Goal: Task Accomplishment & Management: Manage account settings

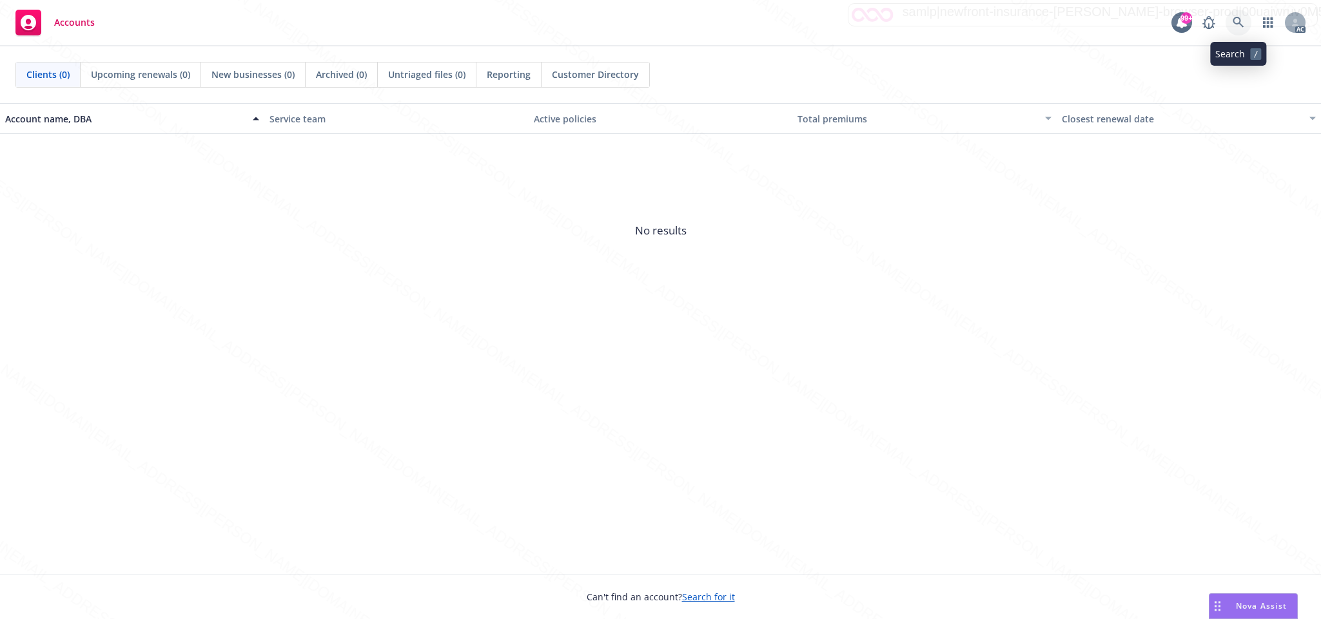
click at [1239, 21] on icon at bounding box center [1237, 22] width 11 height 11
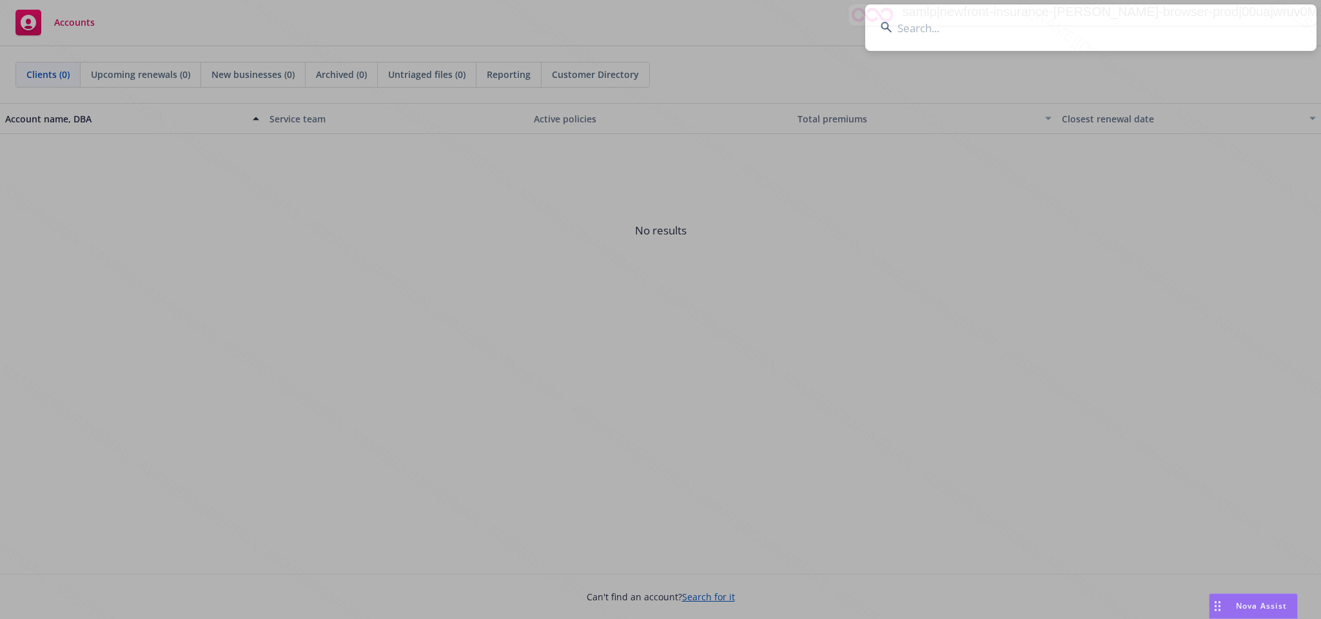
click at [913, 31] on input at bounding box center [1090, 28] width 451 height 46
type input "a883871f-d29b-49ff-bef9-ce7429817c1e"
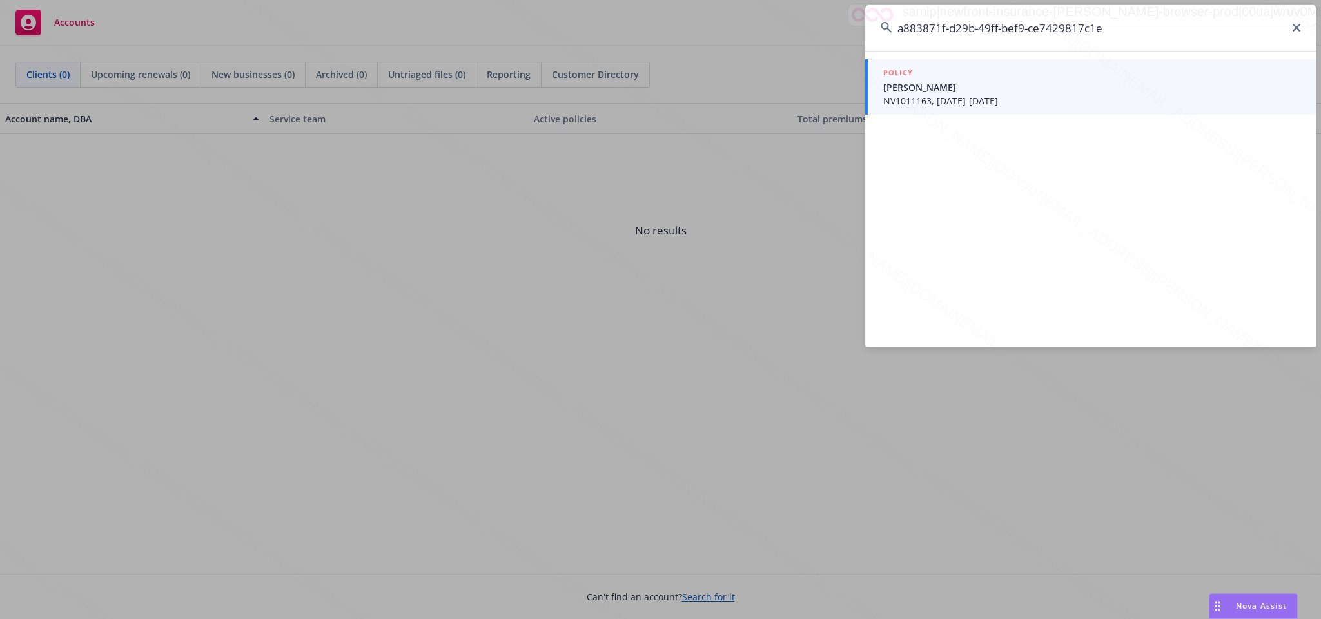
click at [936, 95] on span "NV1011163, [DATE]-[DATE]" at bounding box center [1092, 101] width 418 height 14
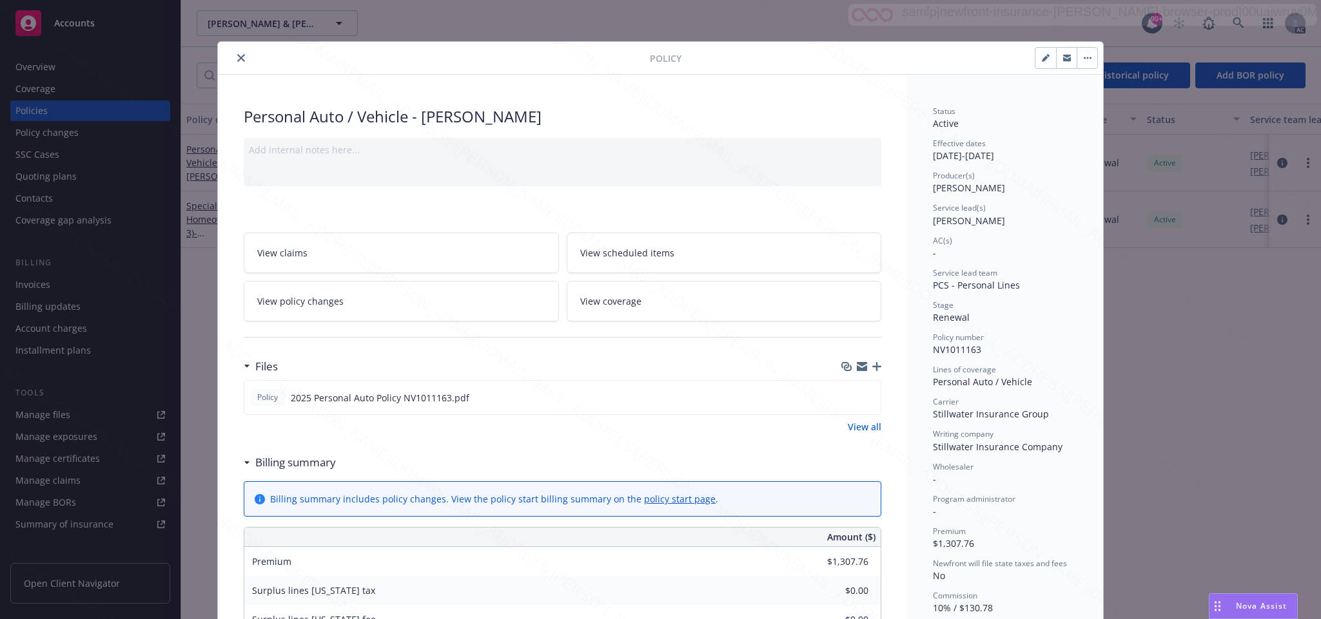
click at [237, 58] on icon "close" at bounding box center [241, 58] width 8 height 8
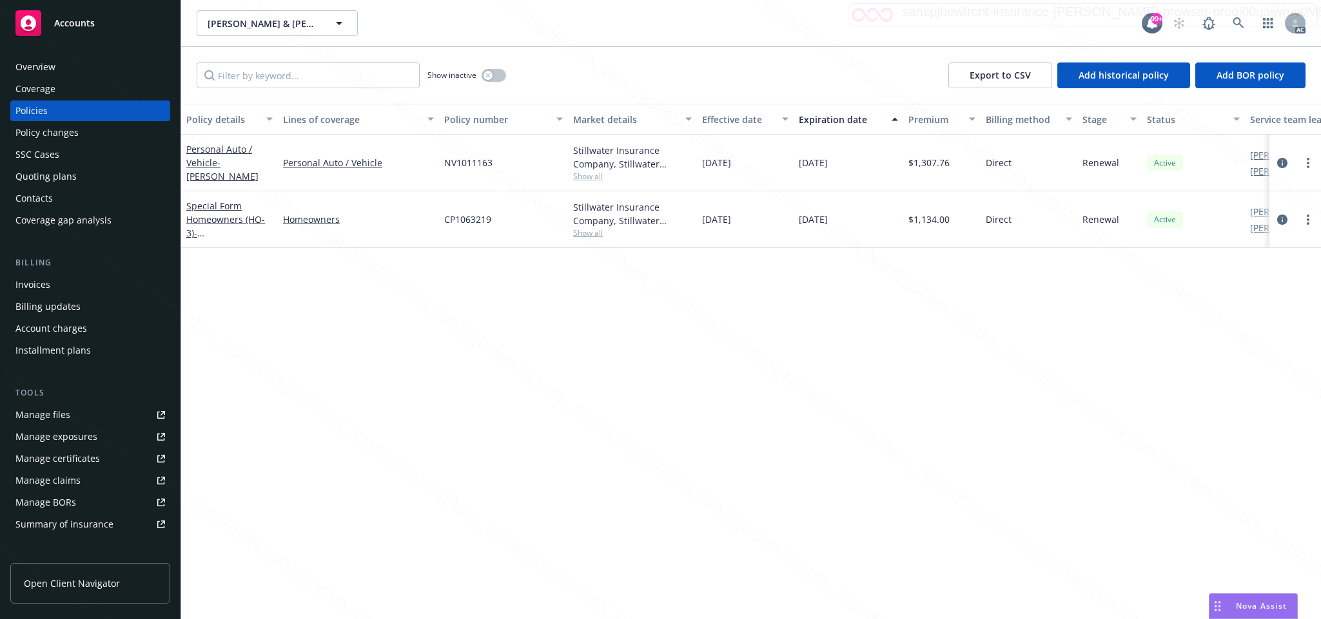
click at [31, 64] on div "Overview" at bounding box center [35, 67] width 40 height 21
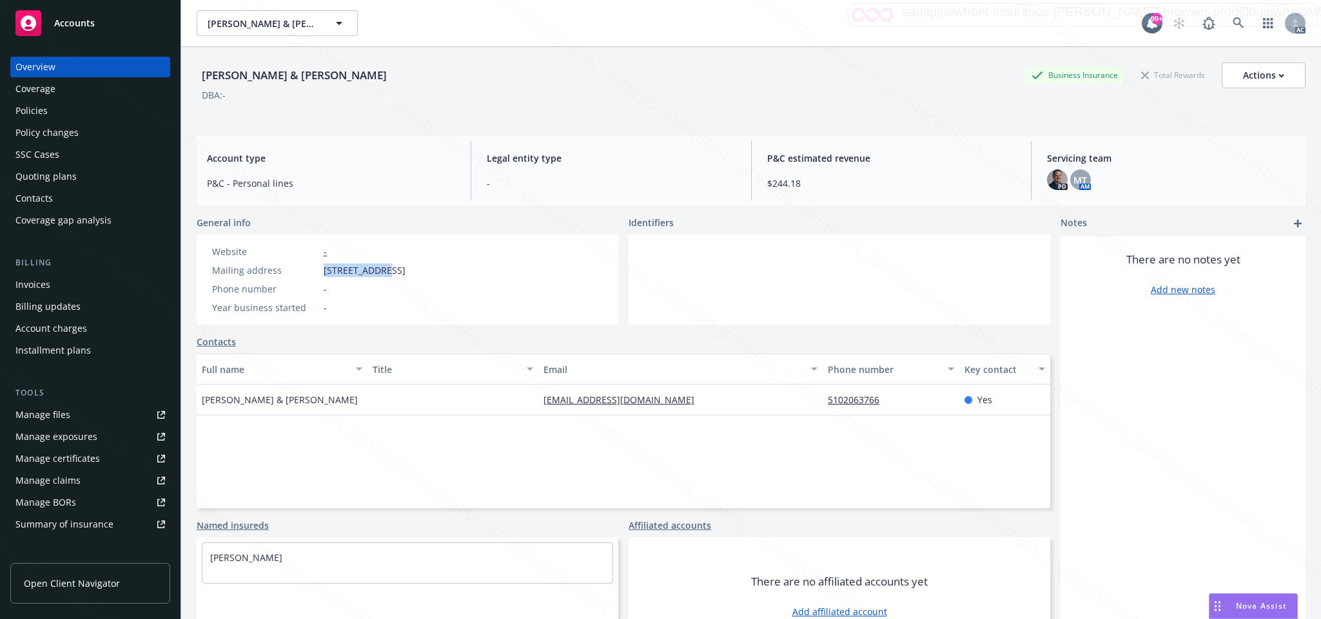
drag, startPoint x: 321, startPoint y: 269, endPoint x: 378, endPoint y: 267, distance: 56.8
click at [378, 267] on div "Mailing address [STREET_ADDRESS]" at bounding box center [309, 271] width 204 height 14
copy span "[STREET_ADDRESS]"
click at [41, 110] on div "Policies" at bounding box center [31, 111] width 32 height 21
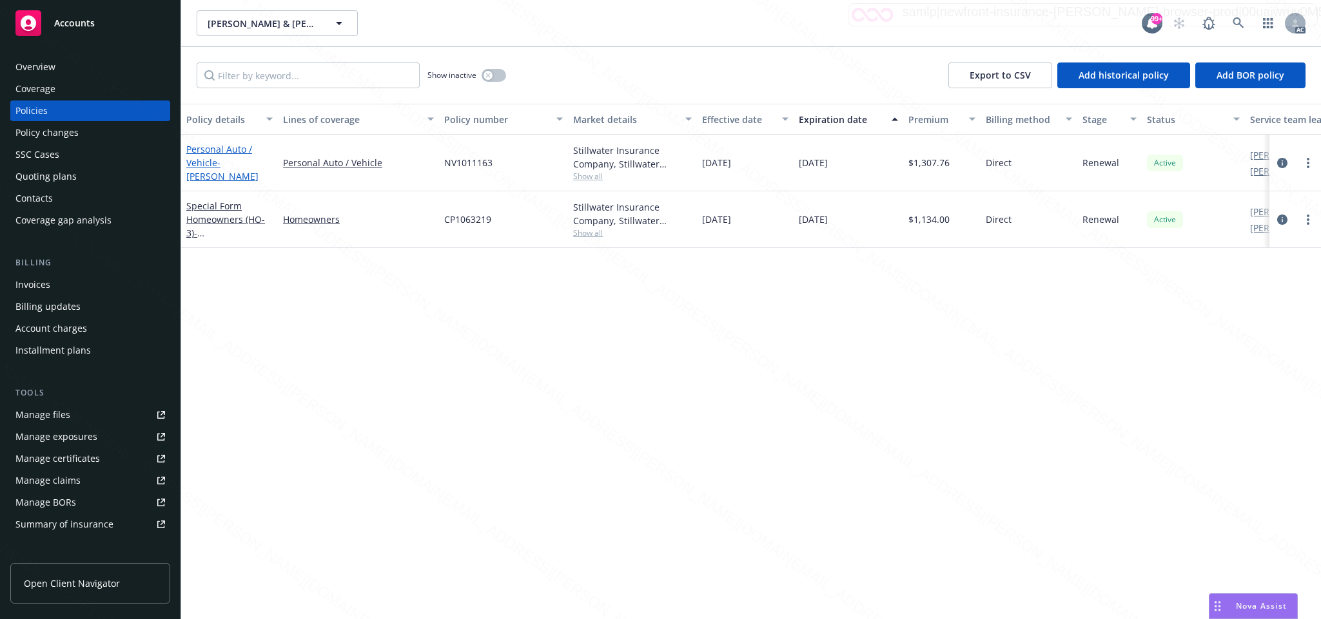
click at [211, 160] on link "Personal Auto / Vehicle - [PERSON_NAME]" at bounding box center [222, 162] width 72 height 39
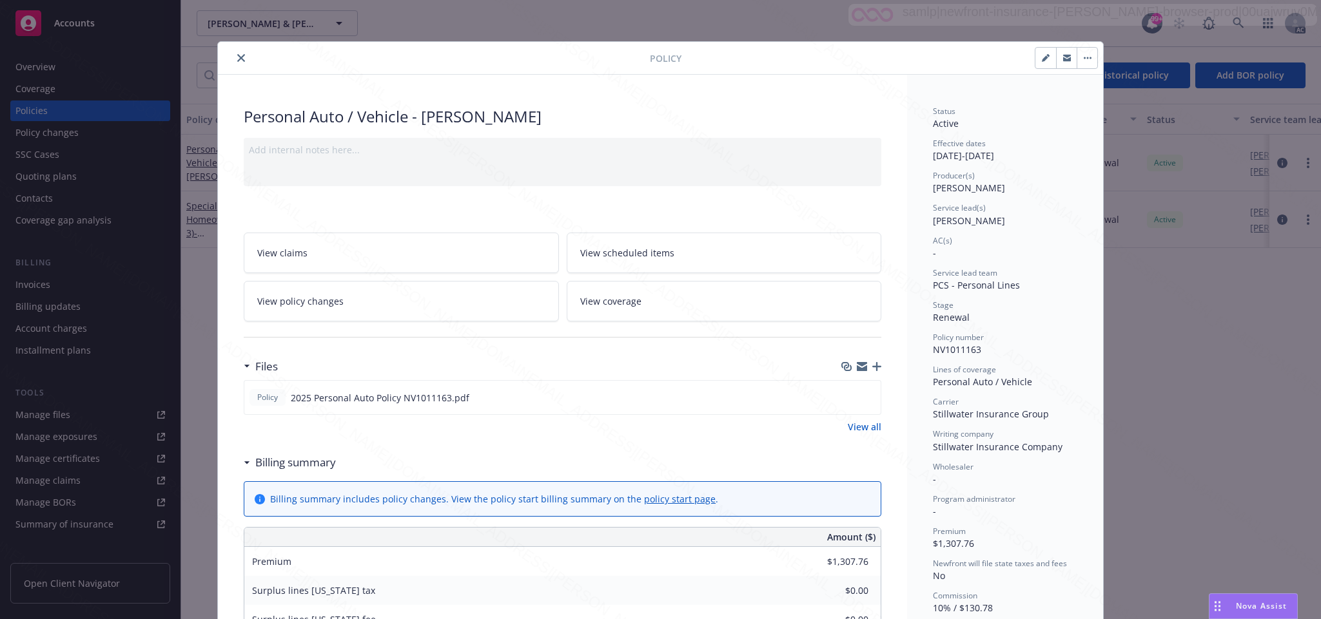
scroll to position [39, 0]
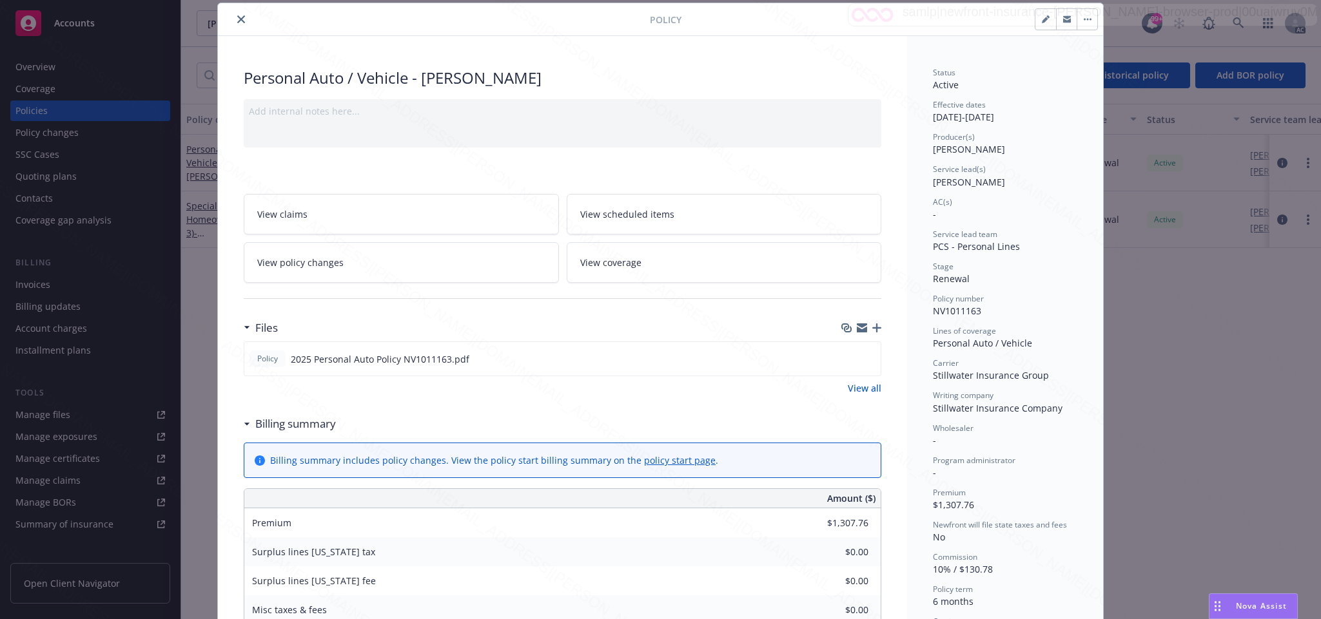
click at [237, 20] on icon "close" at bounding box center [241, 19] width 8 height 8
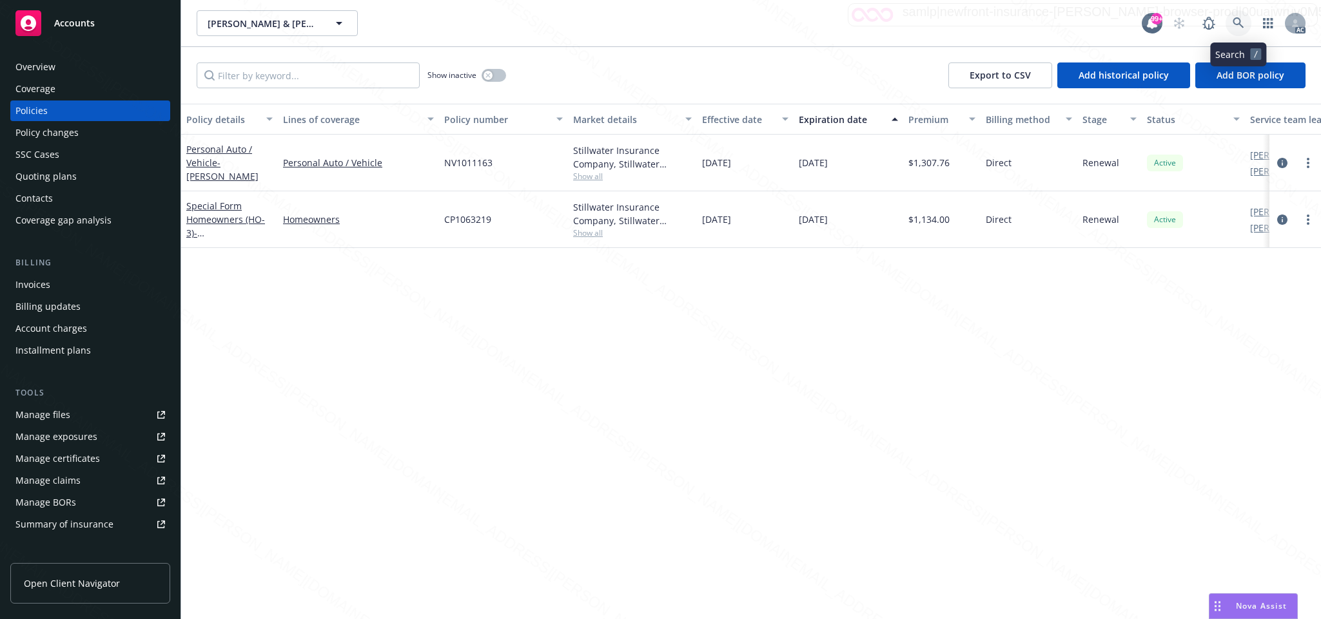
click at [1237, 20] on icon at bounding box center [1238, 23] width 12 height 12
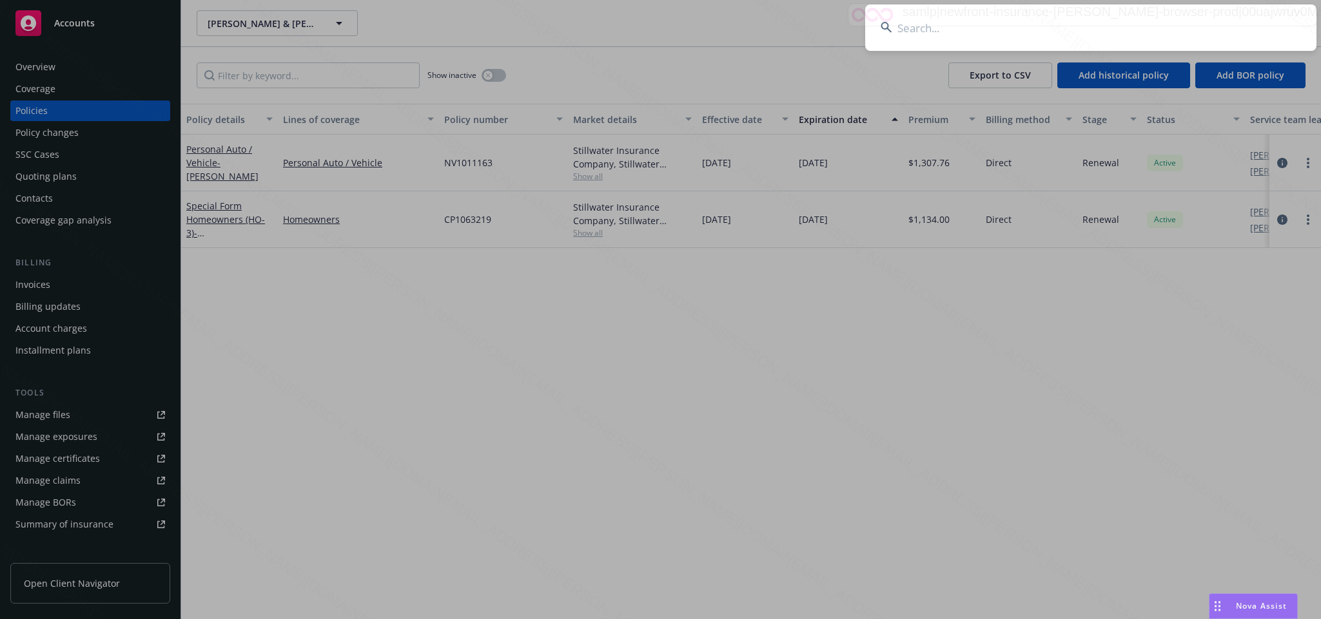
click at [902, 28] on input at bounding box center [1090, 28] width 451 height 46
type input "42036537-edfd-4772-bfa3-e23dbc6acc97"
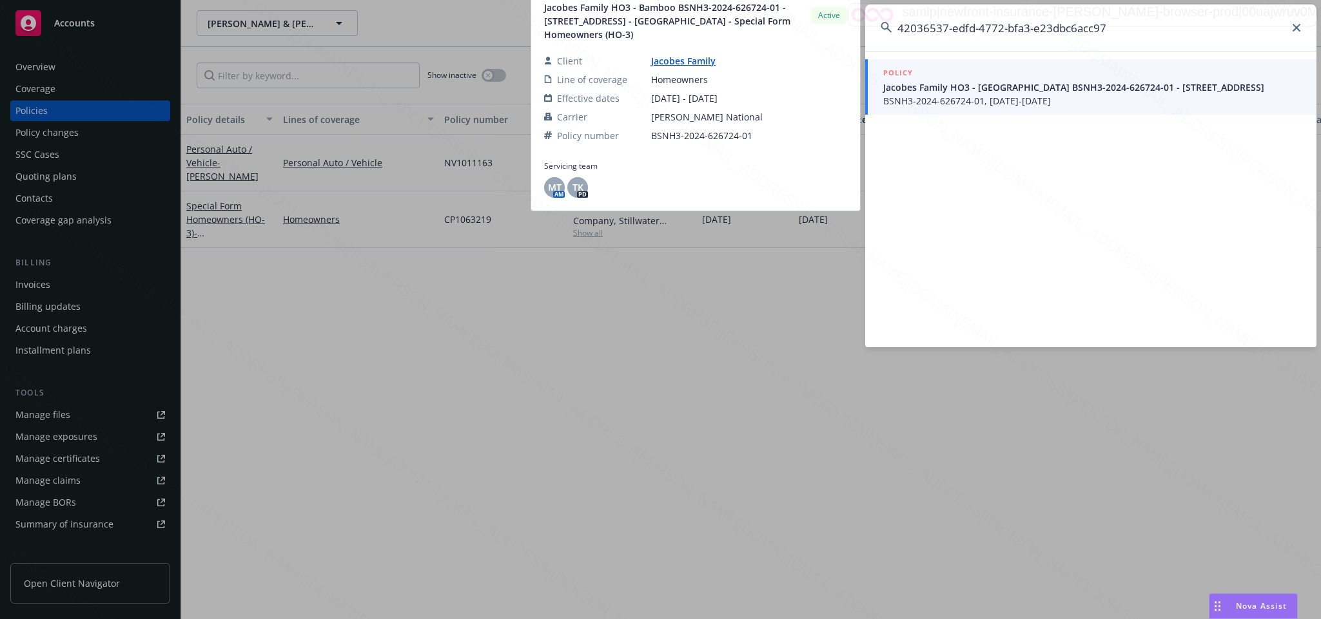
click at [940, 94] on span "Jacobes Family HO3 - [GEOGRAPHIC_DATA] BSNH3-2024-626724-01 - [STREET_ADDRESS]" at bounding box center [1092, 88] width 418 height 14
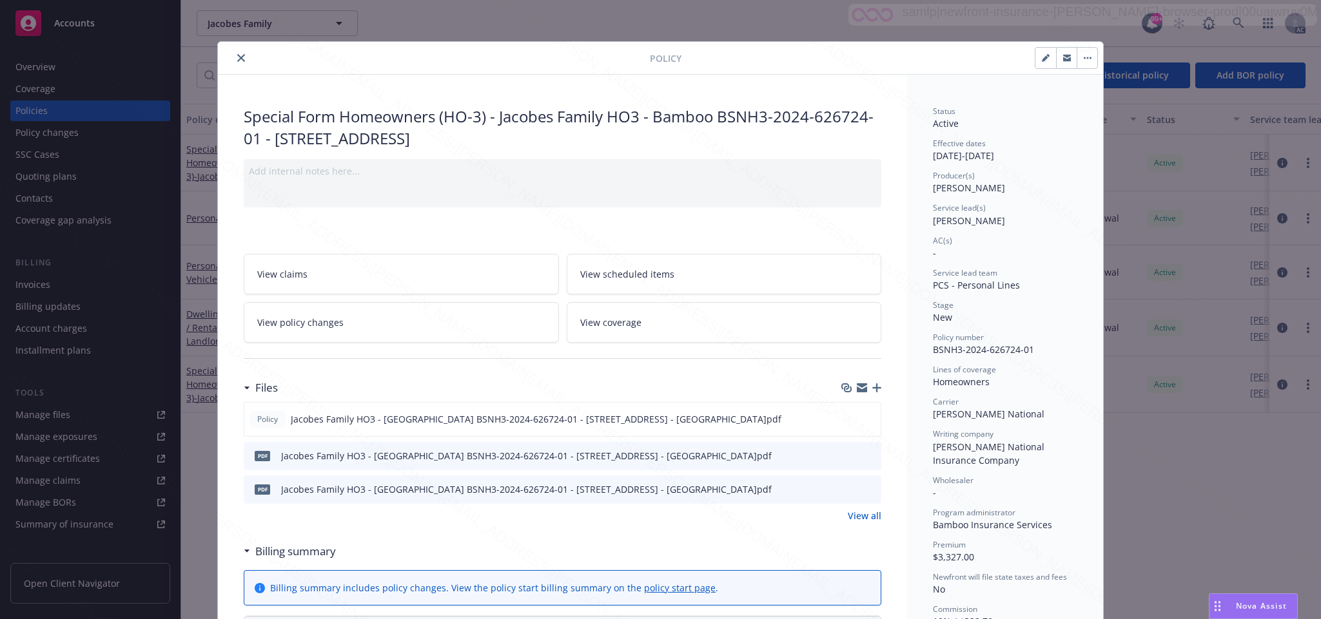
click at [237, 57] on icon "close" at bounding box center [241, 58] width 8 height 8
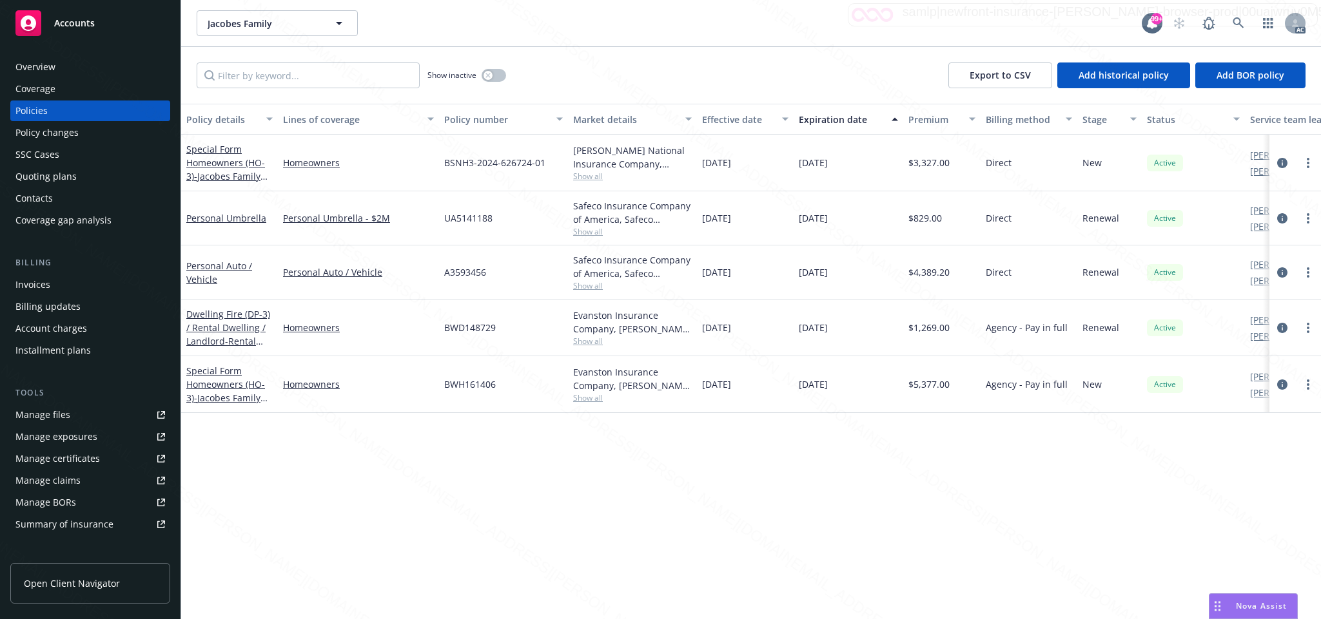
click at [41, 70] on div "Overview" at bounding box center [35, 67] width 40 height 21
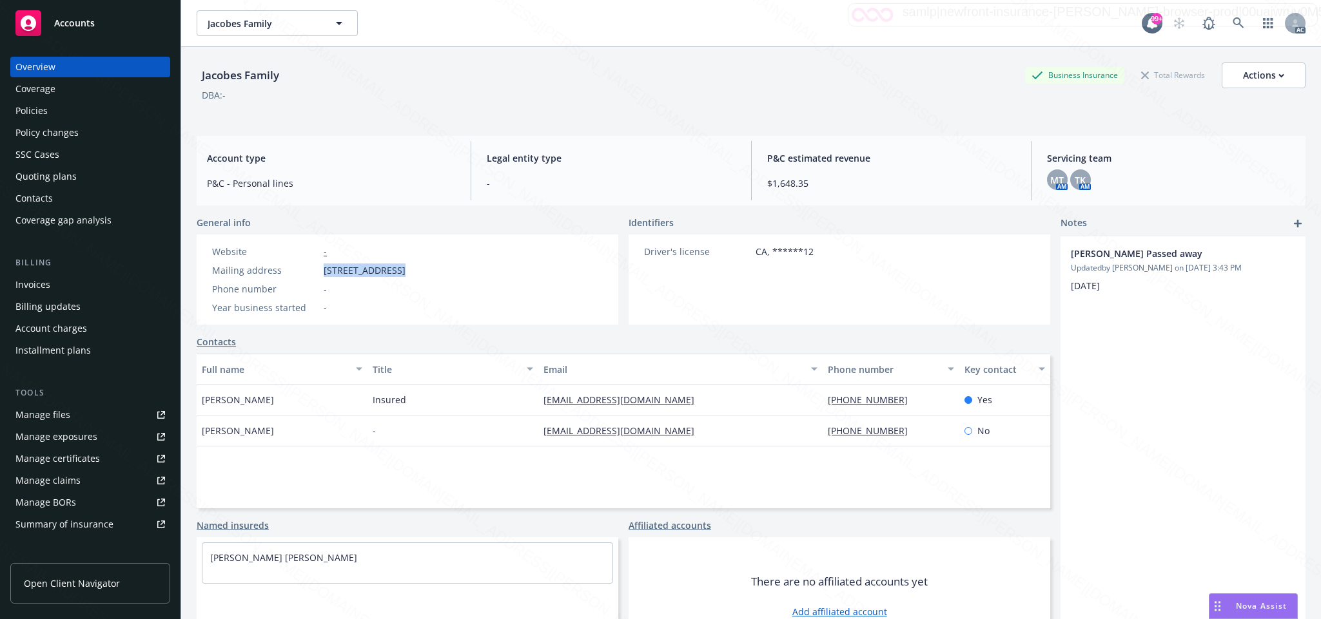
drag, startPoint x: 321, startPoint y: 269, endPoint x: 393, endPoint y: 269, distance: 72.2
click at [393, 269] on div "Mailing address [STREET_ADDRESS]" at bounding box center [309, 271] width 204 height 14
copy span "[STREET_ADDRESS]"
click at [1232, 21] on icon at bounding box center [1238, 23] width 12 height 12
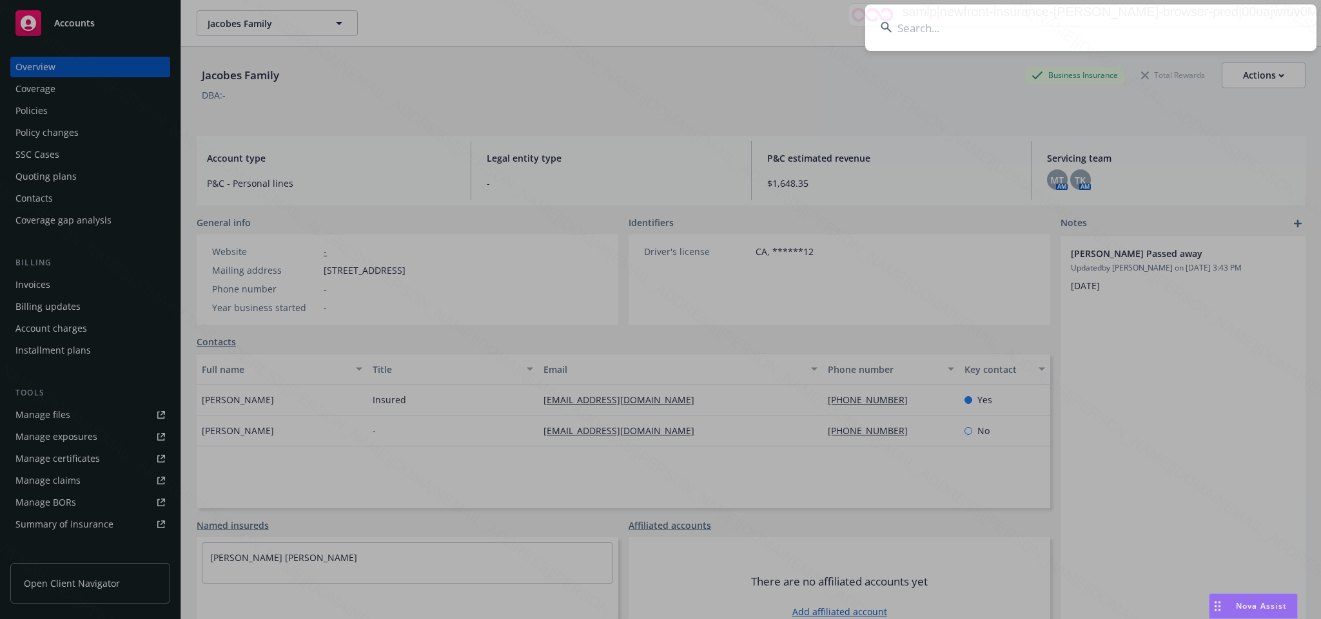
click at [905, 29] on input at bounding box center [1090, 28] width 451 height 46
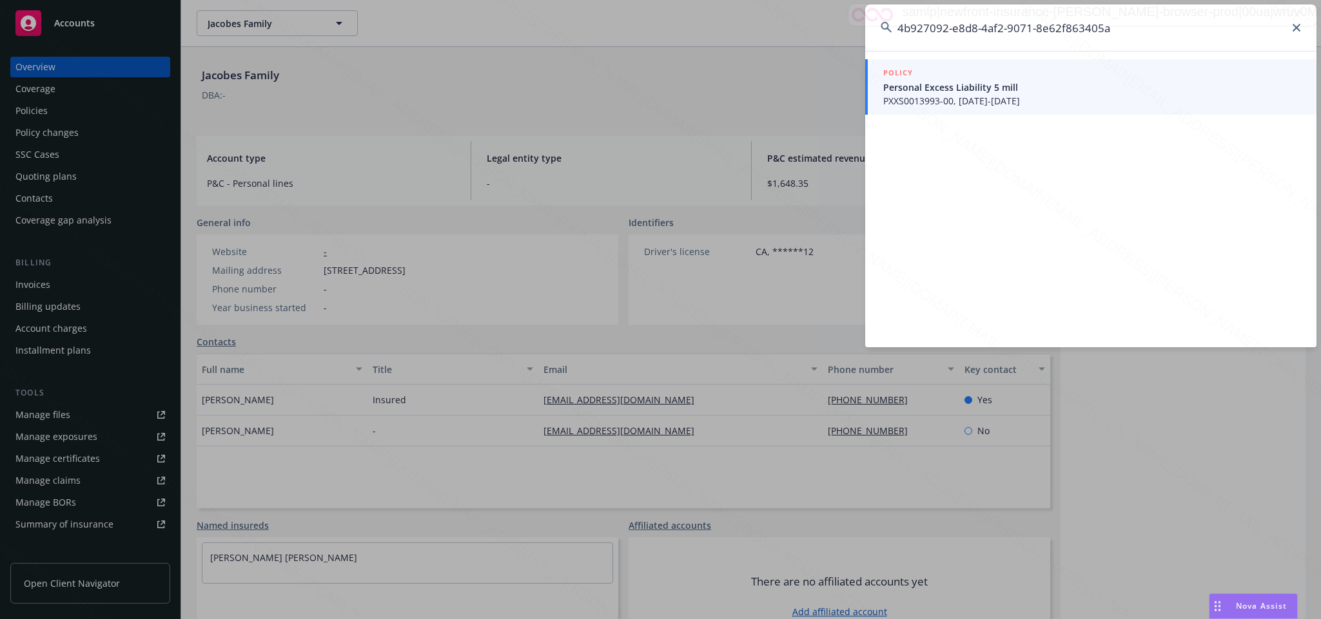
type input "4b927092-e8d8-4af2-9071-8e62f863405a"
click at [1000, 99] on span "PXXS0013993-00, [DATE]-[DATE]" at bounding box center [1092, 101] width 418 height 14
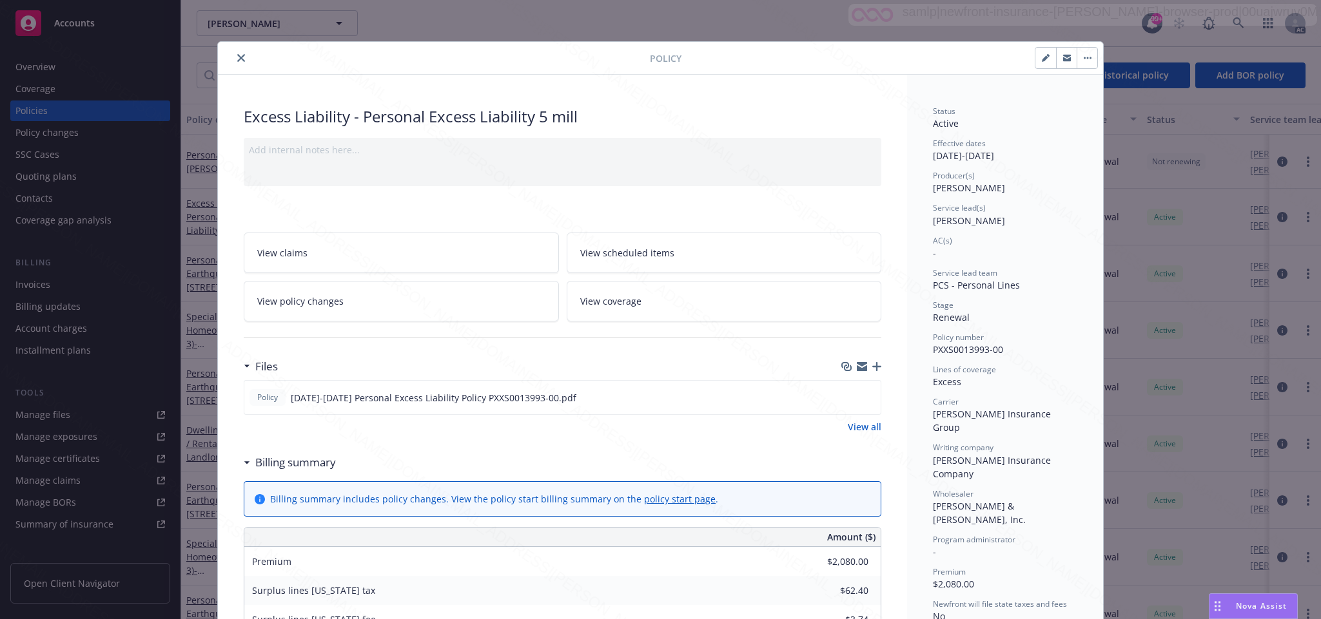
click at [237, 59] on icon "close" at bounding box center [241, 58] width 8 height 8
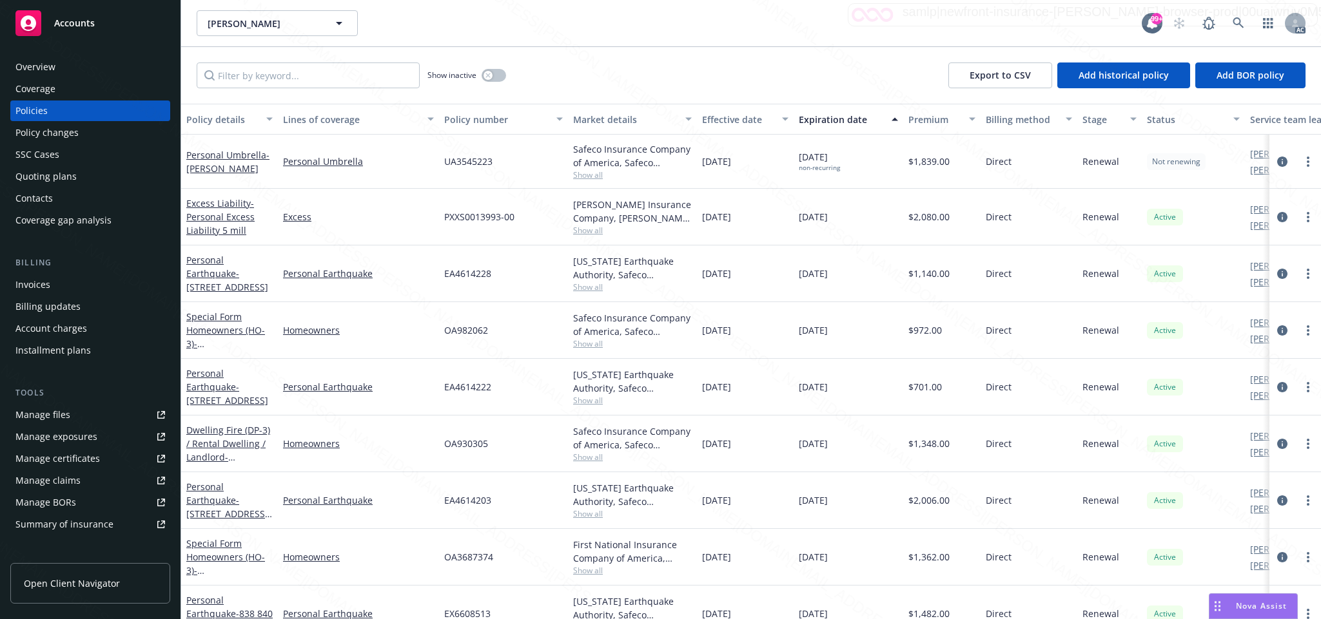
click at [39, 68] on div "Overview" at bounding box center [35, 67] width 40 height 21
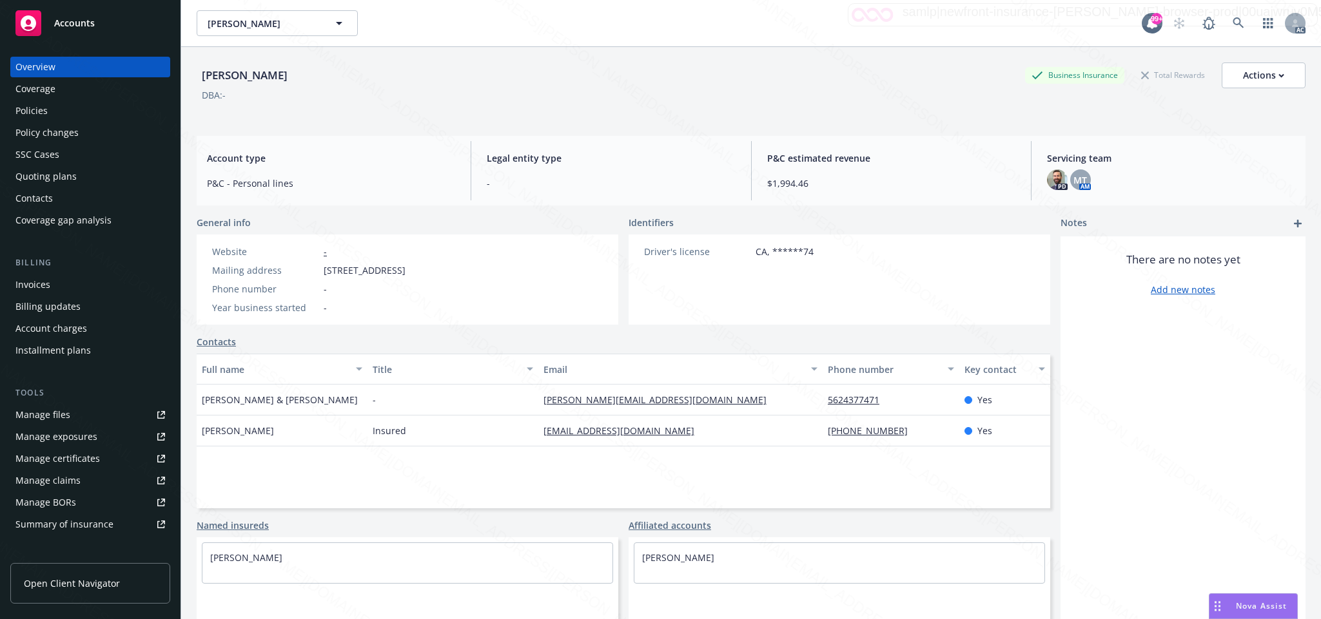
drag, startPoint x: 315, startPoint y: 271, endPoint x: 399, endPoint y: 273, distance: 83.8
click at [399, 273] on div "Mailing address [STREET_ADDRESS]" at bounding box center [309, 271] width 204 height 14
copy div "[STREET_ADDRESS]"
click at [44, 103] on div "Policies" at bounding box center [31, 111] width 32 height 21
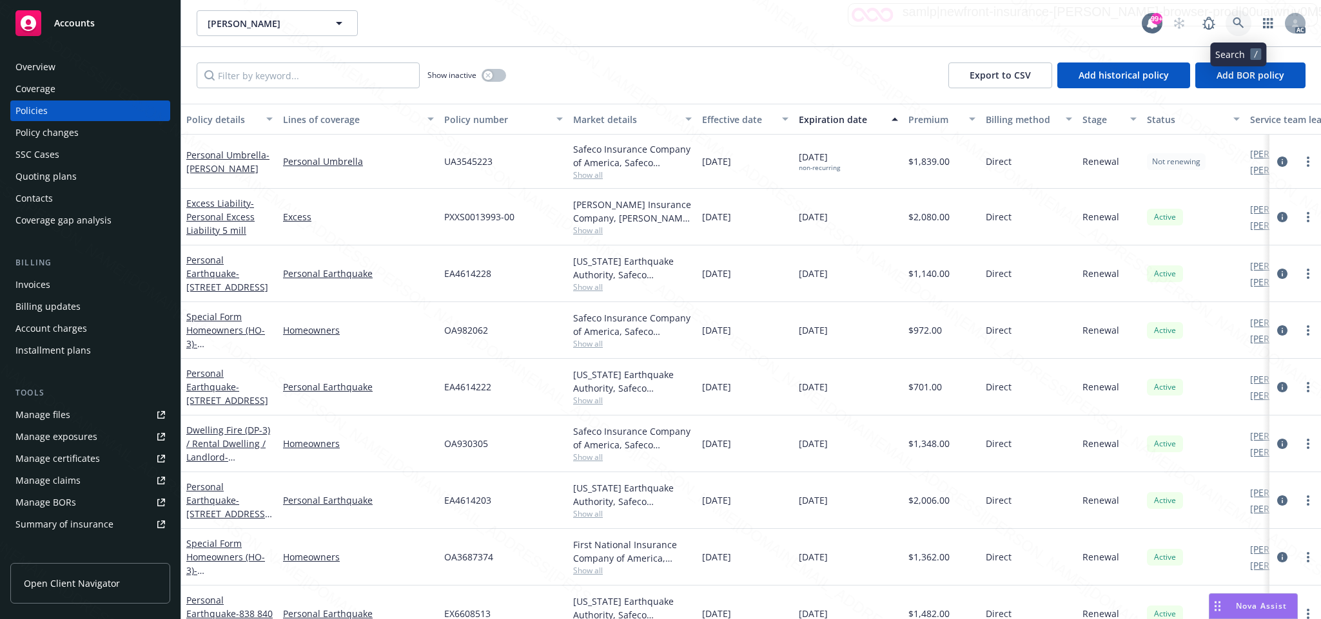
click at [1235, 21] on icon at bounding box center [1238, 23] width 12 height 12
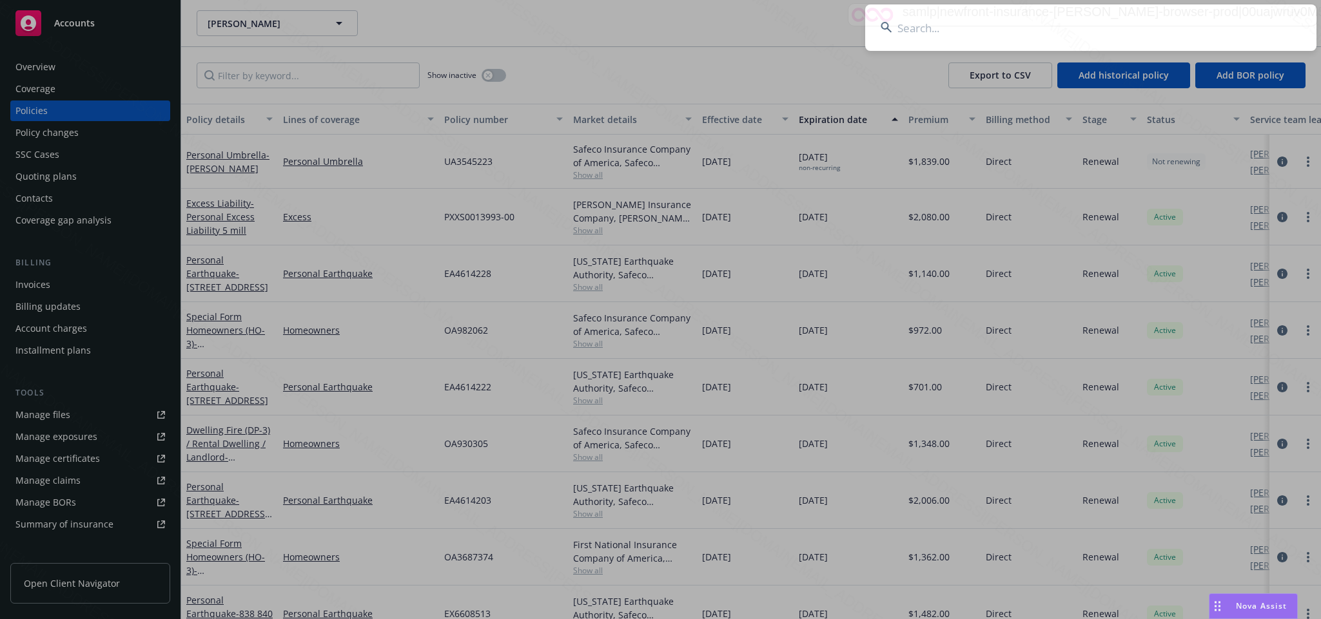
click at [911, 30] on input at bounding box center [1090, 28] width 451 height 46
type input "4b927092-e8d8-4af2-9071-8e62f863405a"
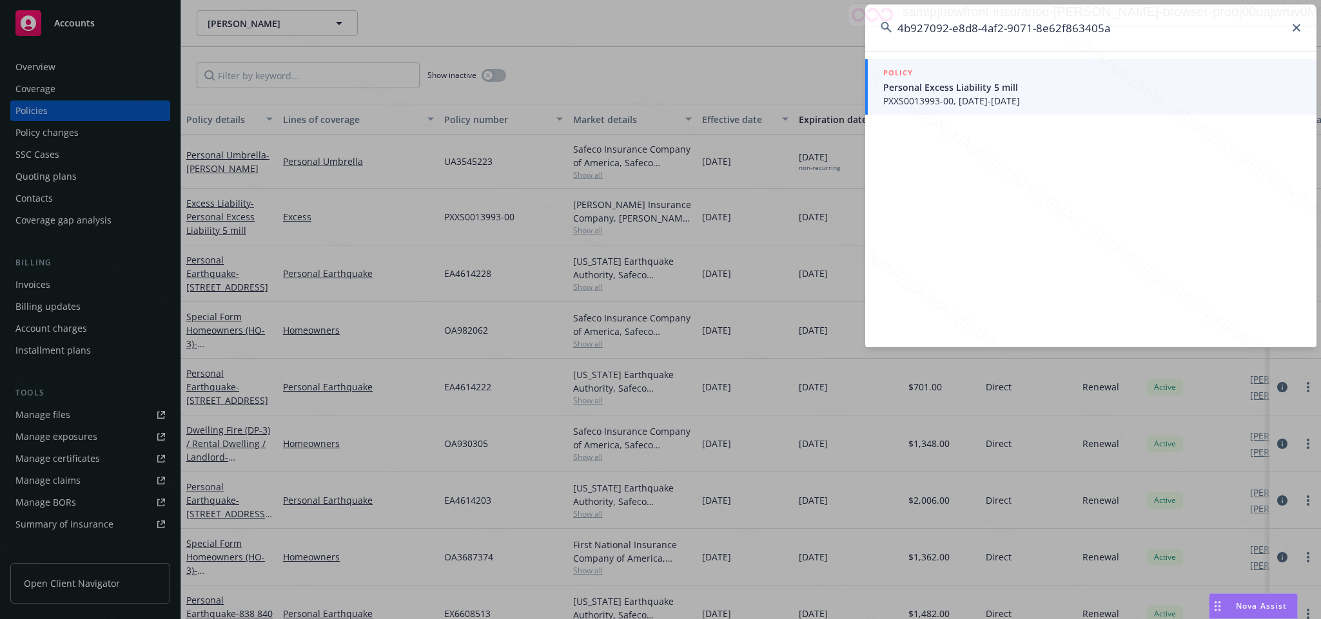
click at [957, 92] on span "Personal Excess Liability 5 mill" at bounding box center [1092, 88] width 418 height 14
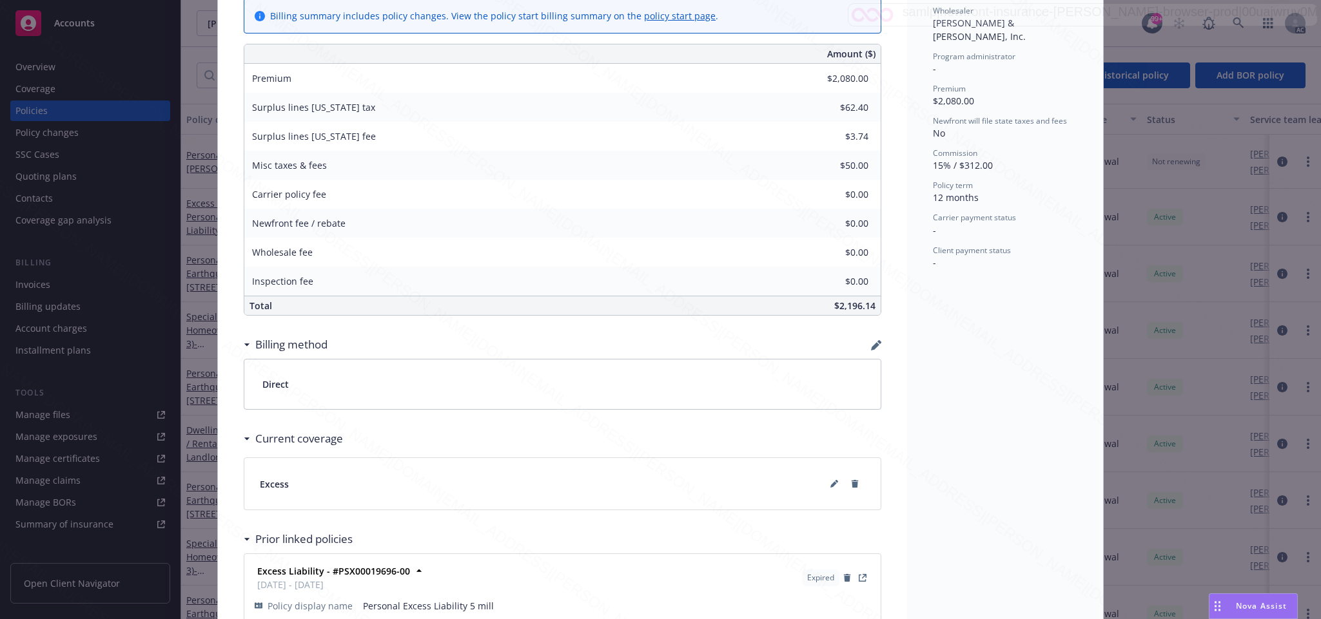
scroll to position [387, 0]
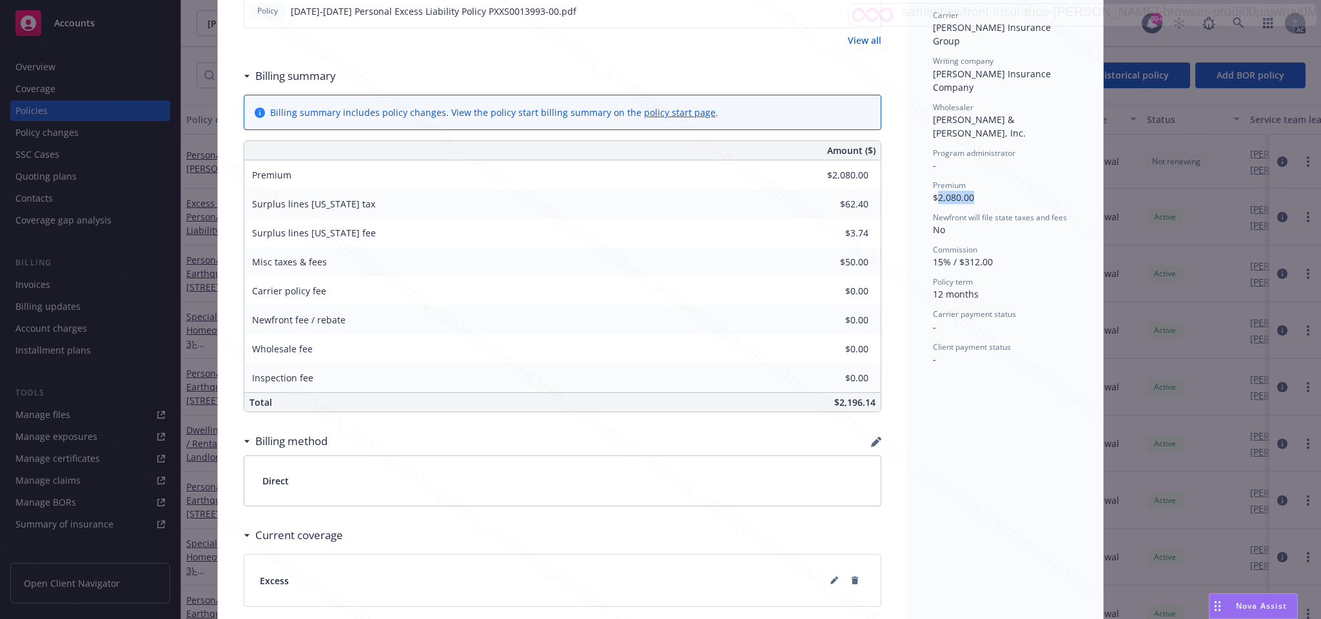
drag, startPoint x: 929, startPoint y: 157, endPoint x: 977, endPoint y: 157, distance: 48.3
click at [977, 180] on div "Premium $2,080.00" at bounding box center [1005, 192] width 144 height 24
copy span "2,080.00"
click at [1027, 244] on div "Commission" at bounding box center [1005, 249] width 144 height 11
drag, startPoint x: 951, startPoint y: 155, endPoint x: 979, endPoint y: 151, distance: 27.9
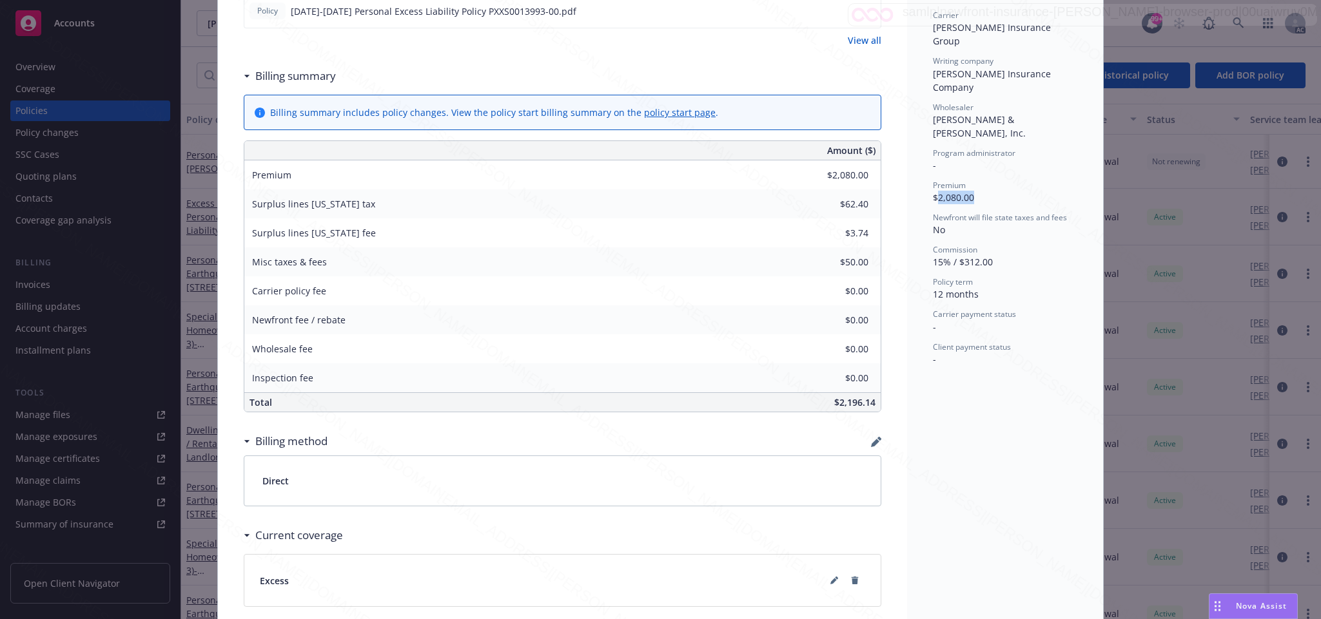
click at [979, 180] on div "Premium $2,080.00" at bounding box center [1005, 192] width 144 height 24
copy span "2,080.00"
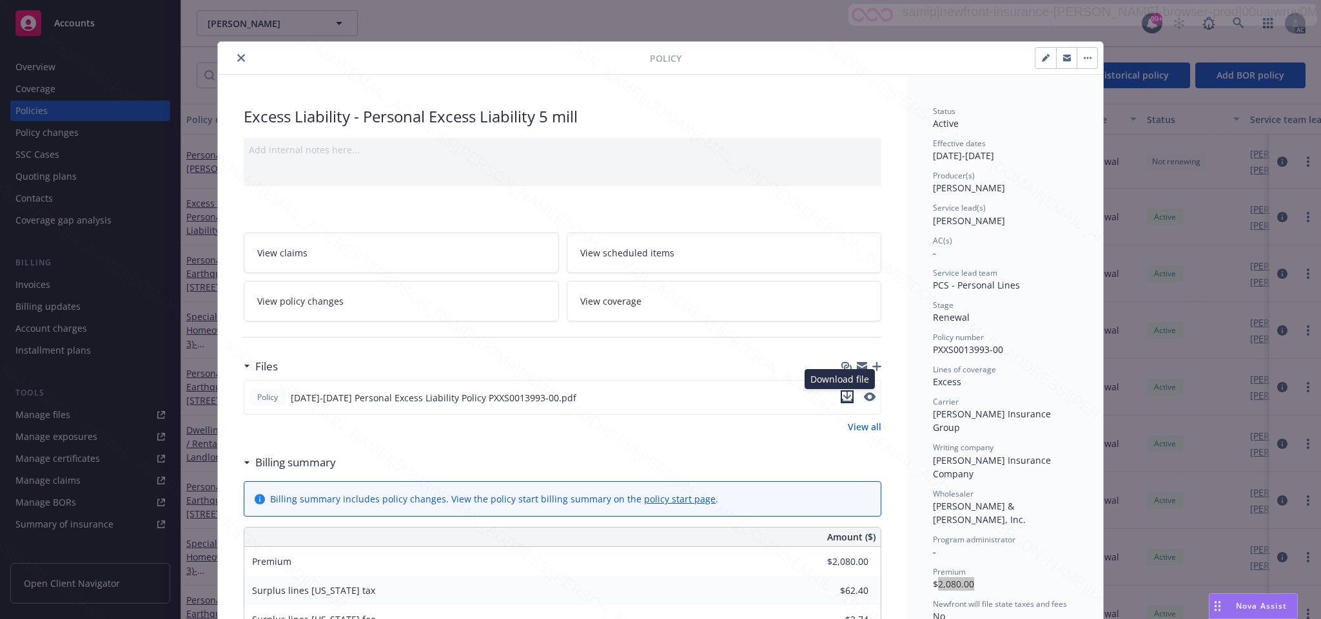
click at [842, 397] on icon "download file" at bounding box center [847, 397] width 10 height 10
click at [1079, 57] on button "button" at bounding box center [1086, 58] width 21 height 21
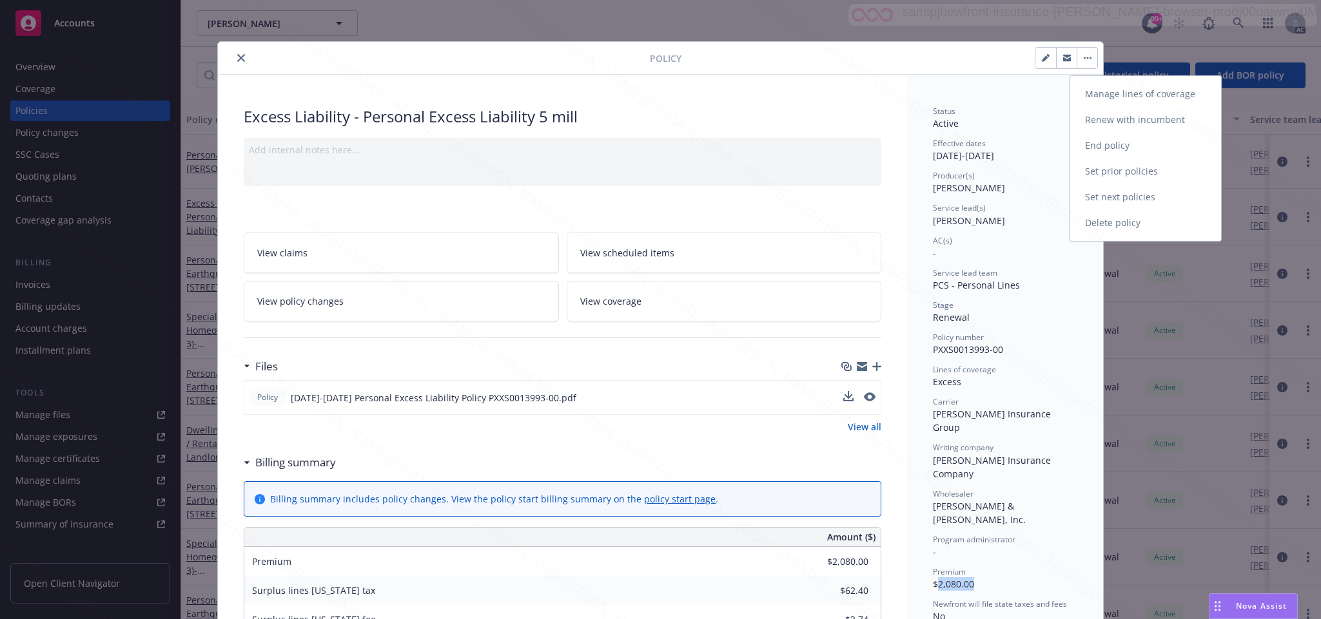
click at [1108, 144] on link "End policy" at bounding box center [1144, 146] width 151 height 26
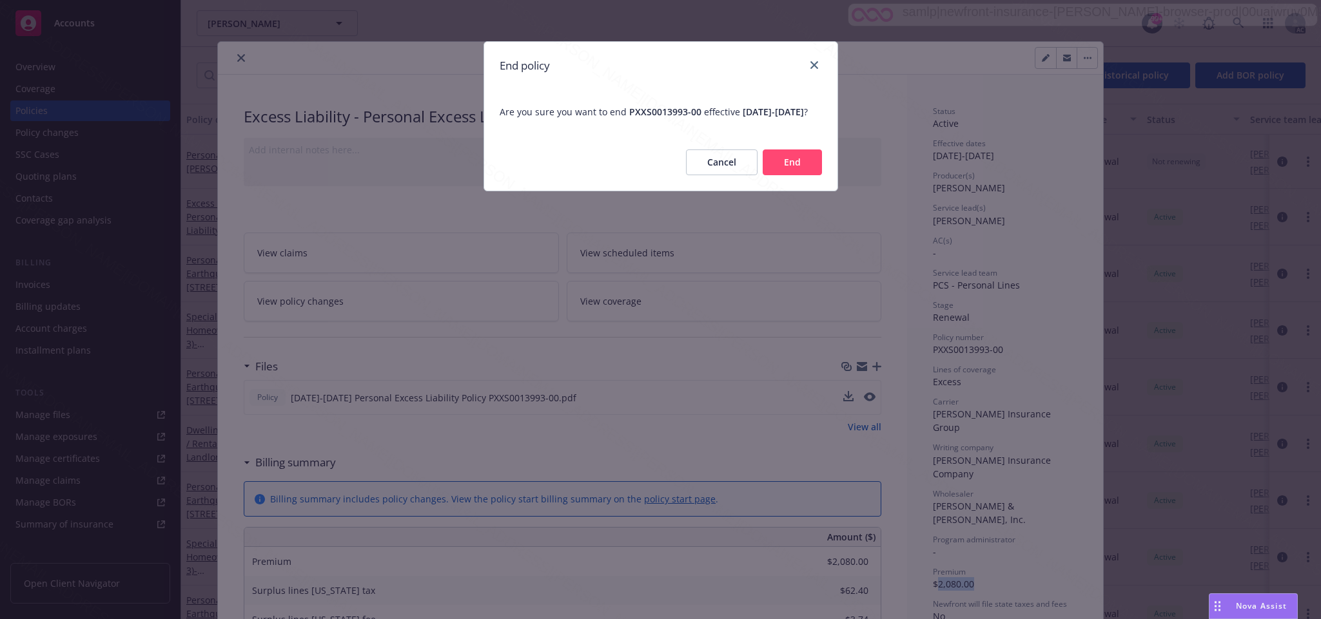
click at [791, 175] on button "End" at bounding box center [791, 163] width 59 height 26
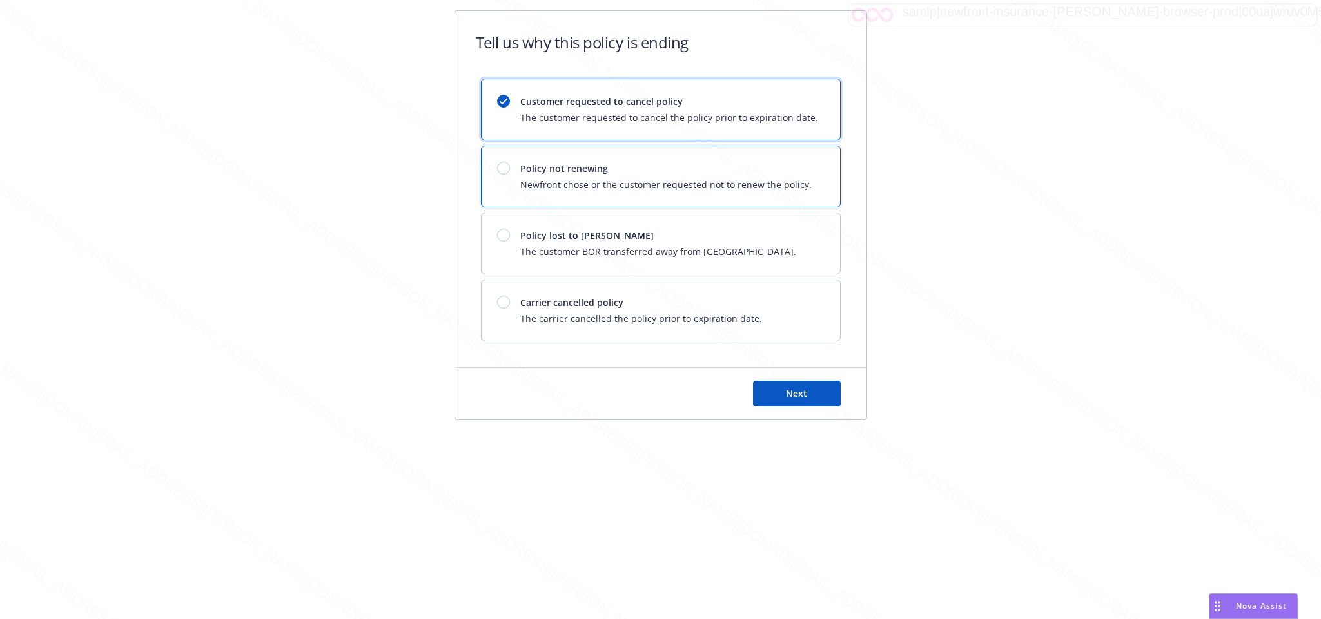
click at [503, 163] on div at bounding box center [503, 168] width 13 height 13
click at [791, 396] on span "Next" at bounding box center [796, 393] width 21 height 12
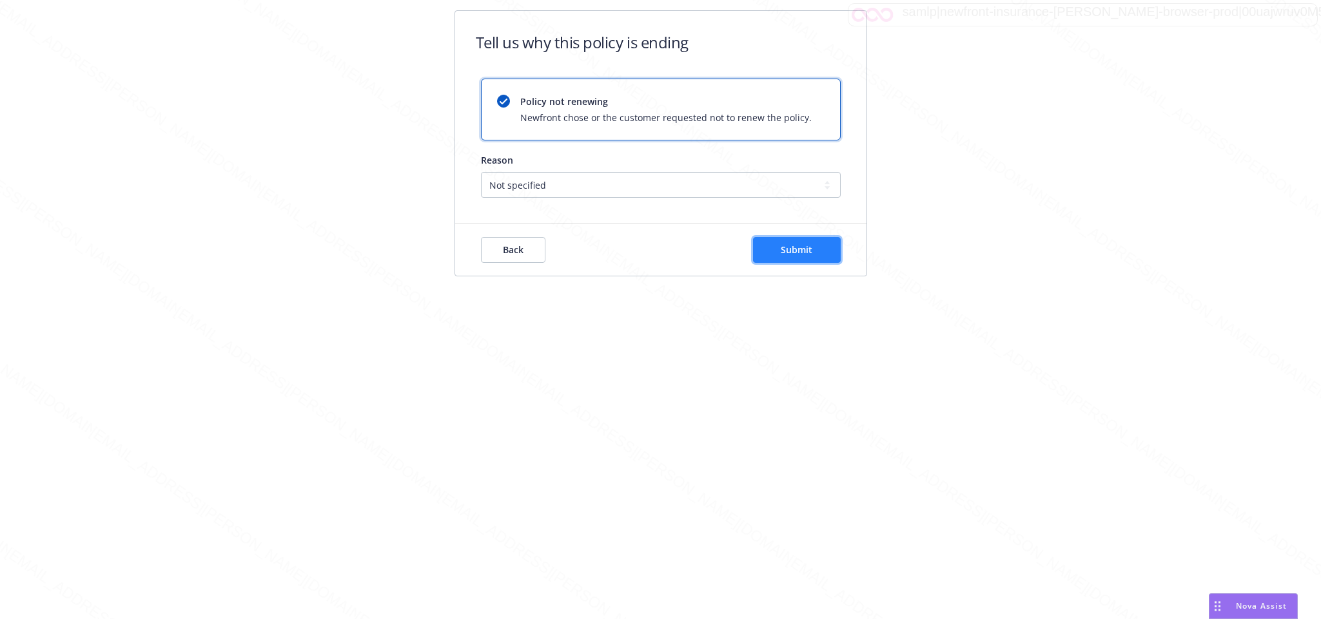
click at [797, 254] on span "Submit" at bounding box center [796, 250] width 32 height 12
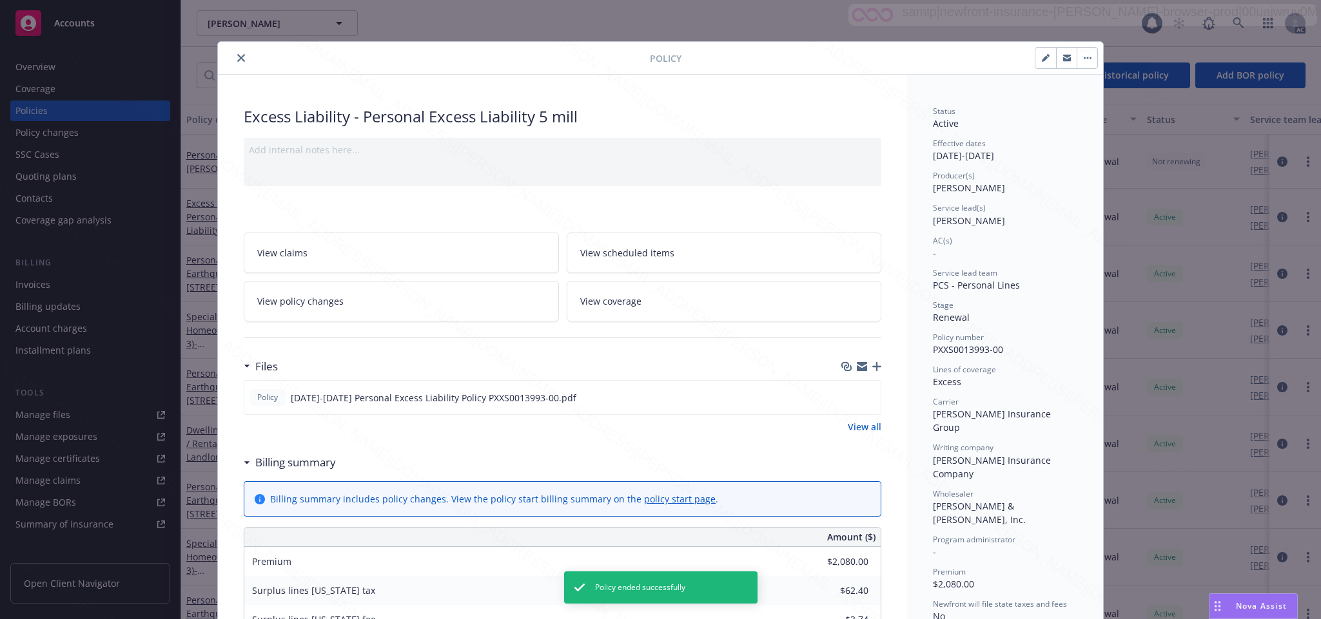
scroll to position [39, 0]
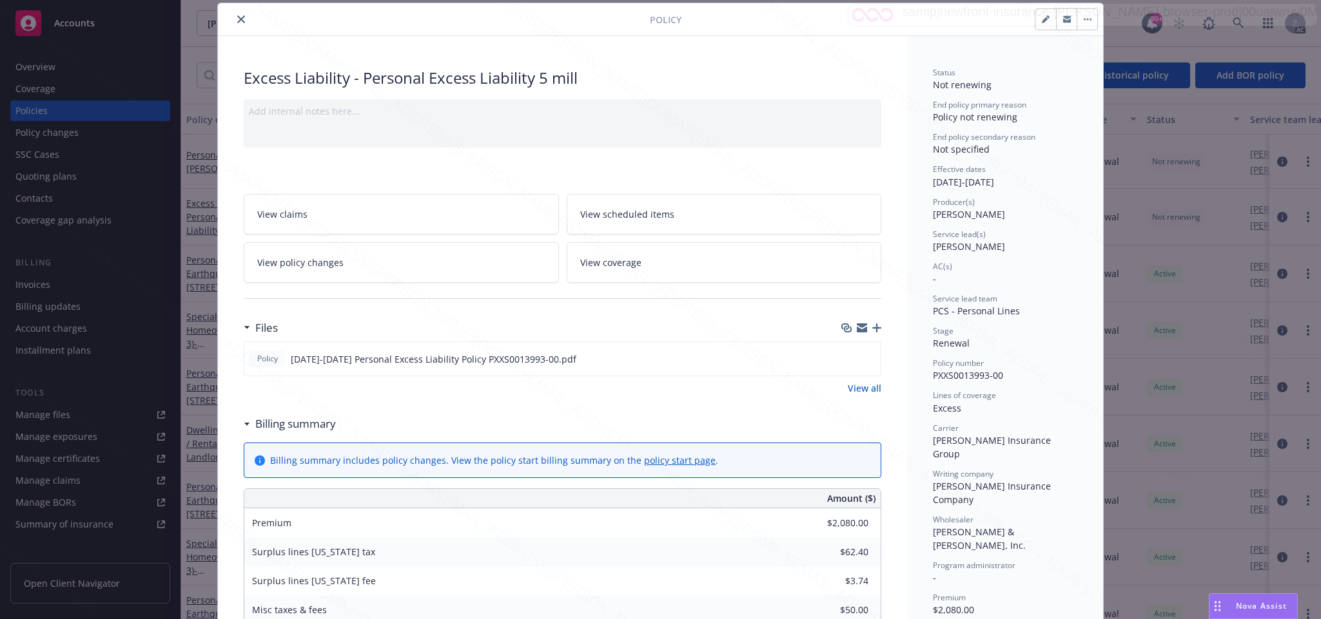
click at [237, 22] on icon "close" at bounding box center [241, 19] width 8 height 8
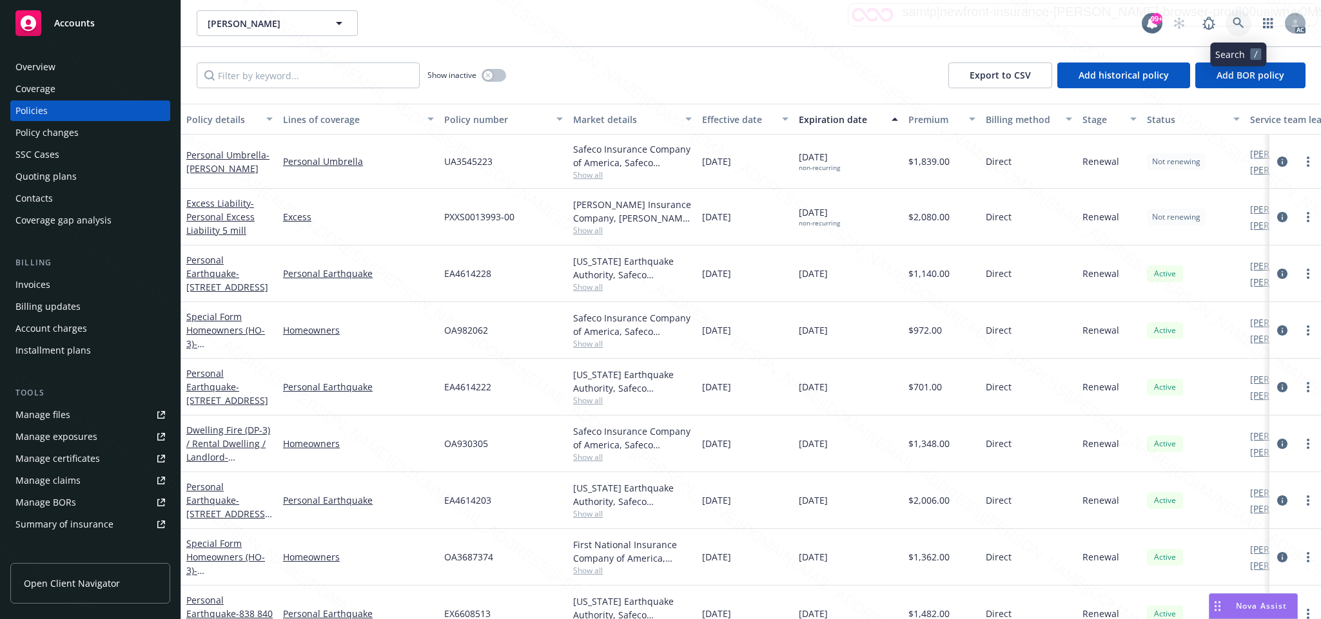
click at [1234, 18] on icon at bounding box center [1238, 23] width 12 height 12
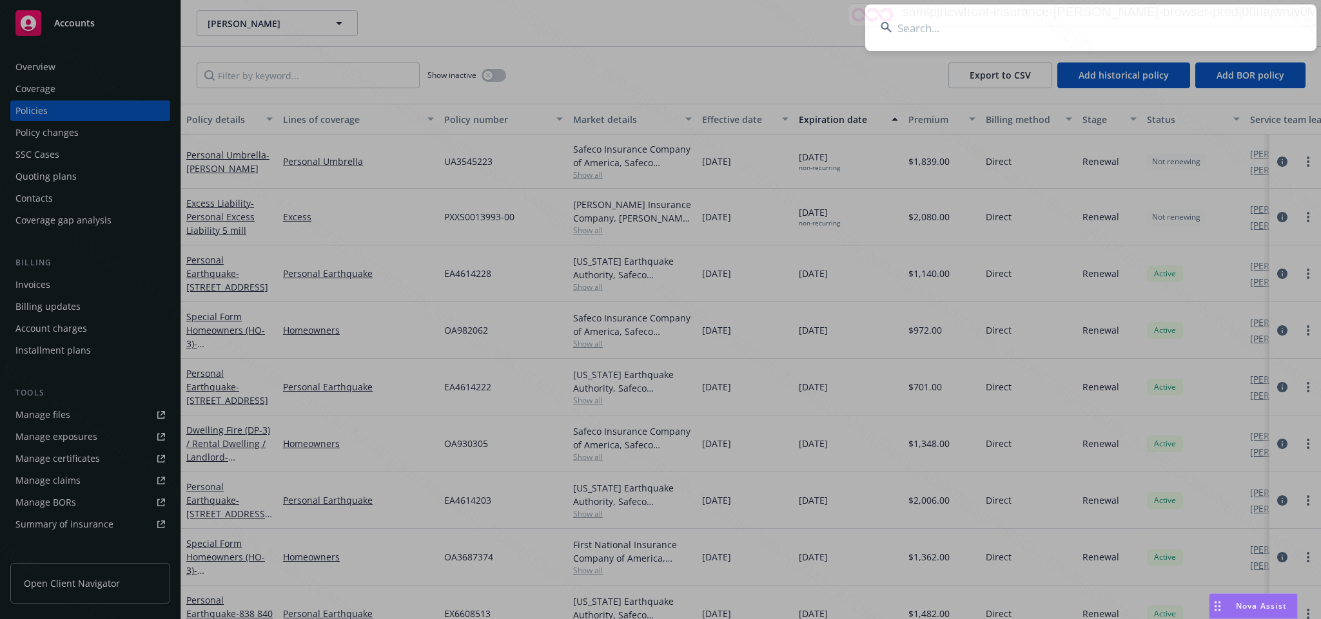
click at [922, 32] on input at bounding box center [1090, 28] width 451 height 46
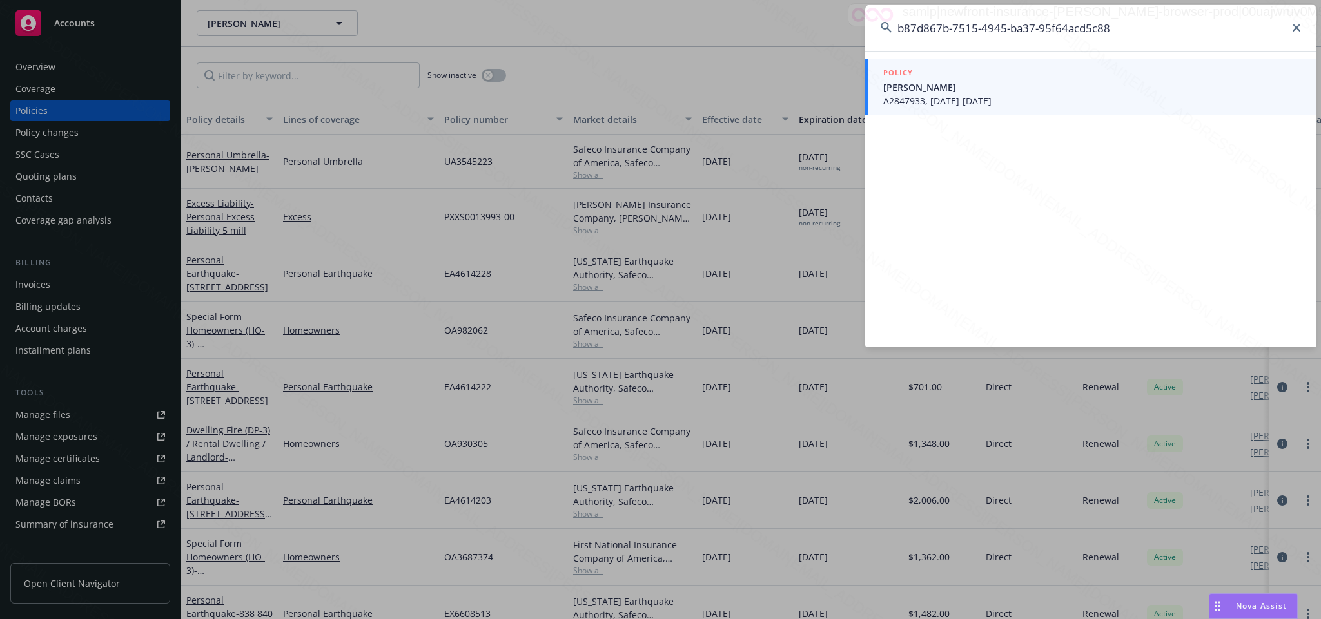
type input "b87d867b-7515-4945-ba37-95f64acd5c88"
click at [938, 99] on span "A2847933, [DATE]-[DATE]" at bounding box center [1092, 101] width 418 height 14
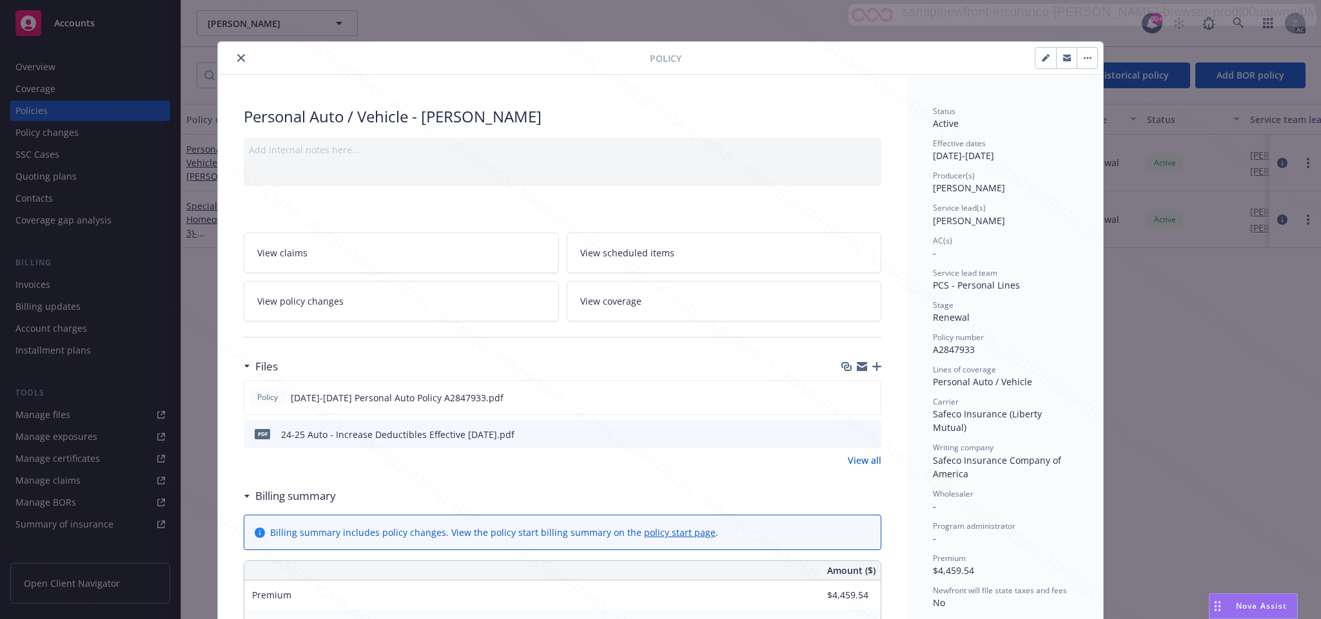
click at [308, 304] on span "View policy changes" at bounding box center [300, 302] width 86 height 14
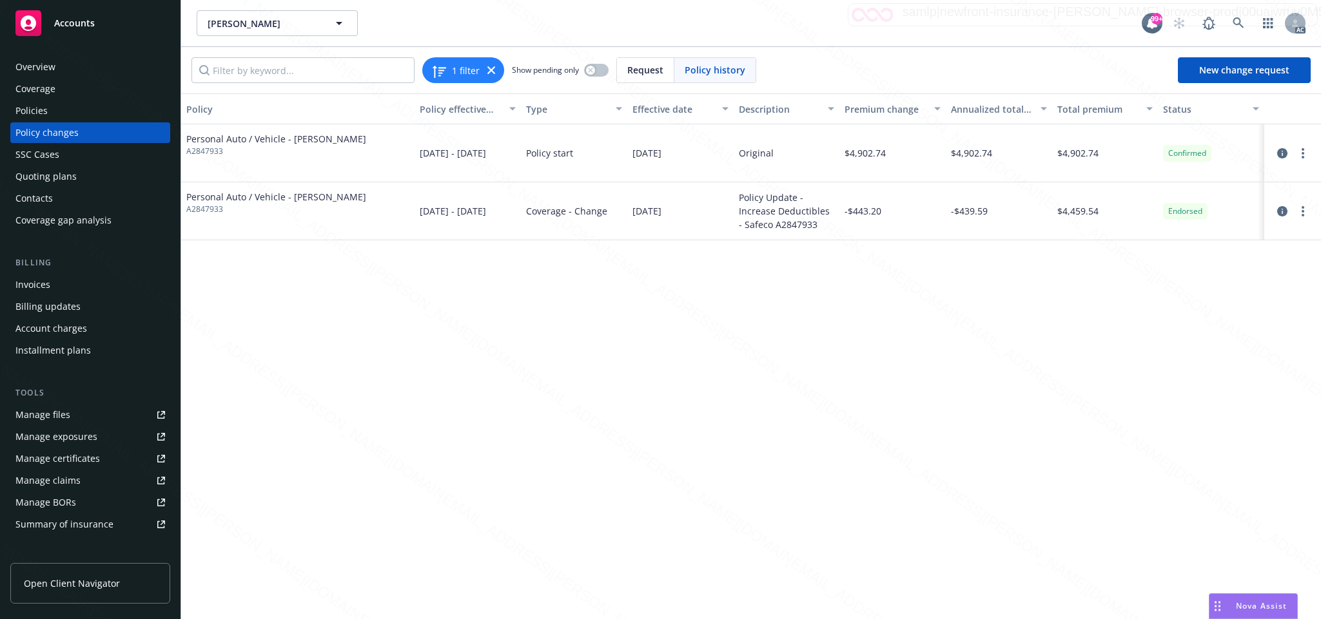
click at [51, 66] on div "Overview" at bounding box center [35, 67] width 40 height 21
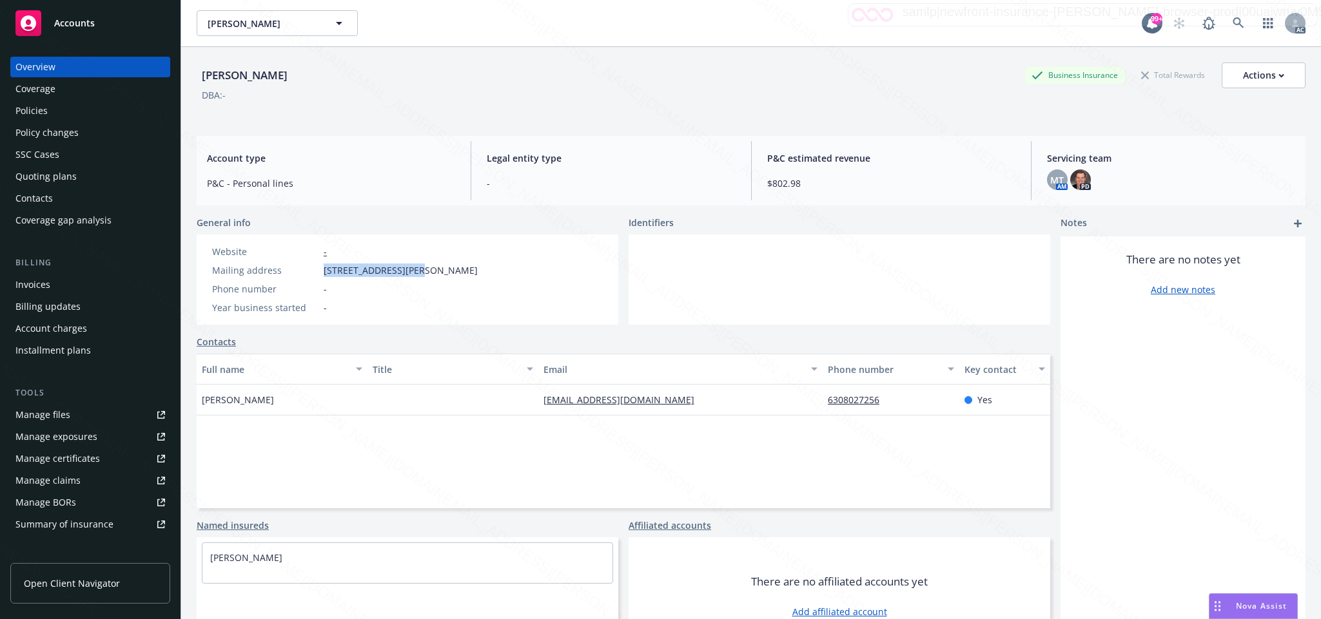
drag, startPoint x: 321, startPoint y: 269, endPoint x: 414, endPoint y: 271, distance: 93.5
click at [414, 271] on div "Mailing address [STREET_ADDRESS][PERSON_NAME]" at bounding box center [345, 271] width 276 height 14
click at [35, 112] on div "Policies" at bounding box center [31, 111] width 32 height 21
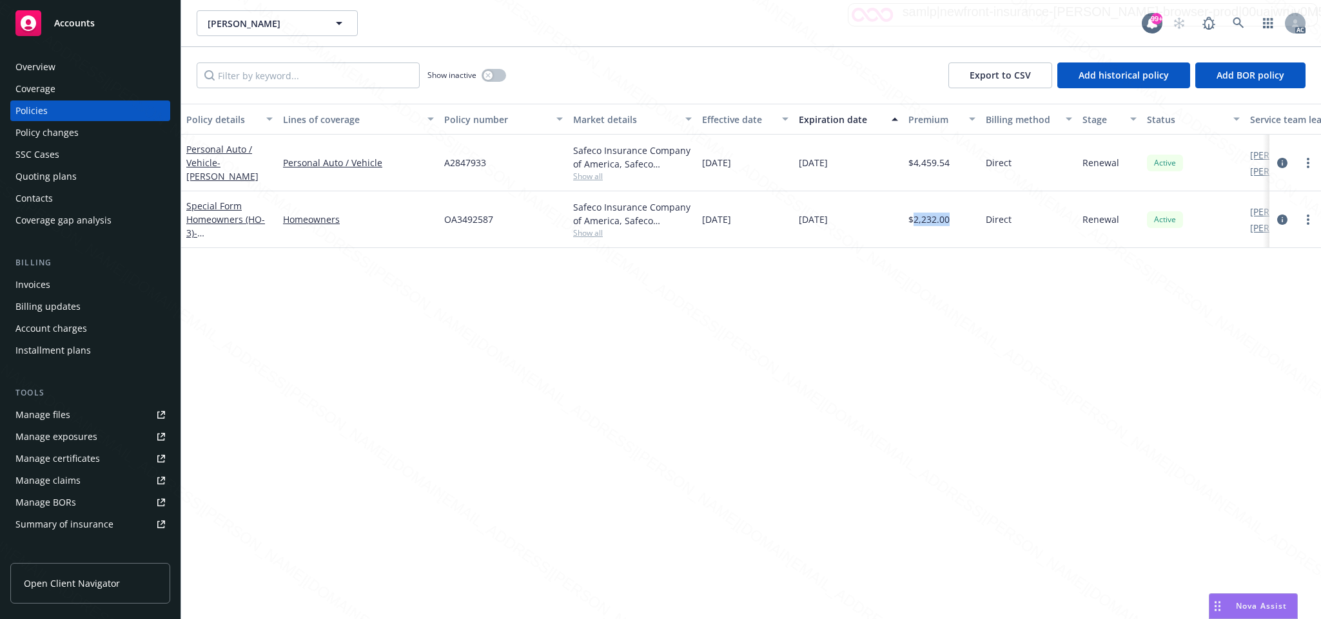
drag, startPoint x: 913, startPoint y: 223, endPoint x: 965, endPoint y: 222, distance: 52.2
click at [965, 222] on div "$2,232.00" at bounding box center [941, 219] width 77 height 57
click at [474, 379] on div "Policy details Lines of coverage Policy number Market details Effective date Ex…" at bounding box center [750, 362] width 1139 height 516
click at [202, 159] on link "Personal Auto / Vehicle - [PERSON_NAME]" at bounding box center [222, 162] width 72 height 39
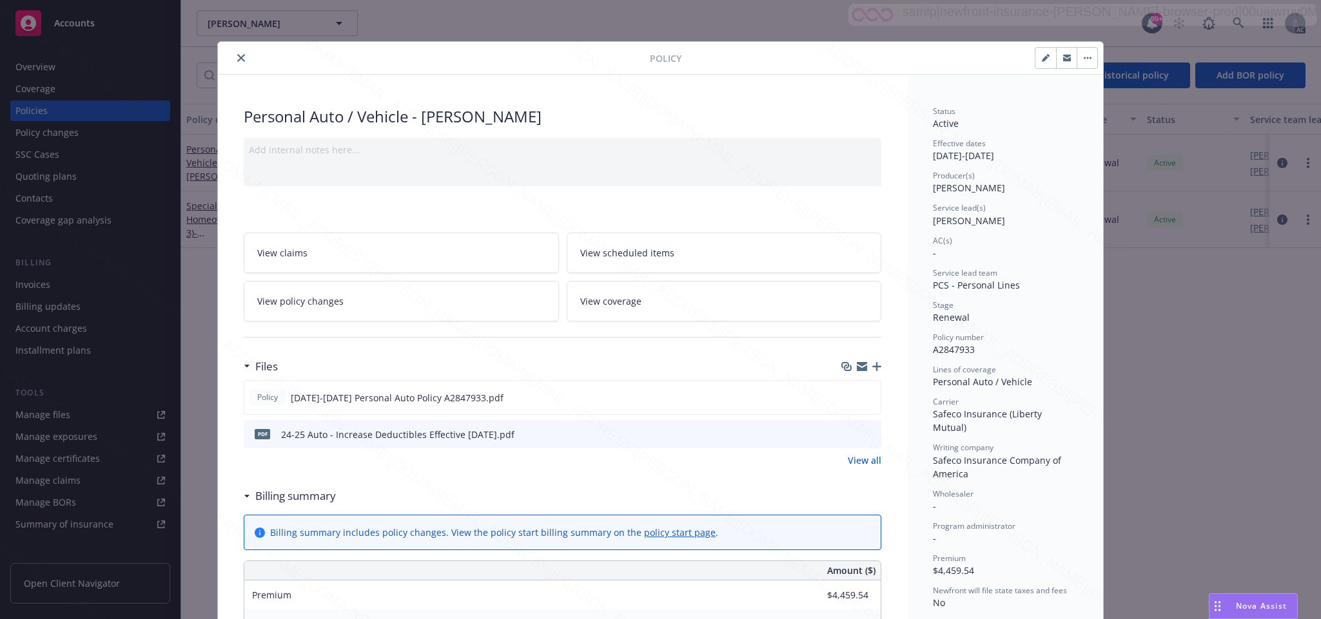
scroll to position [39, 0]
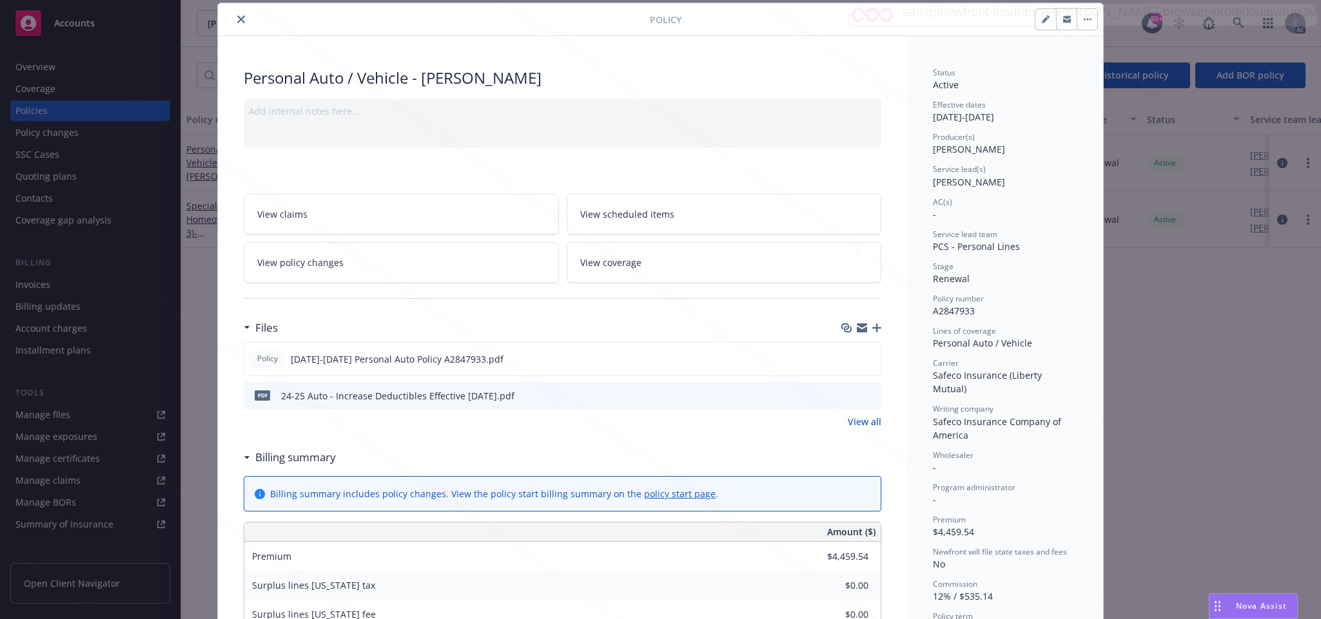
click at [289, 261] on span "View policy changes" at bounding box center [300, 263] width 86 height 14
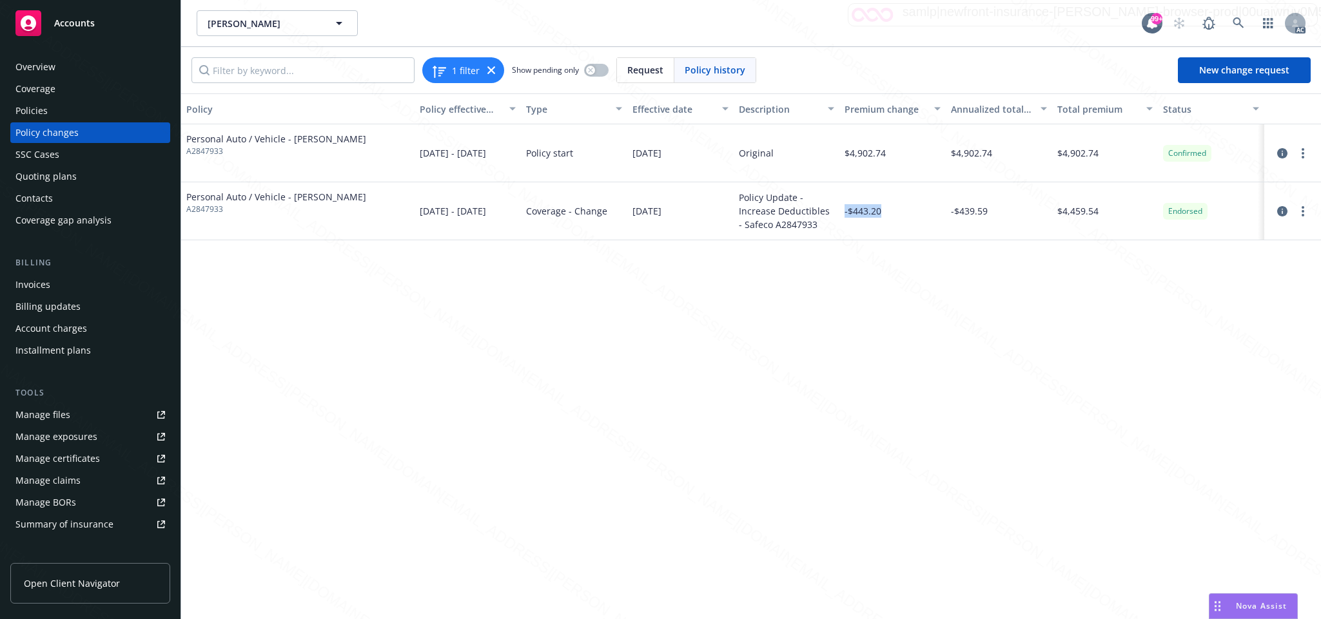
drag, startPoint x: 844, startPoint y: 213, endPoint x: 894, endPoint y: 213, distance: 50.3
click at [894, 213] on div "-$443.20" at bounding box center [892, 211] width 106 height 58
drag, startPoint x: 846, startPoint y: 151, endPoint x: 898, endPoint y: 155, distance: 52.3
click at [898, 155] on div "$4,902.74" at bounding box center [892, 153] width 106 height 58
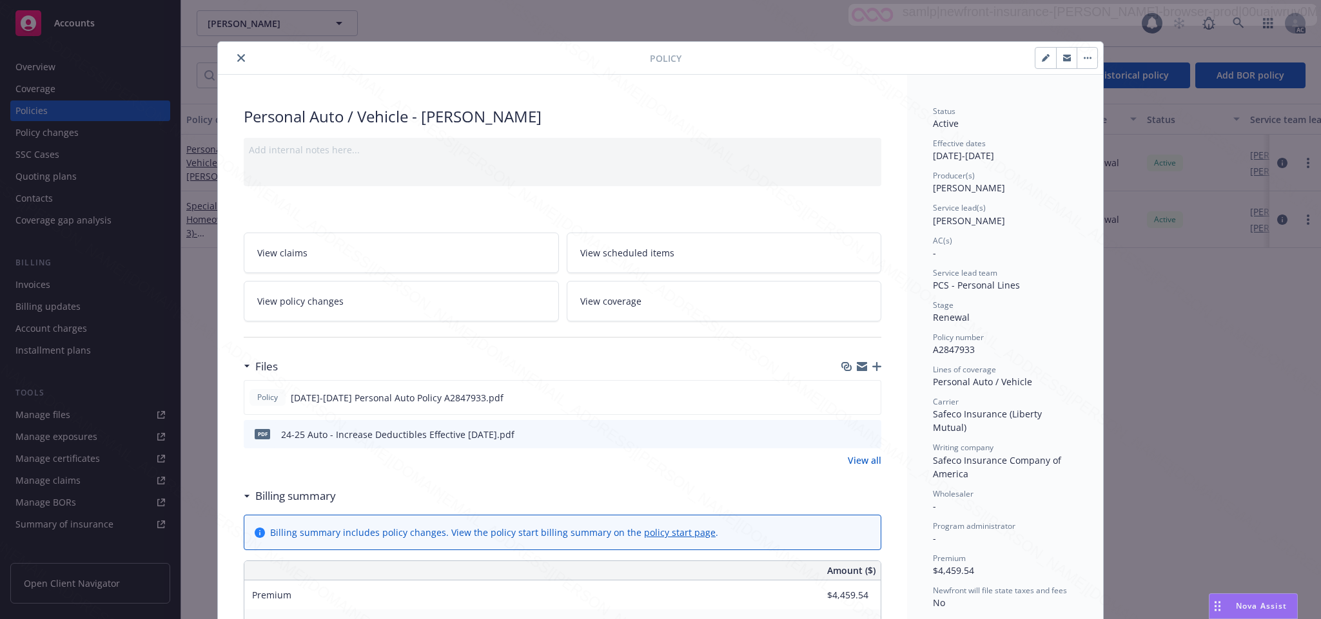
scroll to position [39, 0]
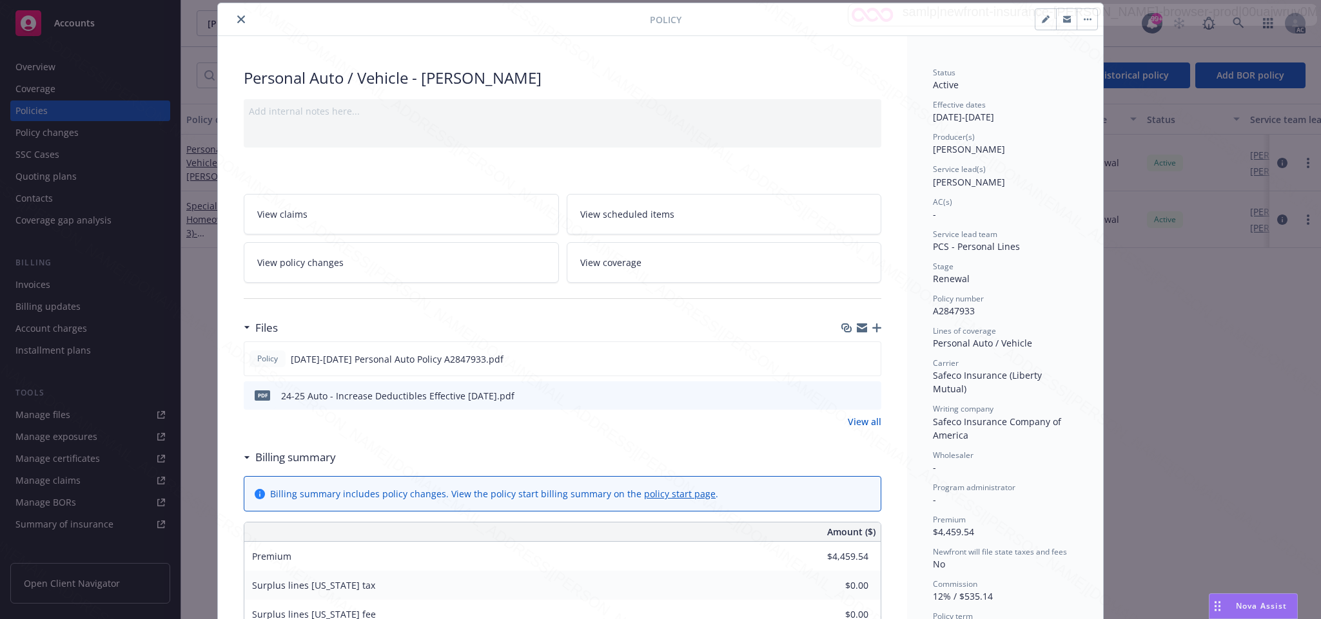
click at [349, 267] on link "View policy changes" at bounding box center [401, 262] width 315 height 41
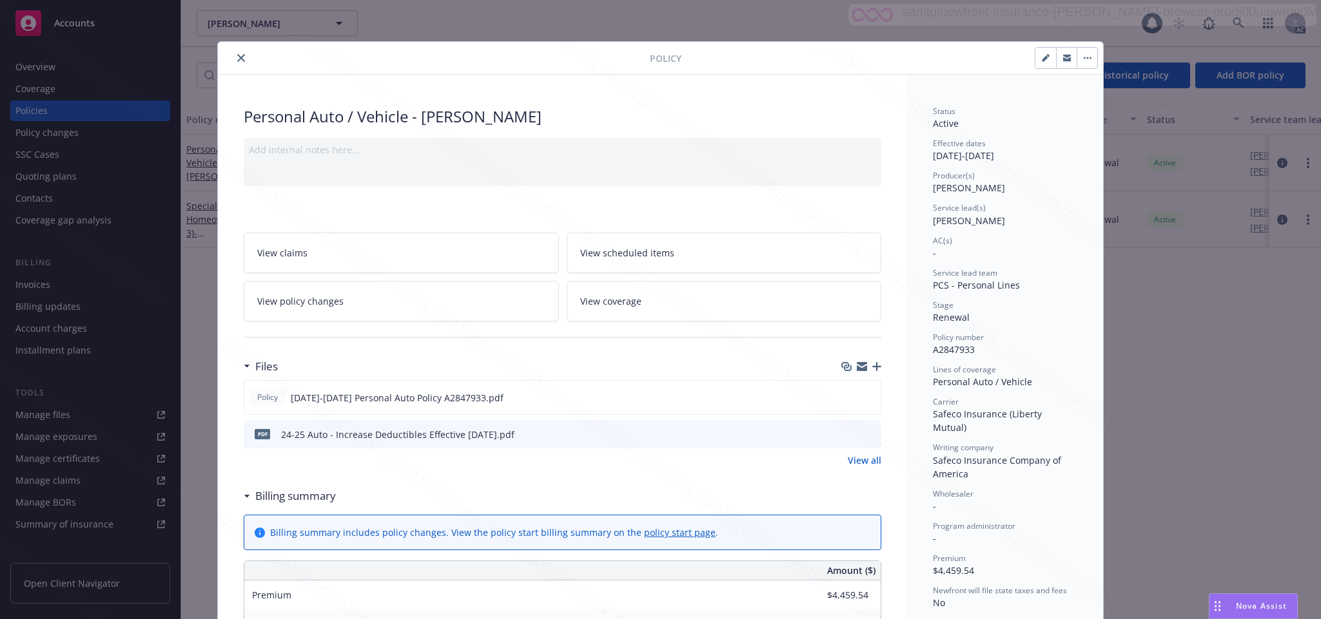
scroll to position [39, 0]
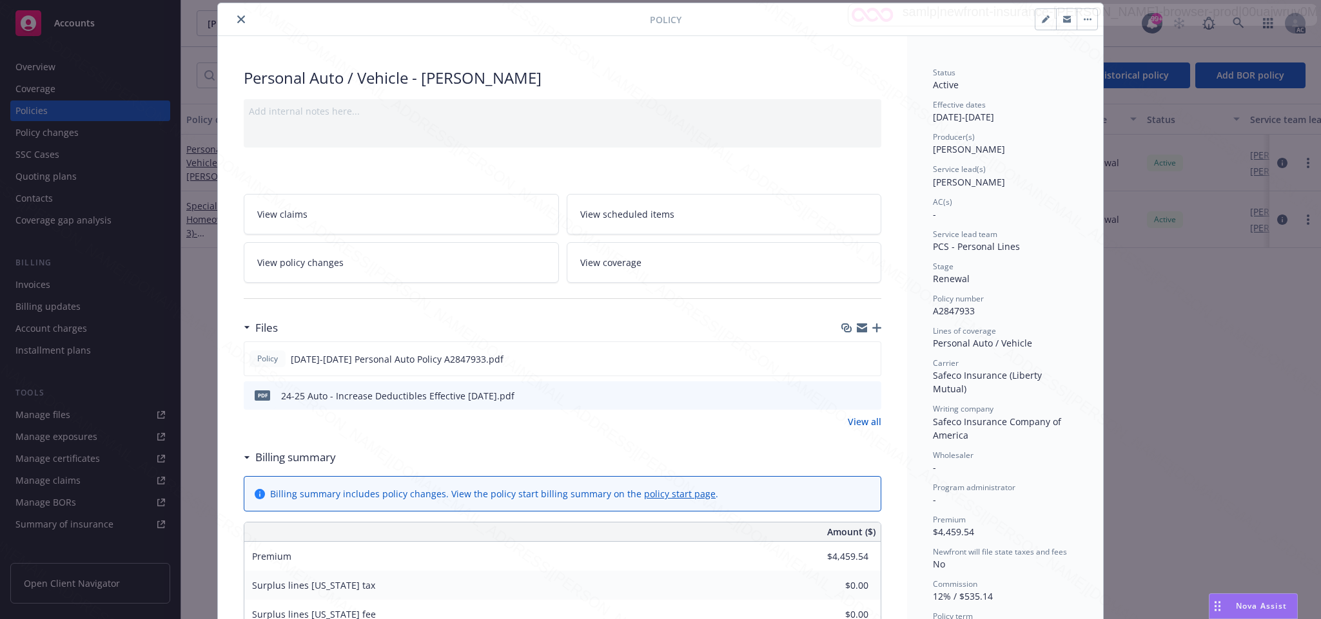
click at [302, 265] on span "View policy changes" at bounding box center [300, 263] width 86 height 14
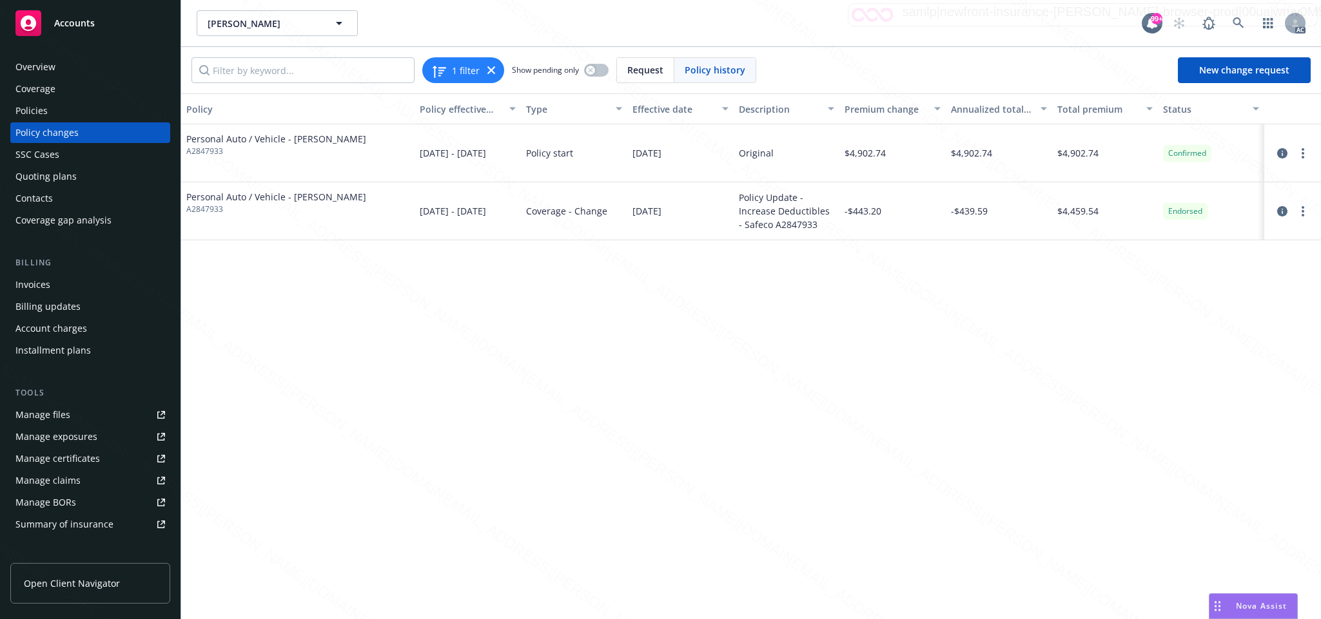
drag, startPoint x: 625, startPoint y: 213, endPoint x: 695, endPoint y: 209, distance: 69.7
click at [695, 209] on div "Personal Auto / Vehicle - [PERSON_NAME] A2847933 [DATE] - [DATE] Coverage - Cha…" at bounding box center [750, 211] width 1139 height 58
drag, startPoint x: 866, startPoint y: 211, endPoint x: 886, endPoint y: 211, distance: 20.0
click at [886, 211] on div "-$443.20" at bounding box center [892, 211] width 106 height 58
drag, startPoint x: 1081, startPoint y: 209, endPoint x: 1106, endPoint y: 209, distance: 25.1
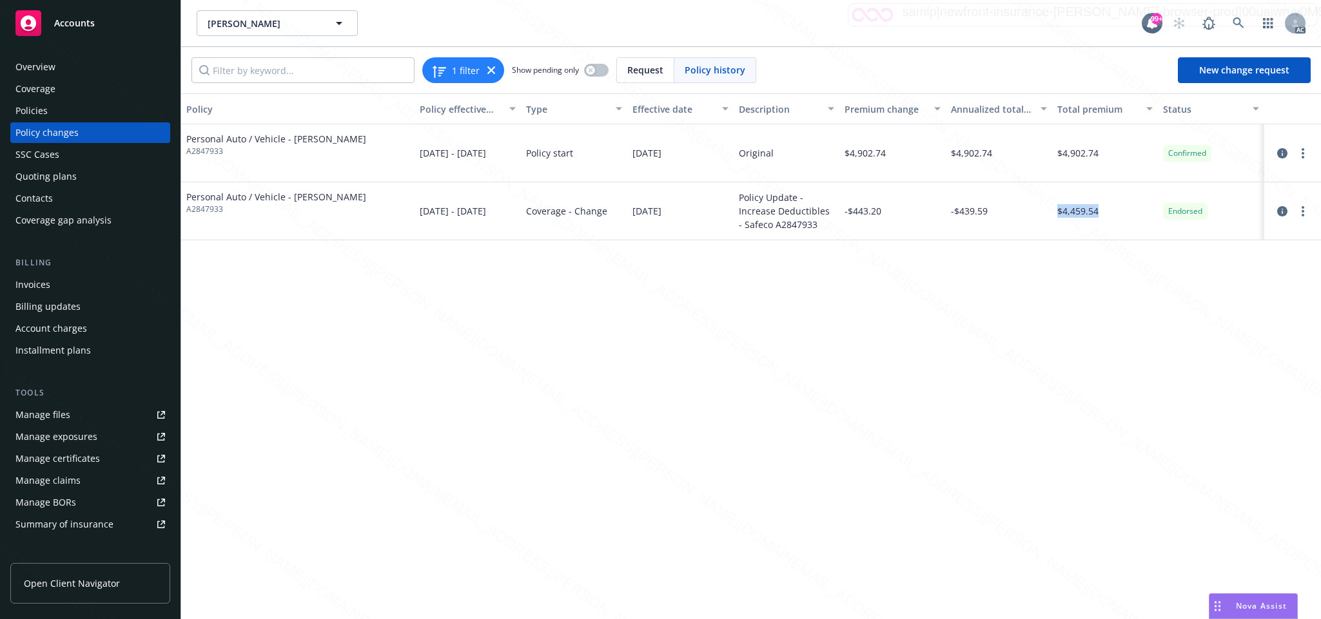
click at [1106, 209] on div "$4,459.54" at bounding box center [1105, 211] width 106 height 58
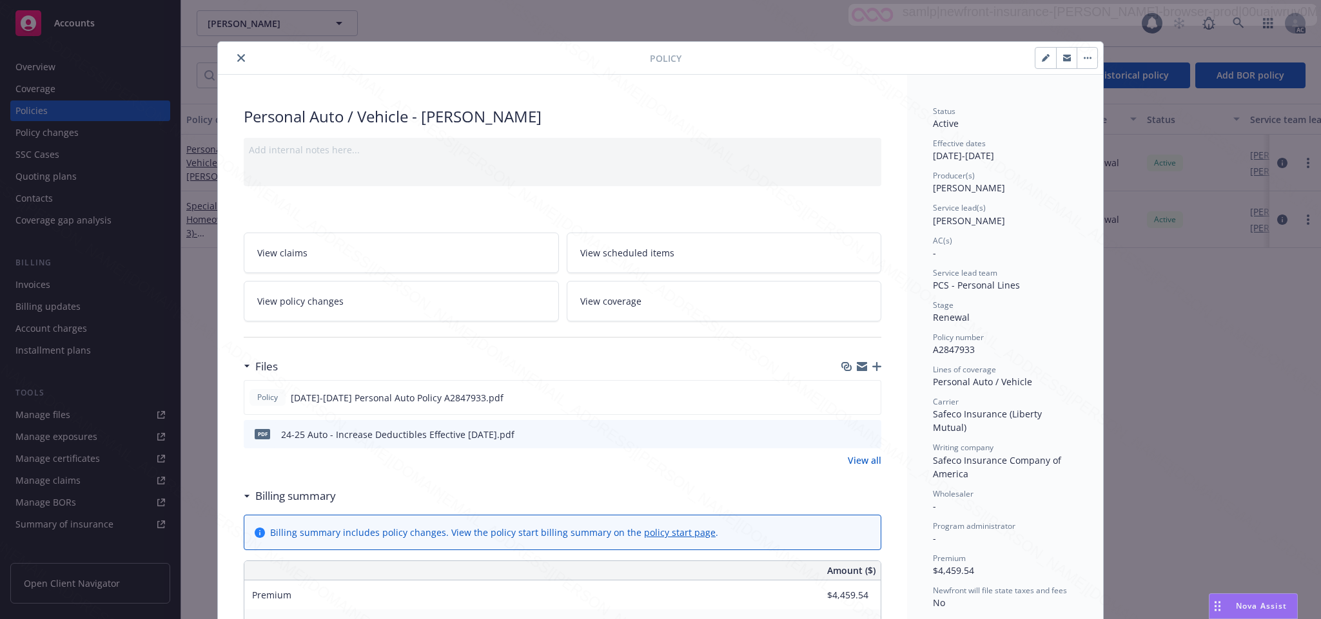
scroll to position [39, 0]
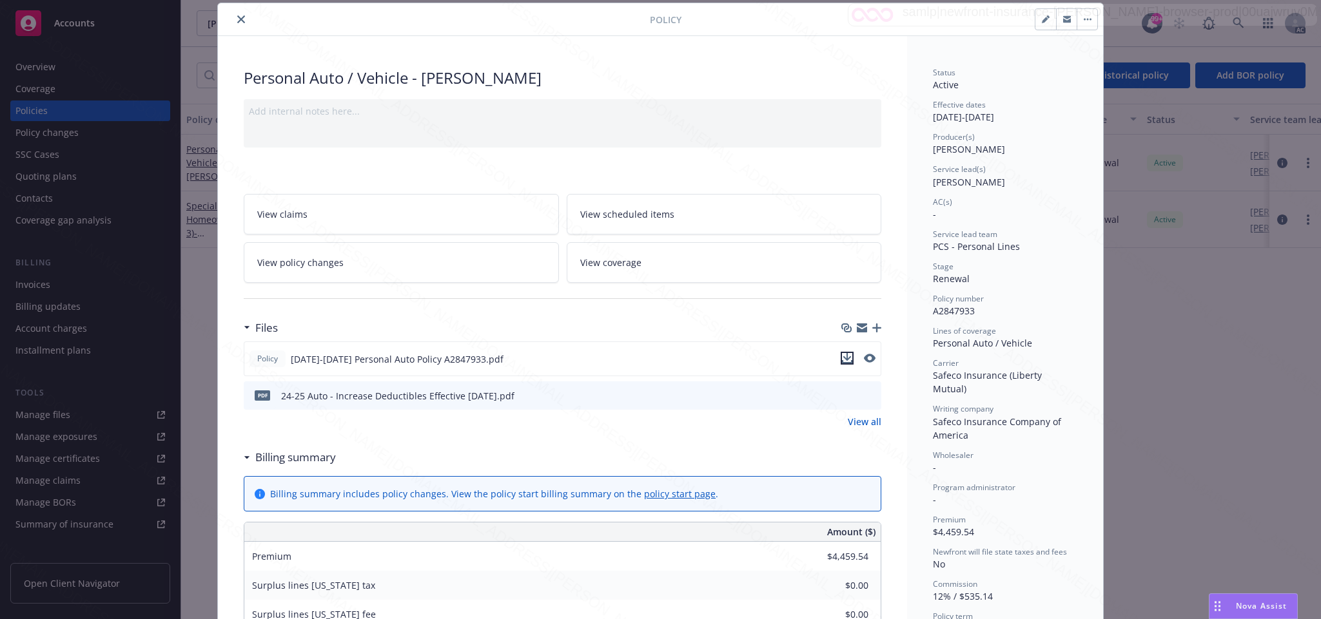
click at [844, 360] on icon "download file" at bounding box center [847, 358] width 10 height 10
click at [842, 399] on icon "download file" at bounding box center [847, 395] width 10 height 10
click at [1083, 18] on icon "button" at bounding box center [1087, 19] width 8 height 3
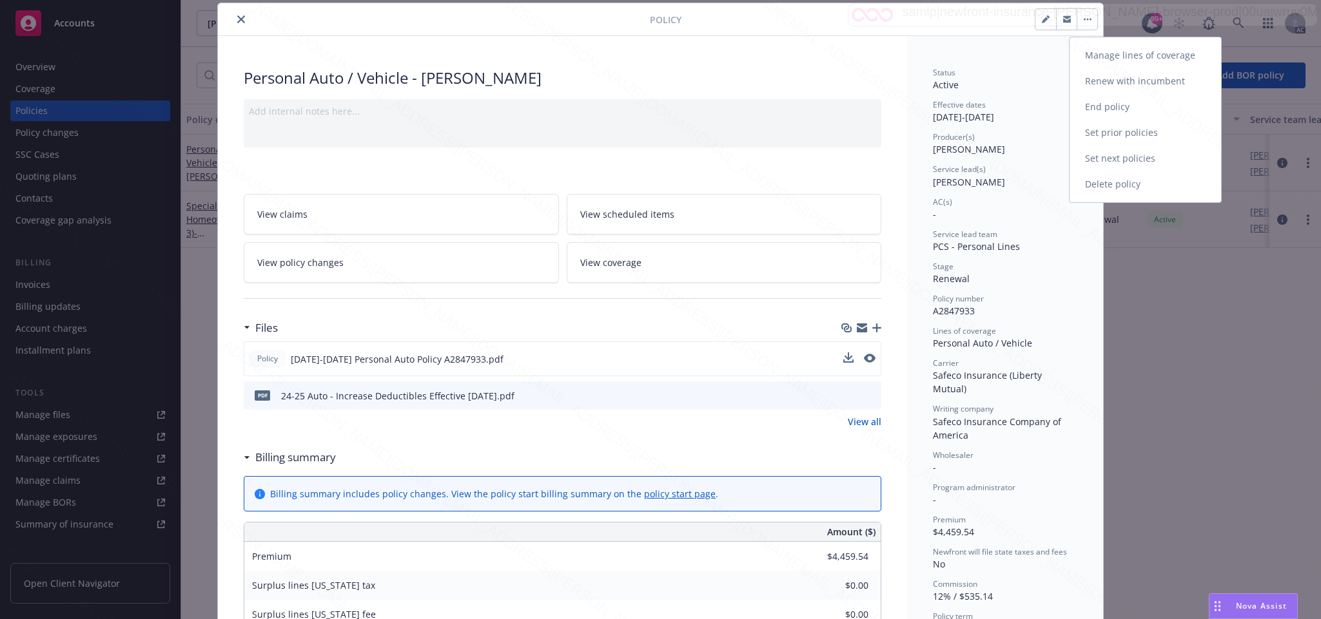
click at [1107, 108] on link "End policy" at bounding box center [1144, 107] width 151 height 26
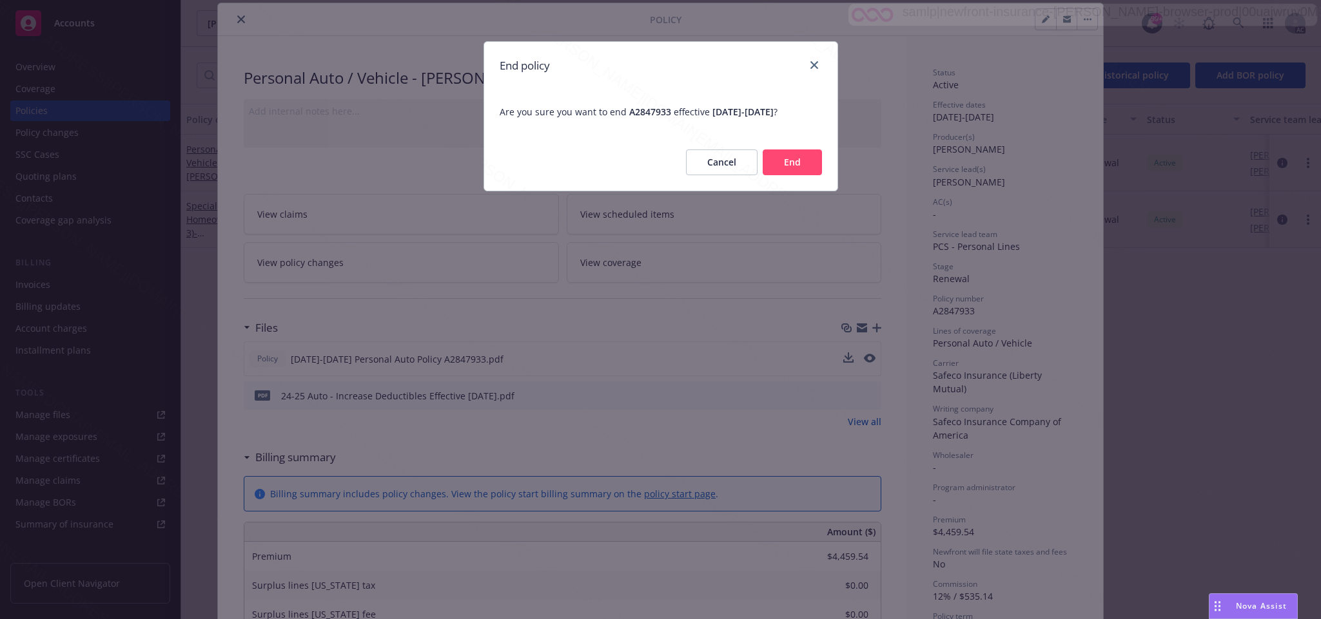
click at [793, 166] on button "End" at bounding box center [791, 163] width 59 height 26
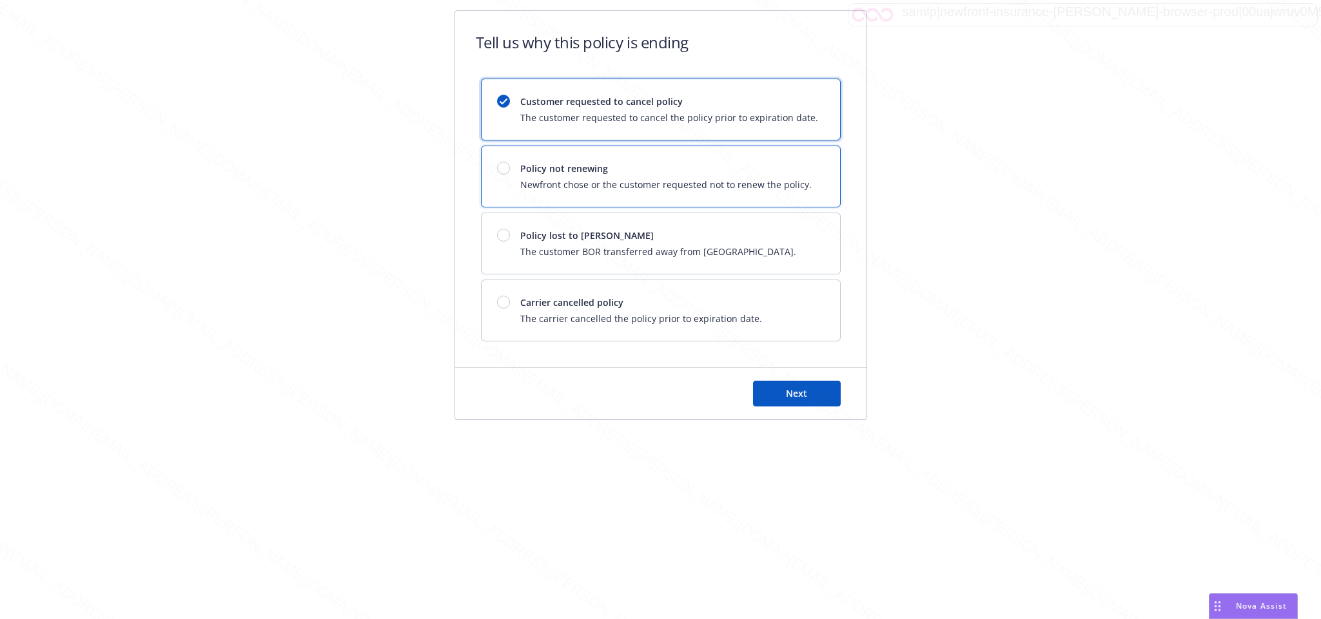
click at [509, 172] on div at bounding box center [503, 168] width 13 height 13
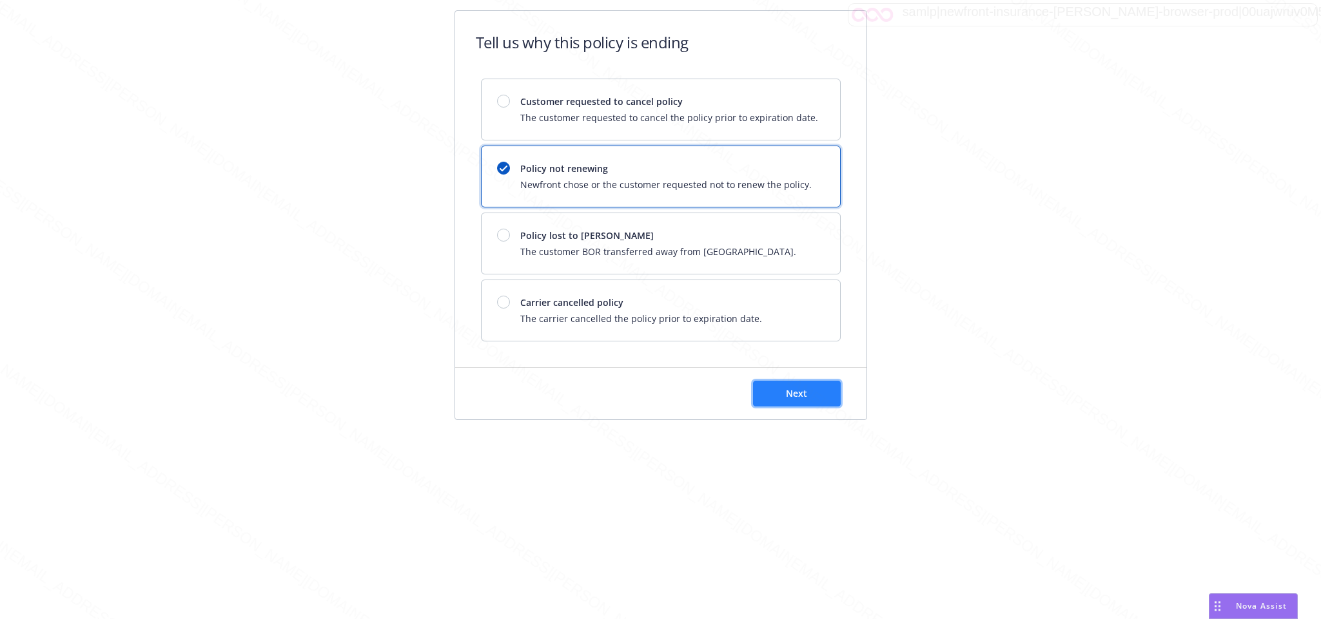
click at [795, 389] on button "Next" at bounding box center [797, 394] width 88 height 26
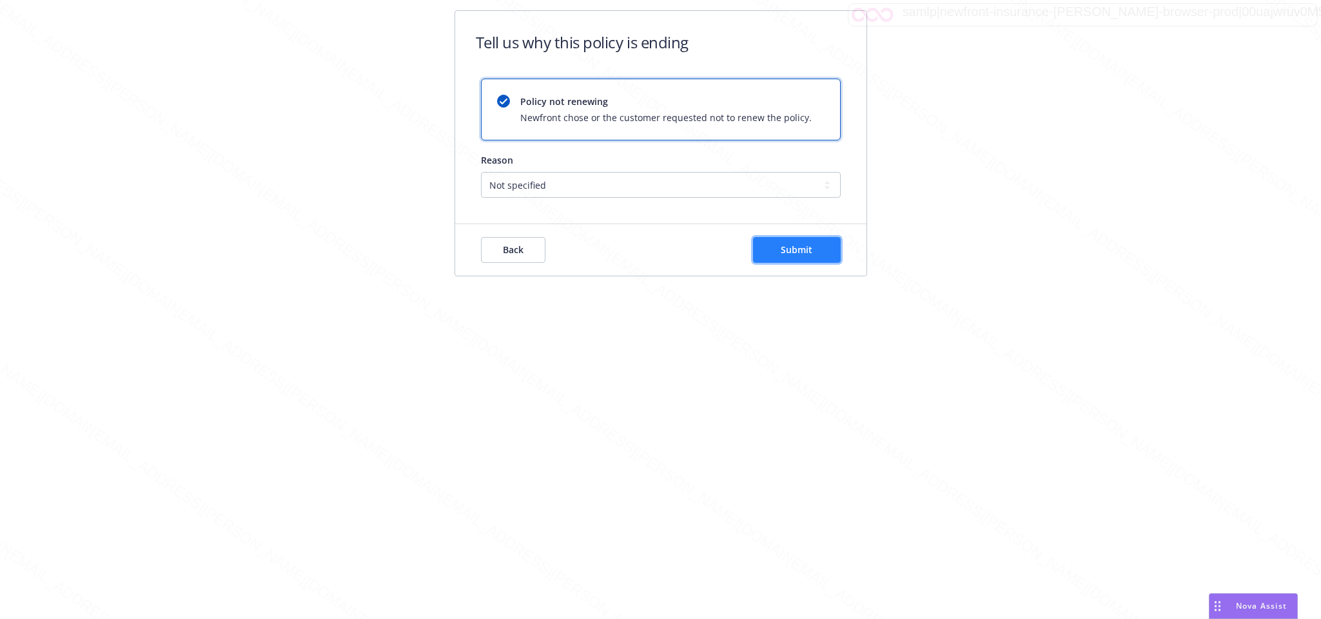
click at [778, 250] on button "Submit" at bounding box center [797, 250] width 88 height 26
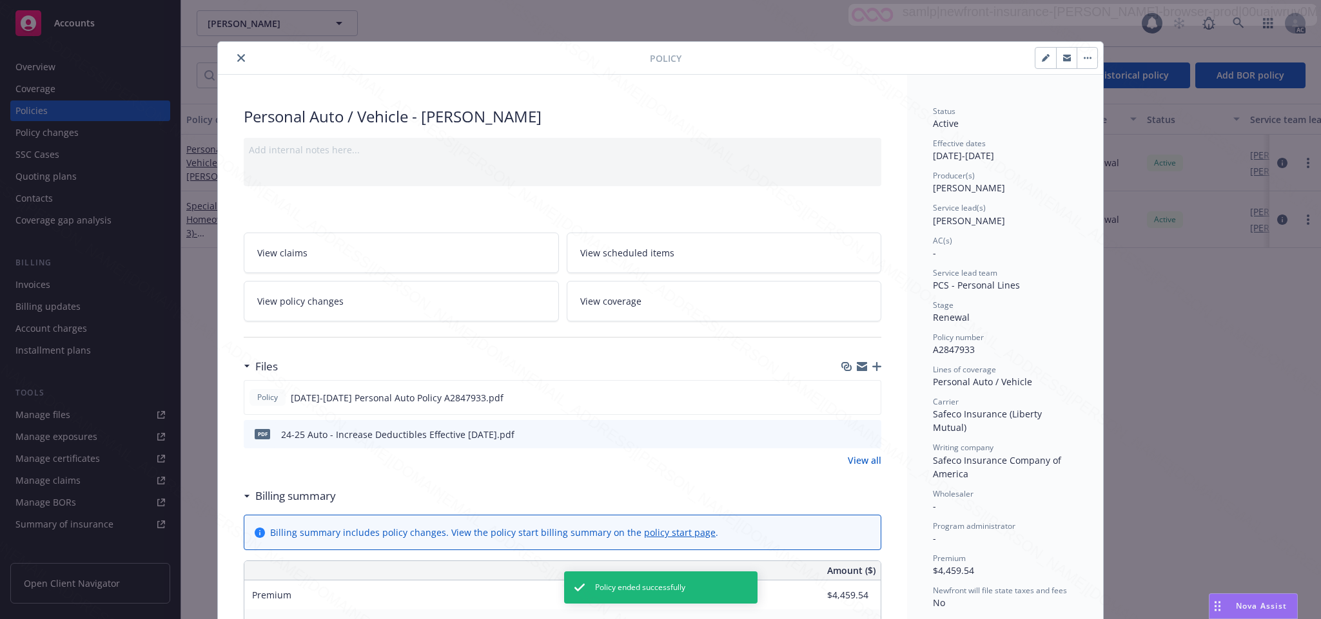
scroll to position [39, 0]
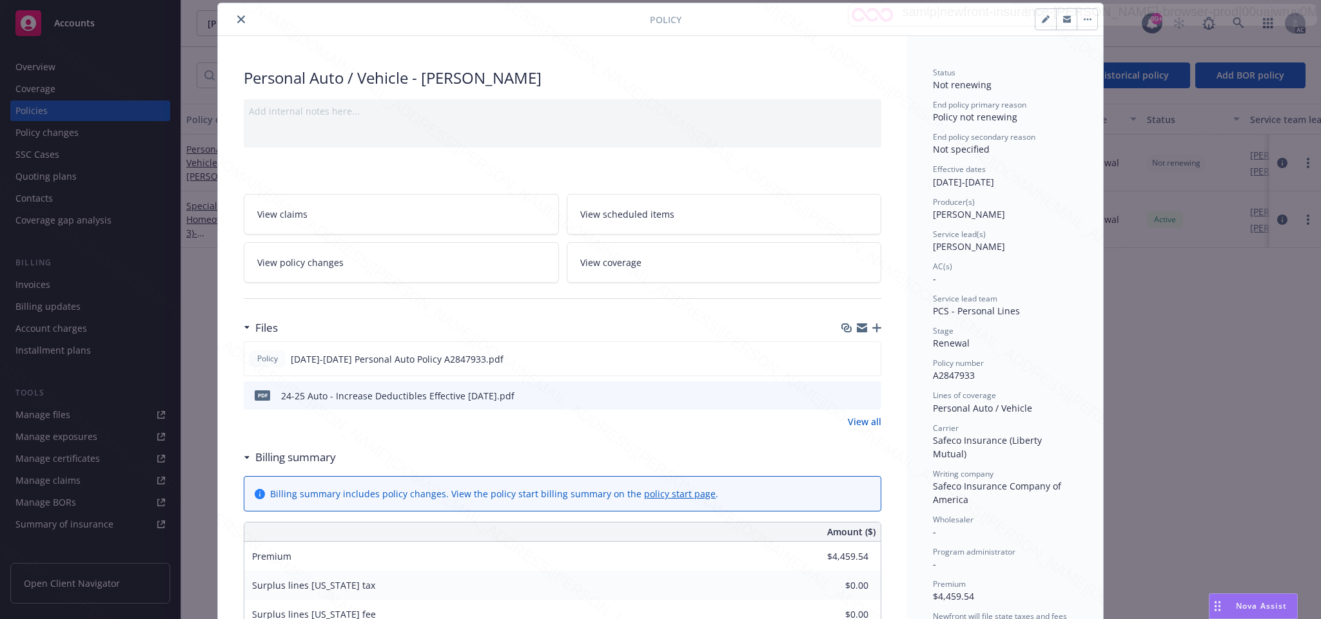
click at [237, 16] on icon "close" at bounding box center [241, 19] width 8 height 8
click at [237, 18] on icon "close" at bounding box center [241, 19] width 8 height 8
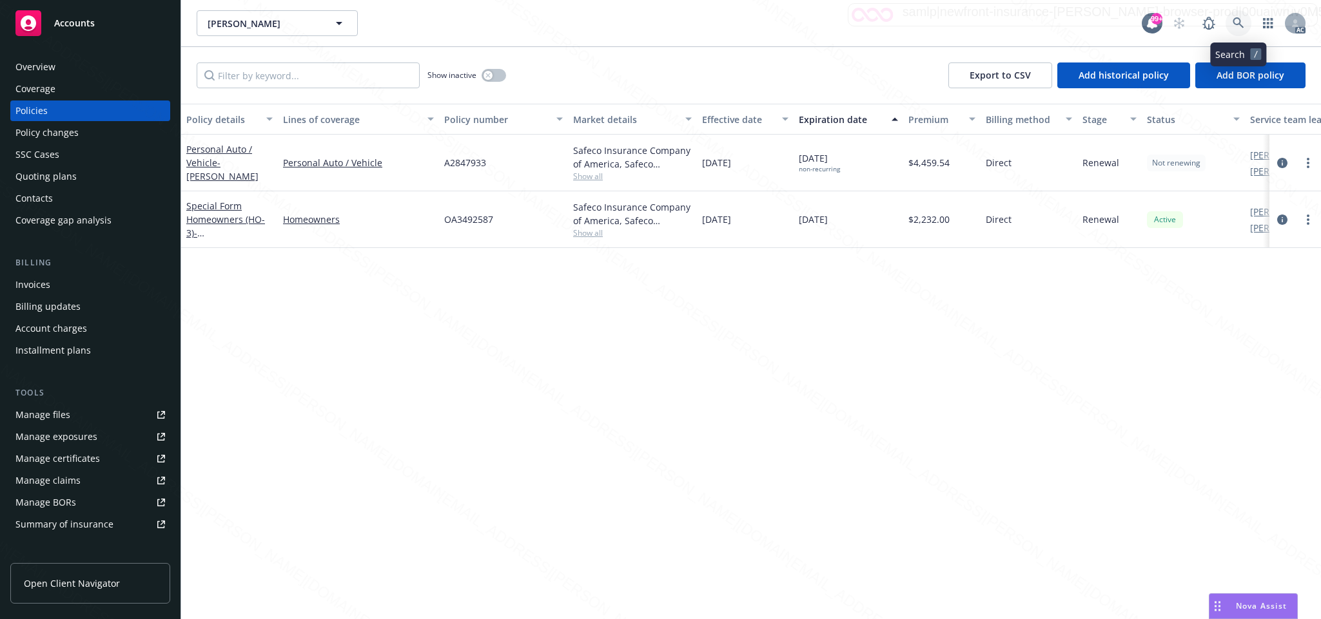
click at [1239, 21] on icon at bounding box center [1237, 22] width 11 height 11
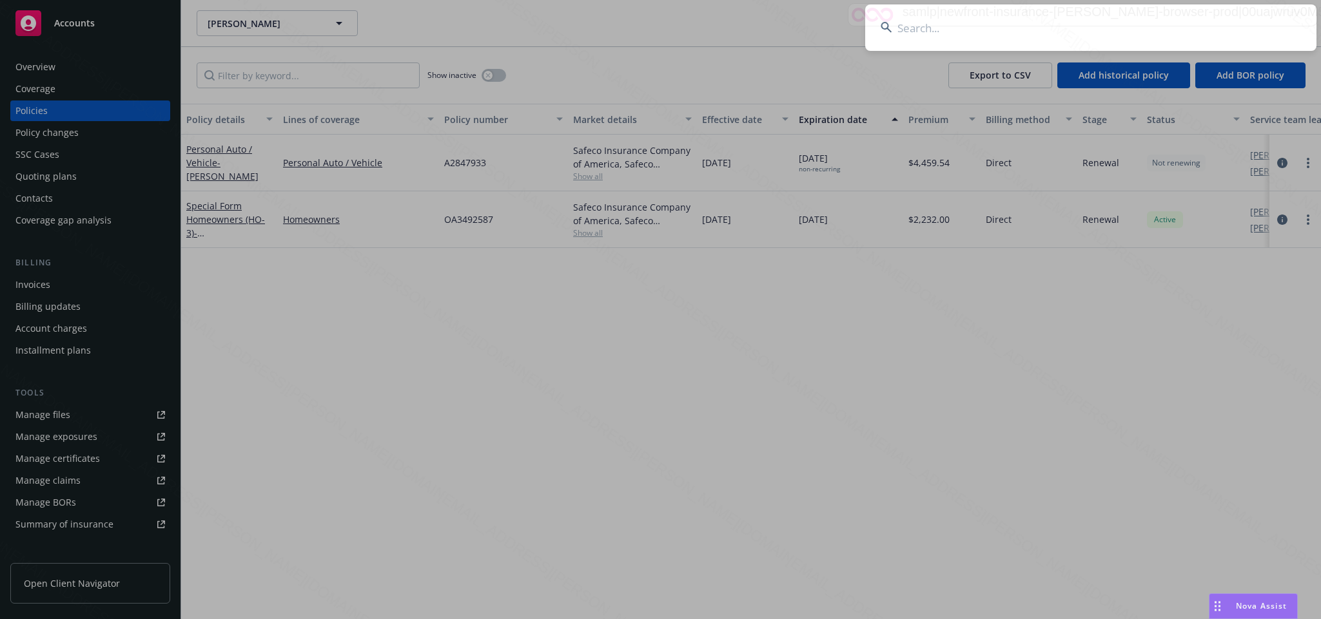
click at [901, 29] on input at bounding box center [1090, 28] width 451 height 46
type input "5b98b4ab-3fa1-4e18-977a-2c1ae44d4a00"
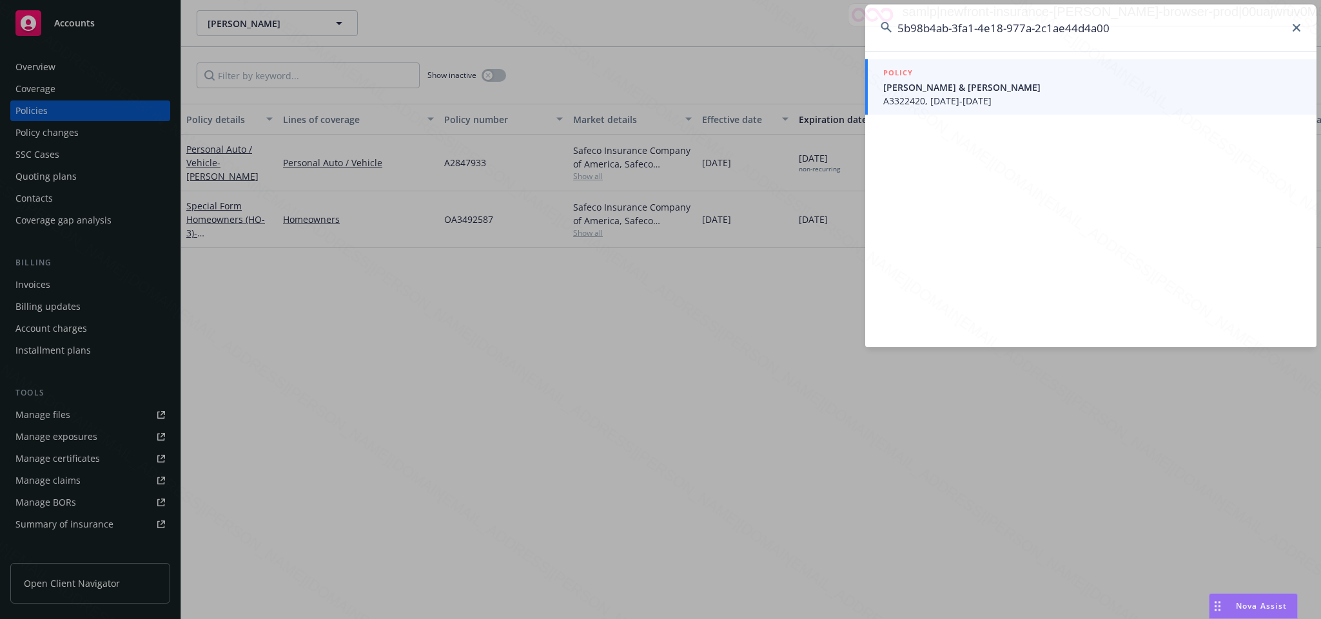
click at [934, 95] on span "A3322420, [DATE]-[DATE]" at bounding box center [1092, 101] width 418 height 14
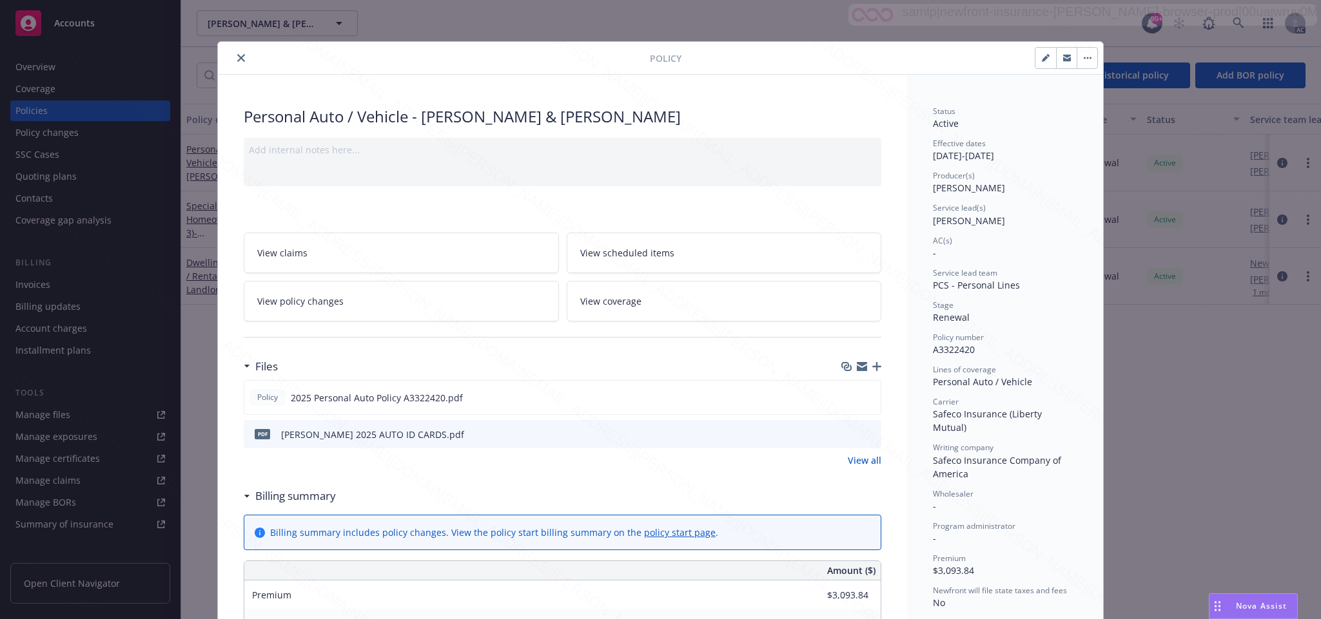
click at [237, 58] on icon "close" at bounding box center [241, 58] width 8 height 8
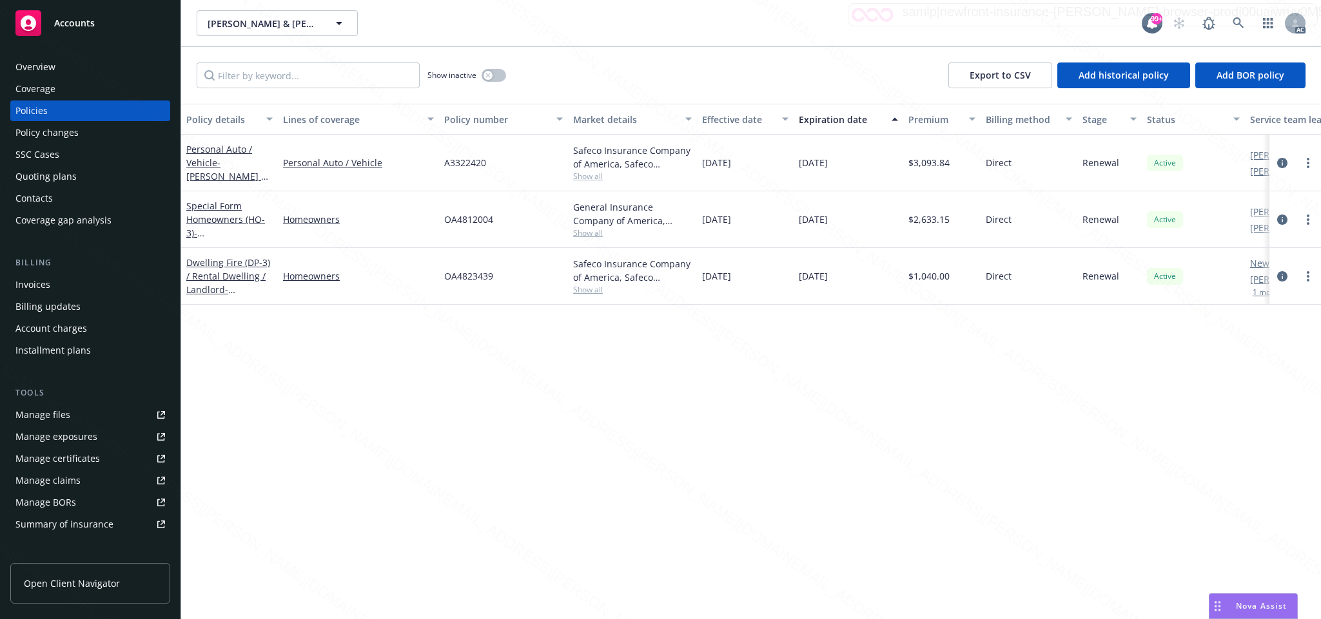
click at [47, 64] on div "Overview" at bounding box center [35, 67] width 40 height 21
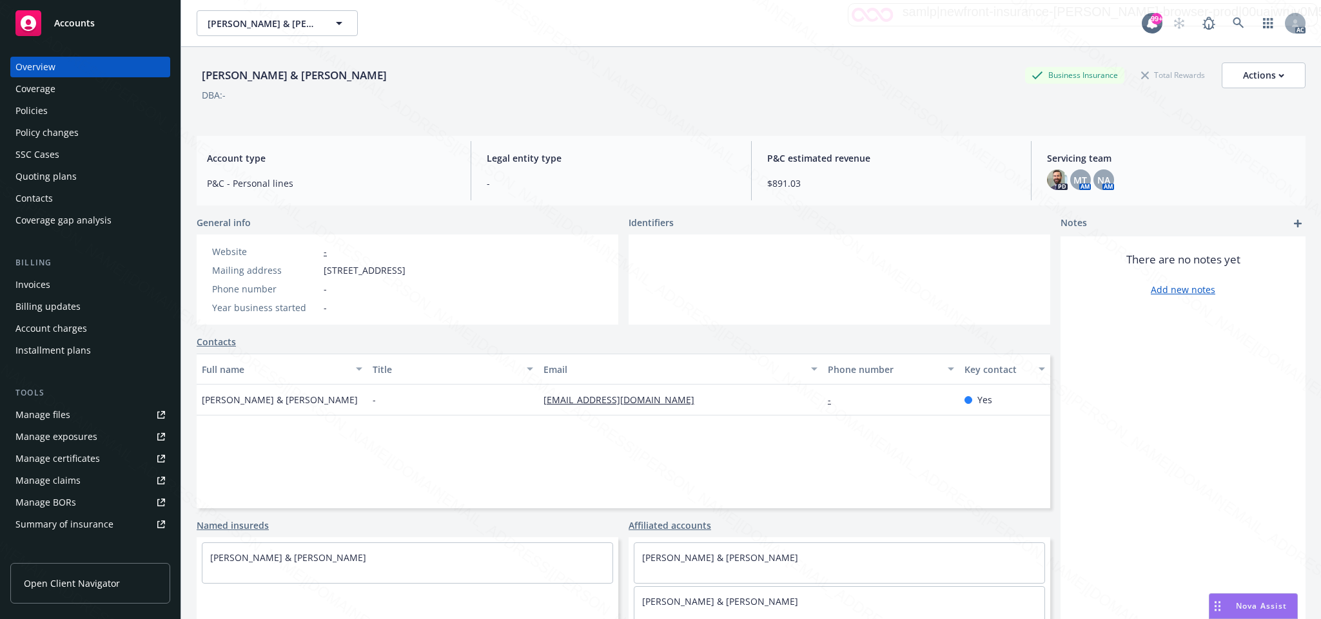
drag, startPoint x: 331, startPoint y: 267, endPoint x: 400, endPoint y: 273, distance: 69.1
click at [400, 273] on div "Mailing address [STREET_ADDRESS]" at bounding box center [309, 271] width 204 height 14
click at [35, 108] on div "Policies" at bounding box center [31, 111] width 32 height 21
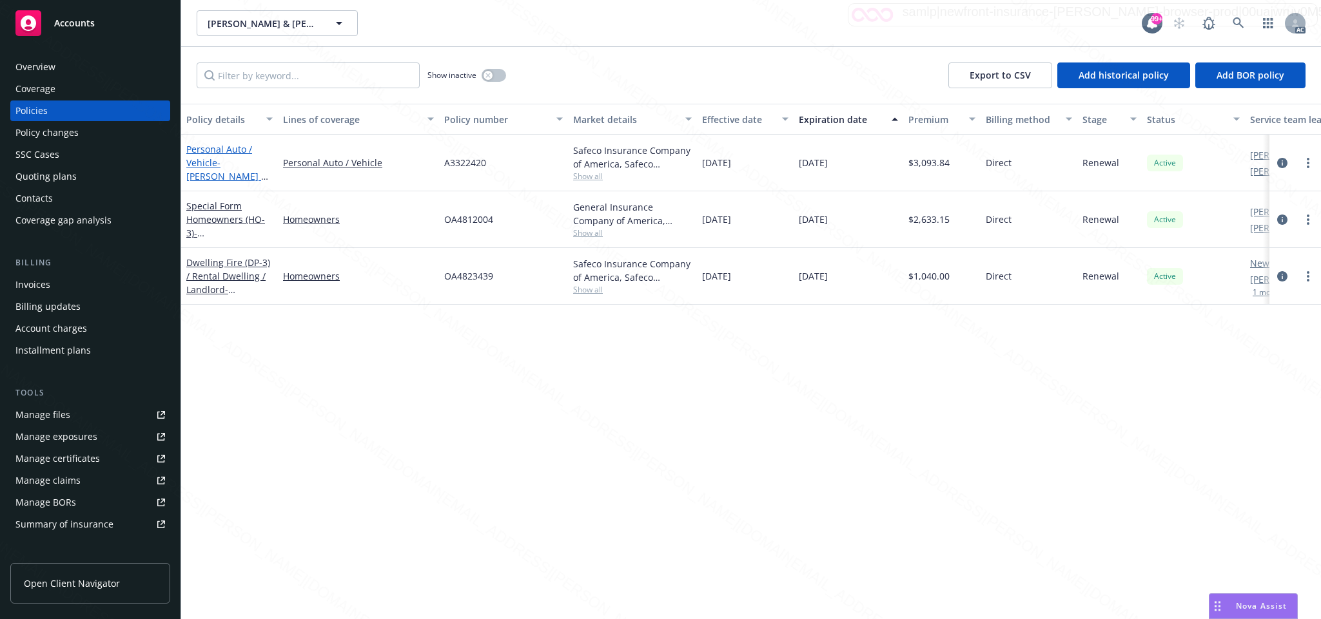
click at [221, 155] on link "Personal Auto / Vehicle - [PERSON_NAME] & [PERSON_NAME]" at bounding box center [226, 169] width 81 height 53
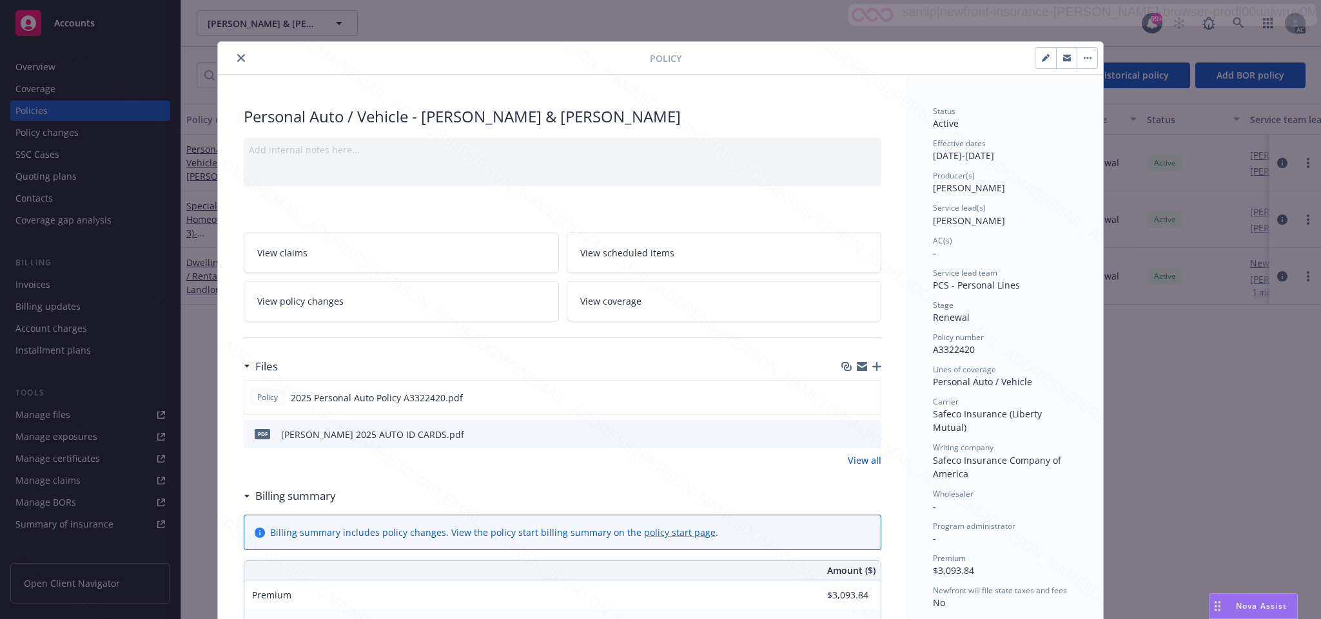
drag, startPoint x: 929, startPoint y: 557, endPoint x: 938, endPoint y: 559, distance: 9.2
click at [933, 565] on span "$3,093.84" at bounding box center [953, 571] width 41 height 12
click at [983, 553] on div "Premium $3,093.84" at bounding box center [1005, 565] width 144 height 24
drag, startPoint x: 928, startPoint y: 556, endPoint x: 983, endPoint y: 554, distance: 54.8
click at [983, 554] on div "Premium $3,093.84" at bounding box center [1005, 565] width 144 height 24
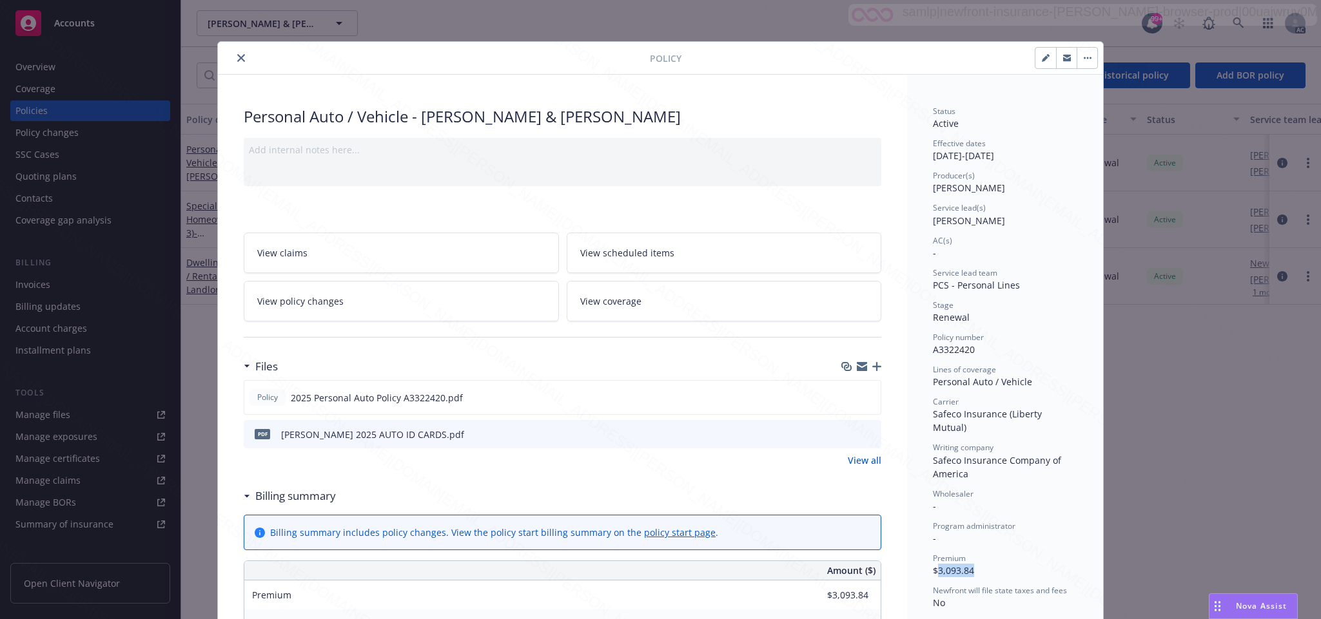
copy span "3,093.84"
click at [842, 397] on icon "download file" at bounding box center [847, 397] width 10 height 10
click at [1077, 56] on button "button" at bounding box center [1086, 58] width 21 height 21
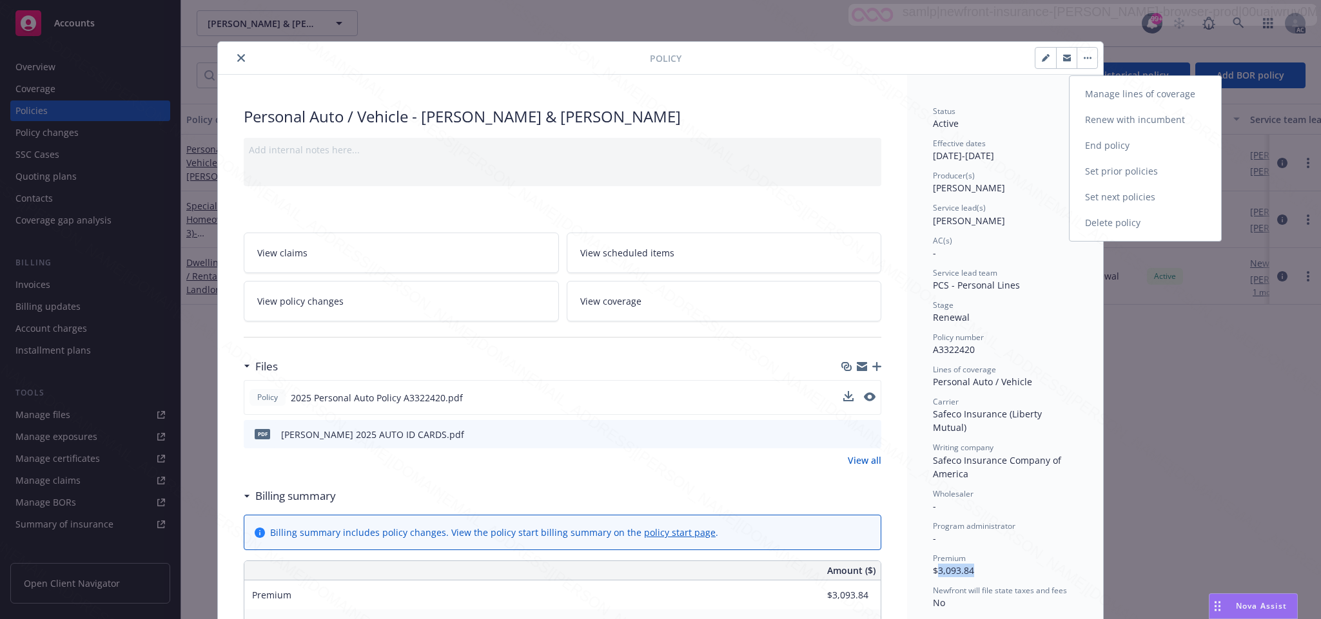
click at [1097, 140] on link "End policy" at bounding box center [1144, 146] width 151 height 26
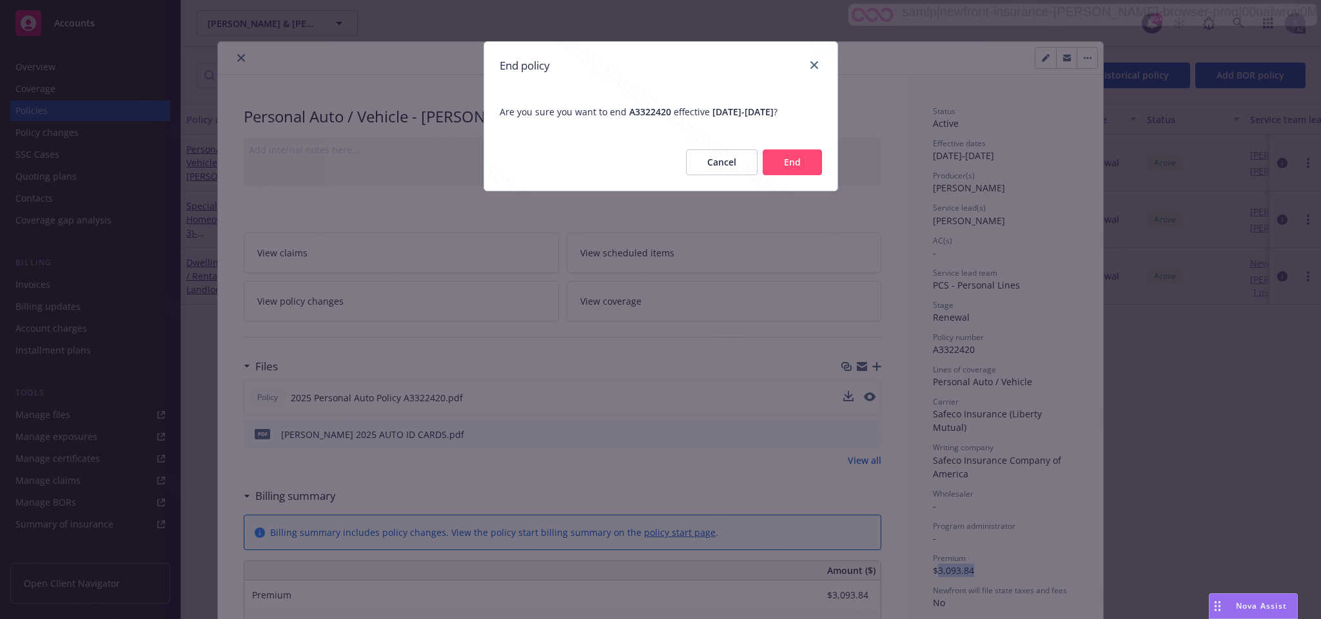
click at [798, 161] on button "End" at bounding box center [791, 163] width 59 height 26
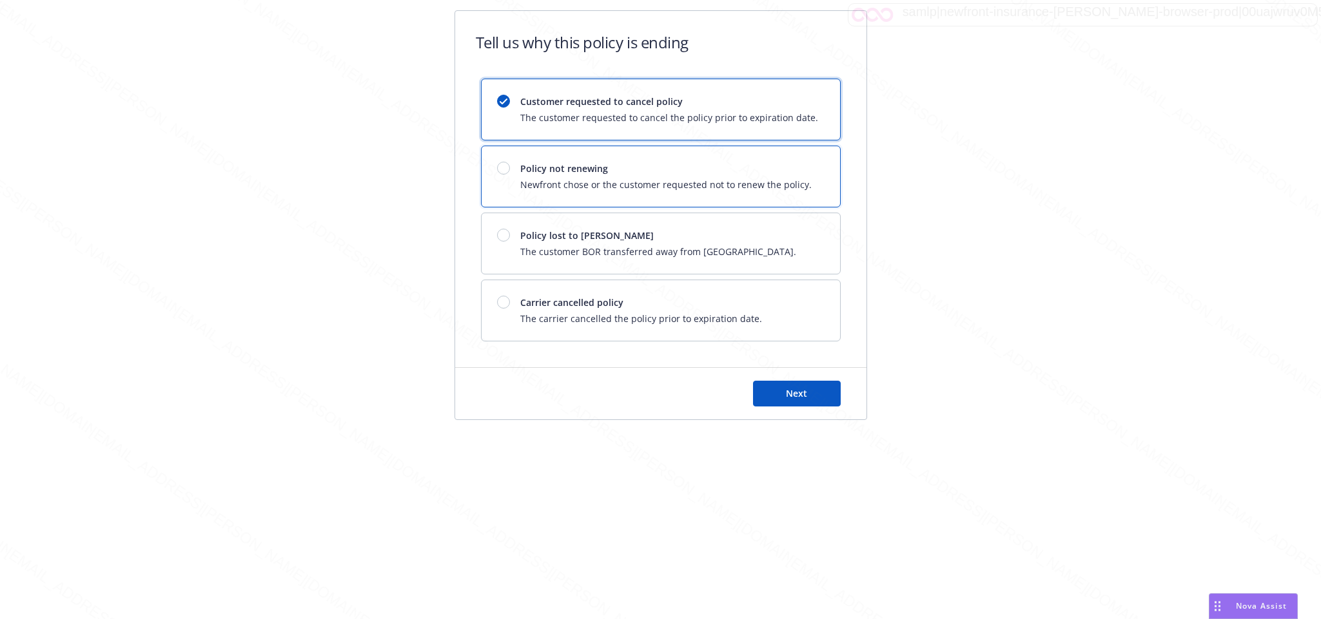
click at [505, 169] on div at bounding box center [503, 168] width 13 height 13
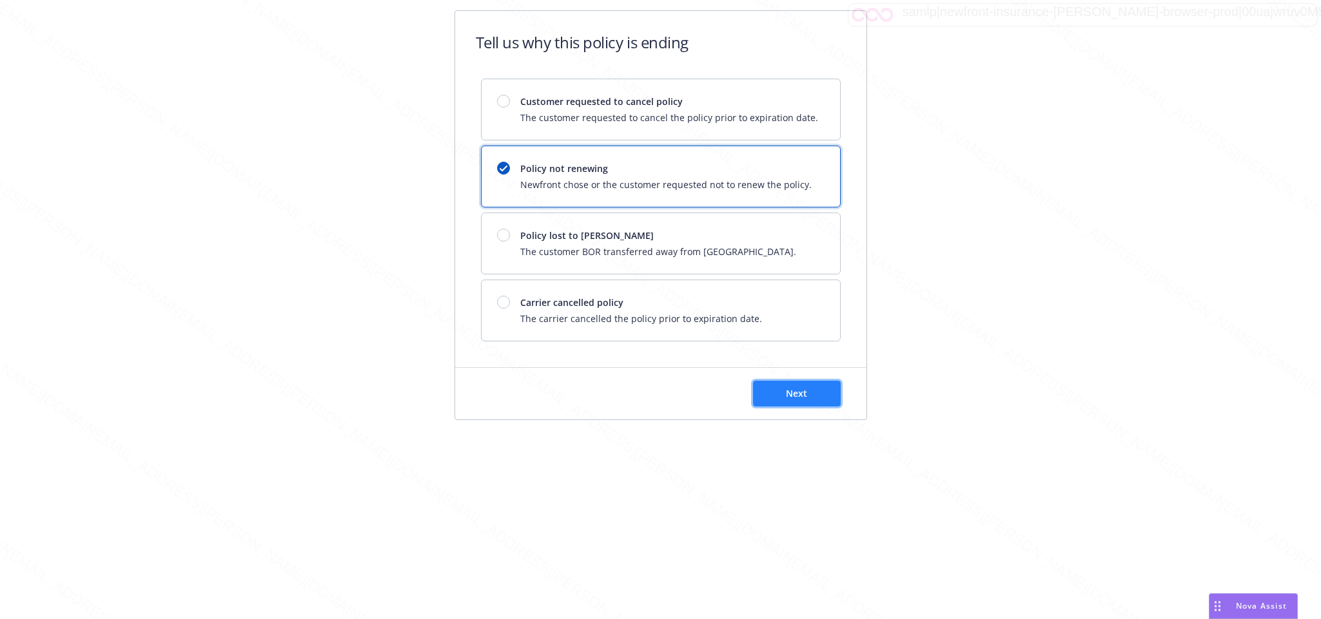
click at [805, 395] on span "Next" at bounding box center [796, 393] width 21 height 12
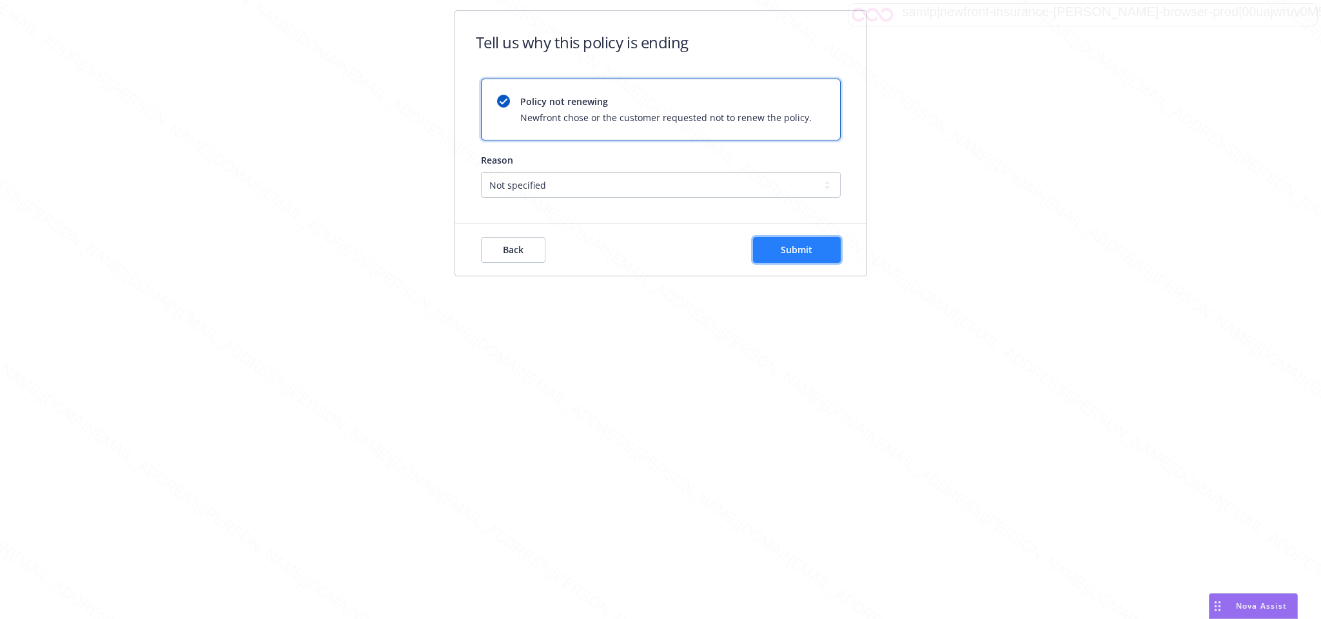
click at [793, 248] on span "Submit" at bounding box center [796, 250] width 32 height 12
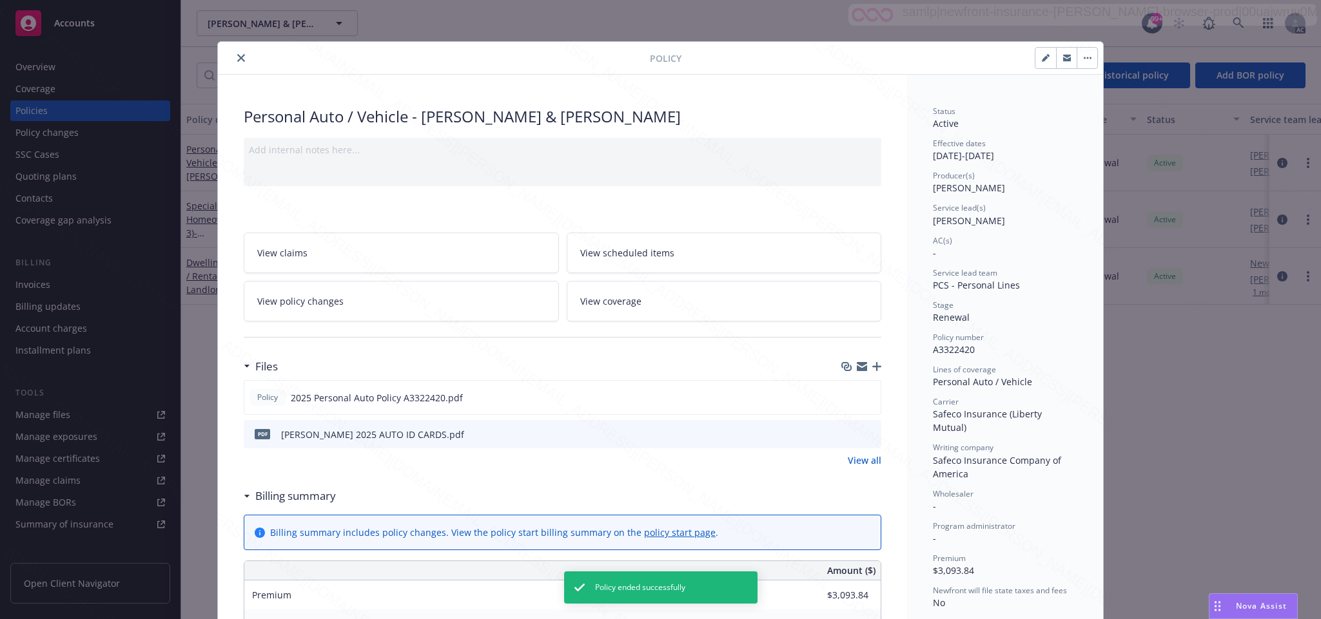
scroll to position [39, 0]
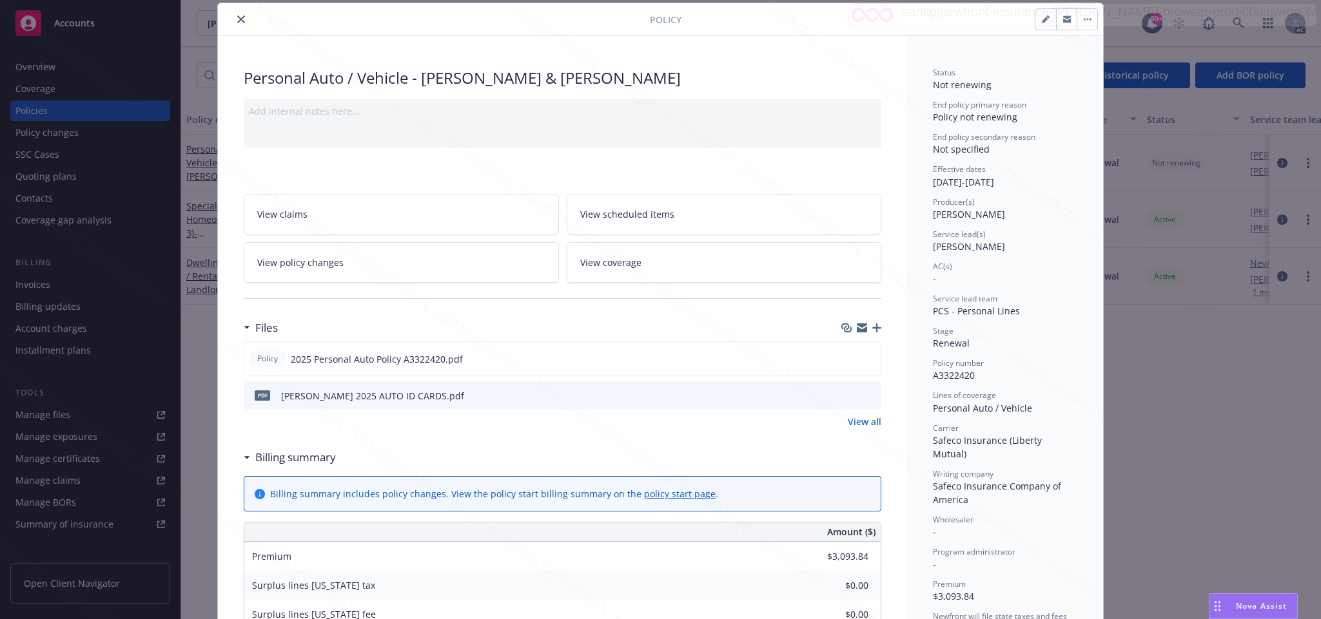
click at [237, 22] on icon "close" at bounding box center [241, 19] width 8 height 8
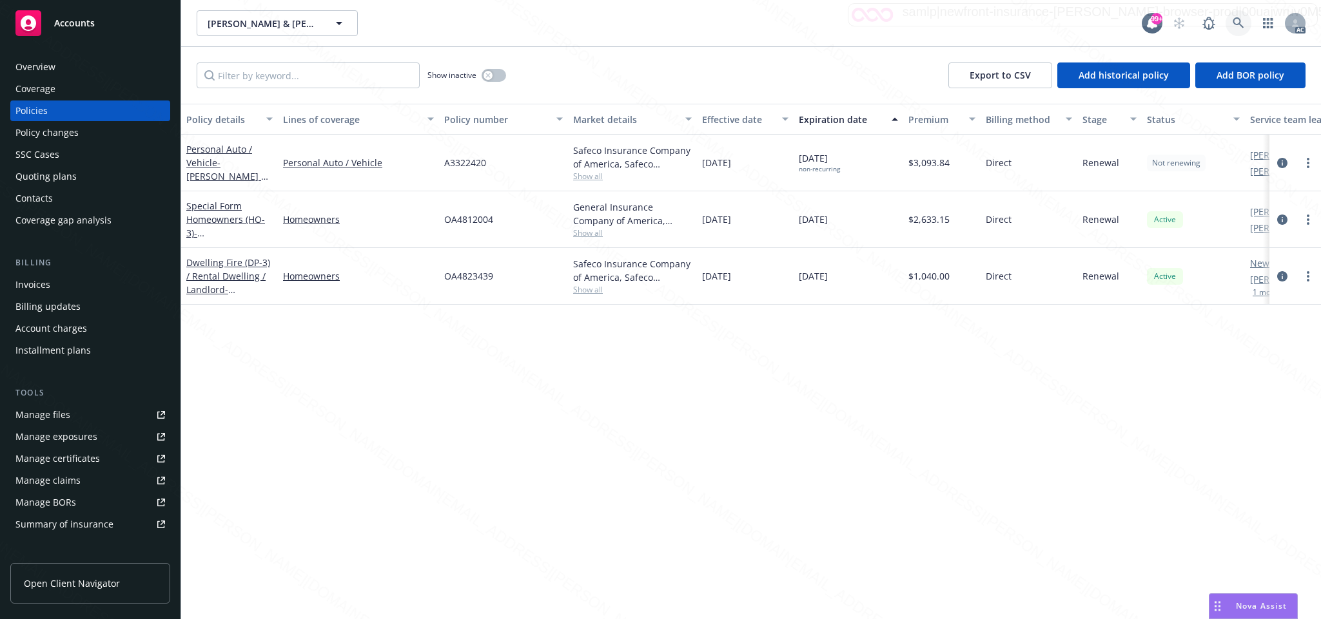
click at [1235, 20] on icon at bounding box center [1238, 23] width 12 height 12
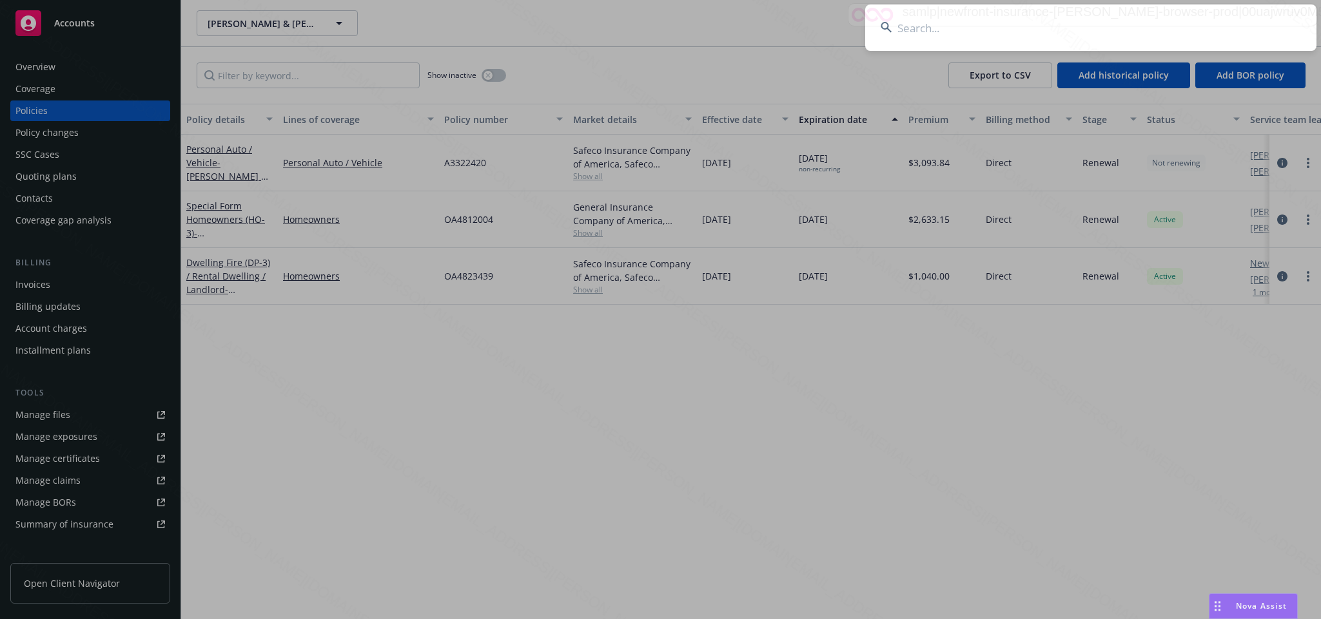
click at [914, 30] on input at bounding box center [1090, 28] width 451 height 46
type input "528d71e9-4e80-490d-91d6-1b673c322098"
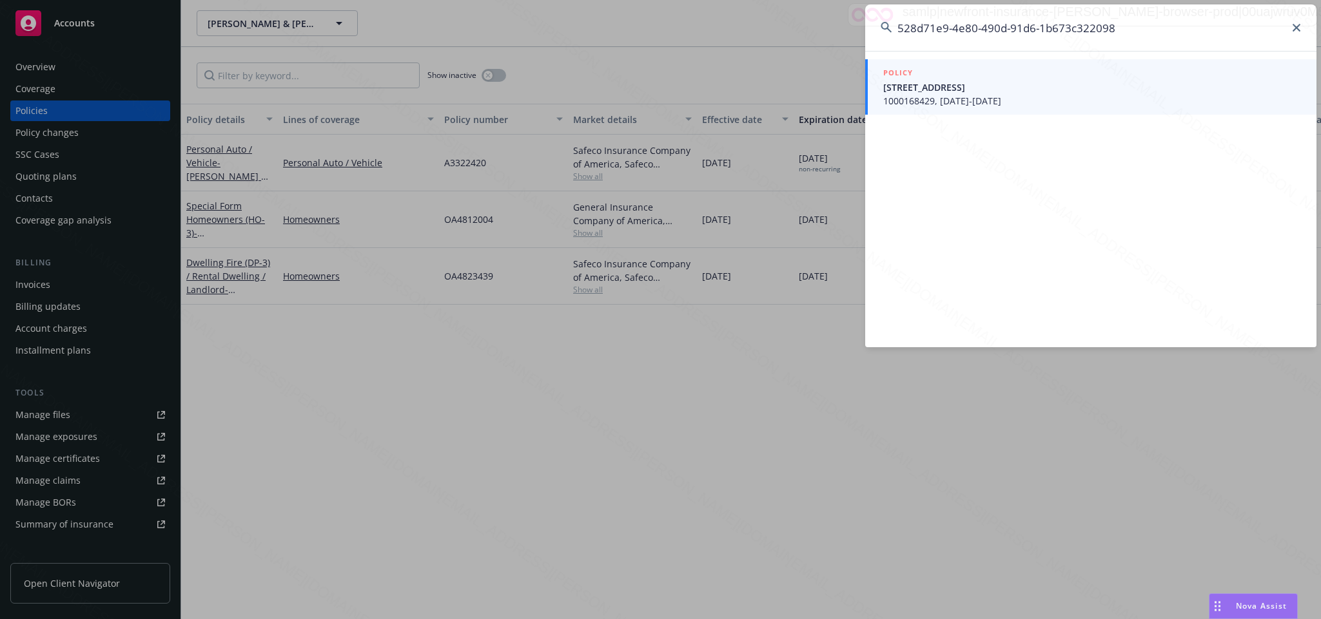
click at [942, 99] on span "1000168429, [DATE]-[DATE]" at bounding box center [1092, 101] width 418 height 14
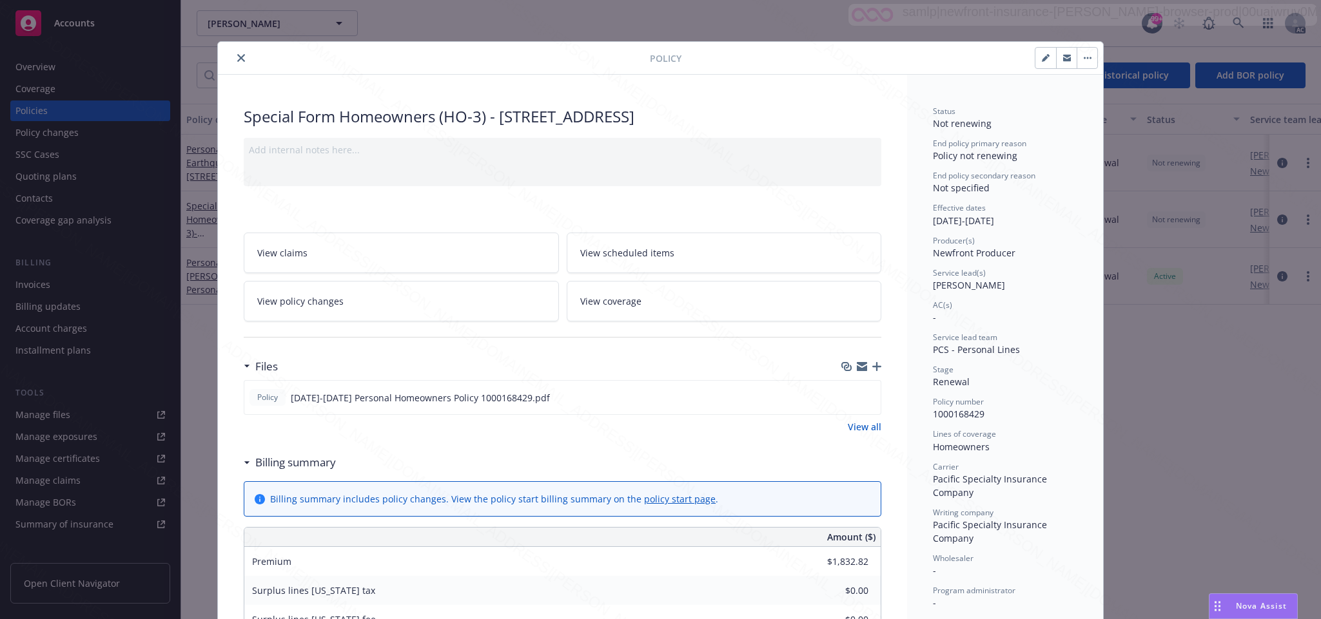
click at [237, 56] on icon "close" at bounding box center [241, 58] width 8 height 8
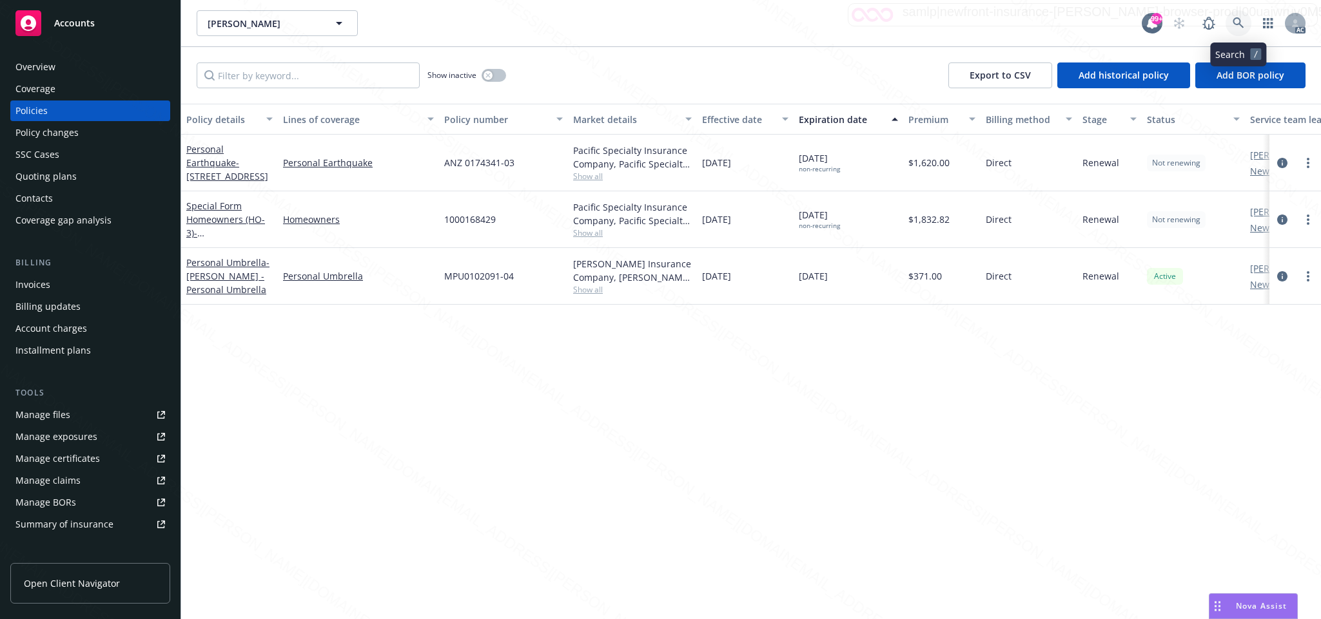
click at [1235, 21] on icon at bounding box center [1238, 23] width 12 height 12
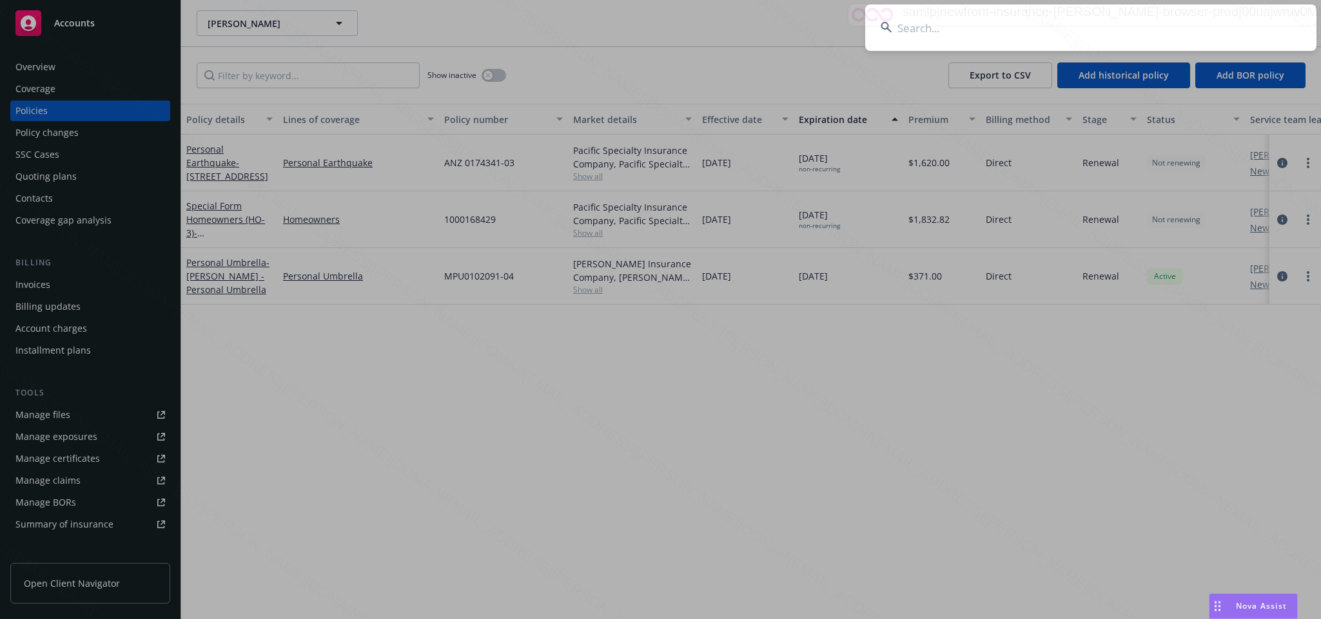
click at [904, 28] on input at bounding box center [1090, 28] width 451 height 46
type input "200d031b-2819-481d-9f17-764bdd07b23e"
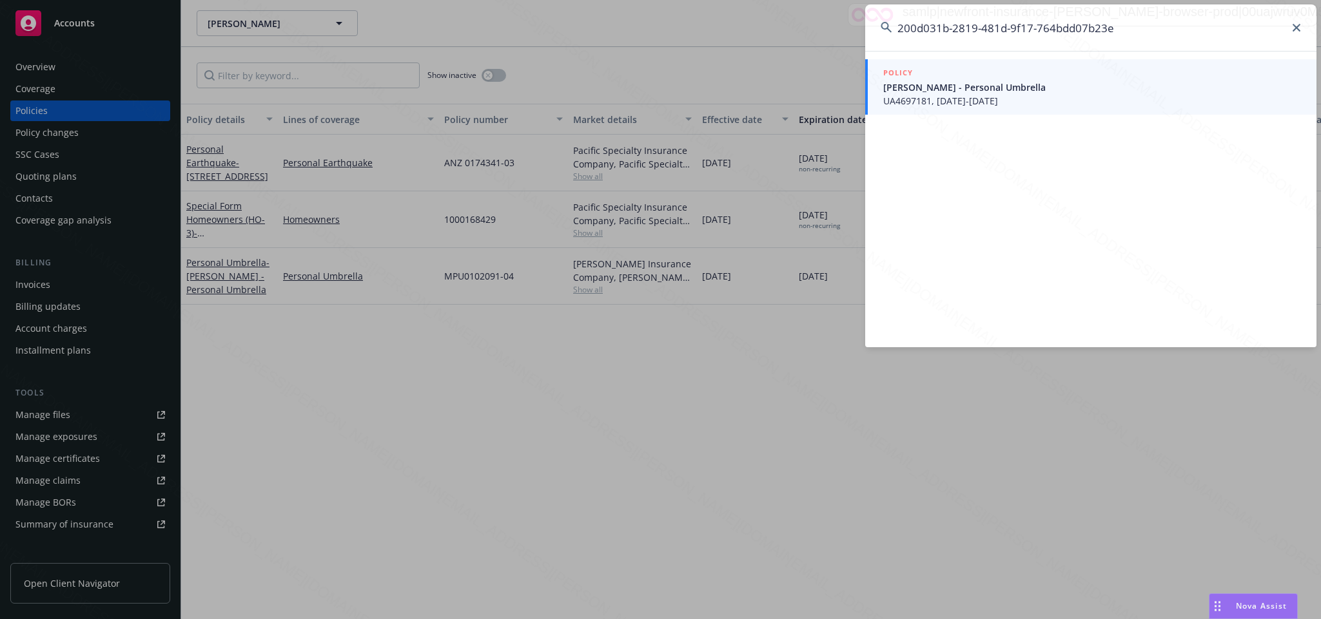
click at [927, 91] on span "[PERSON_NAME] - Personal Umbrella" at bounding box center [1092, 88] width 418 height 14
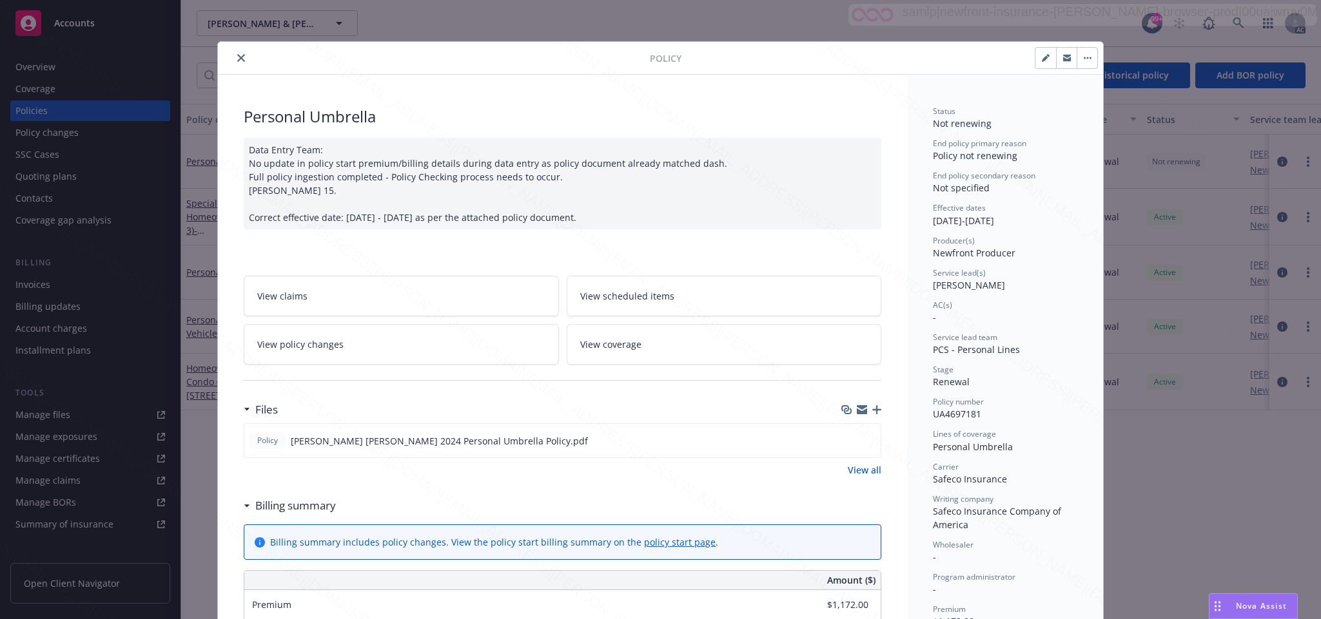
click at [237, 60] on icon "close" at bounding box center [241, 58] width 8 height 8
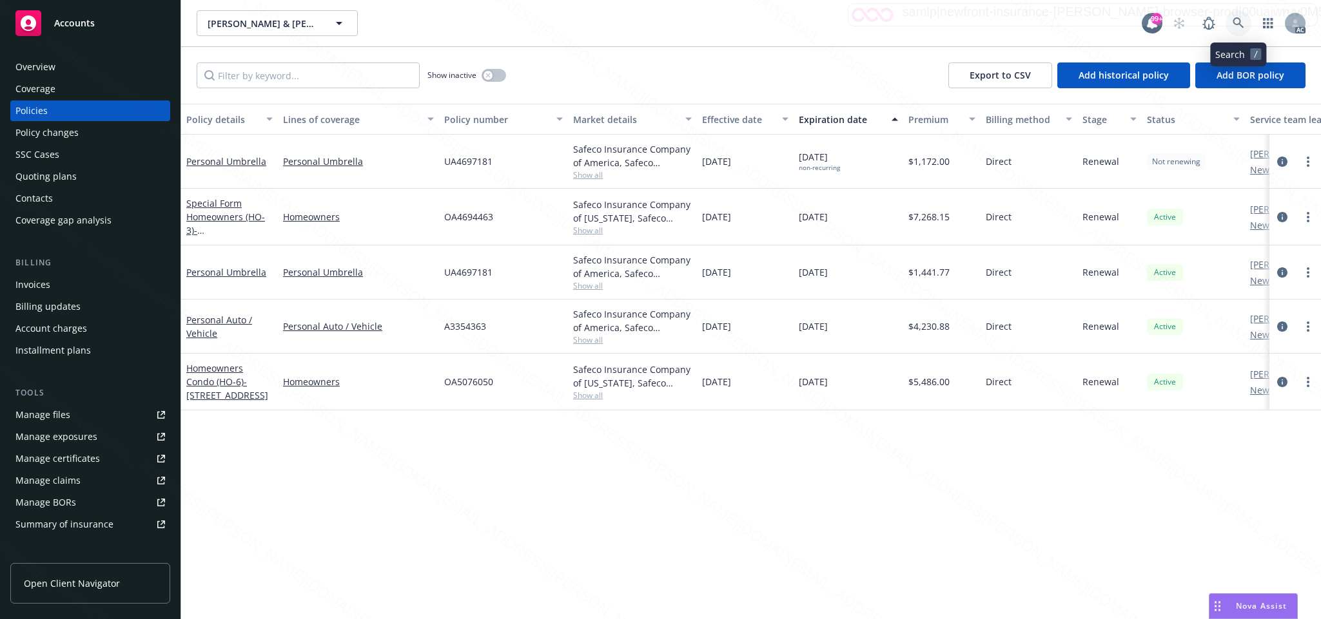
click at [1234, 21] on icon at bounding box center [1238, 23] width 12 height 12
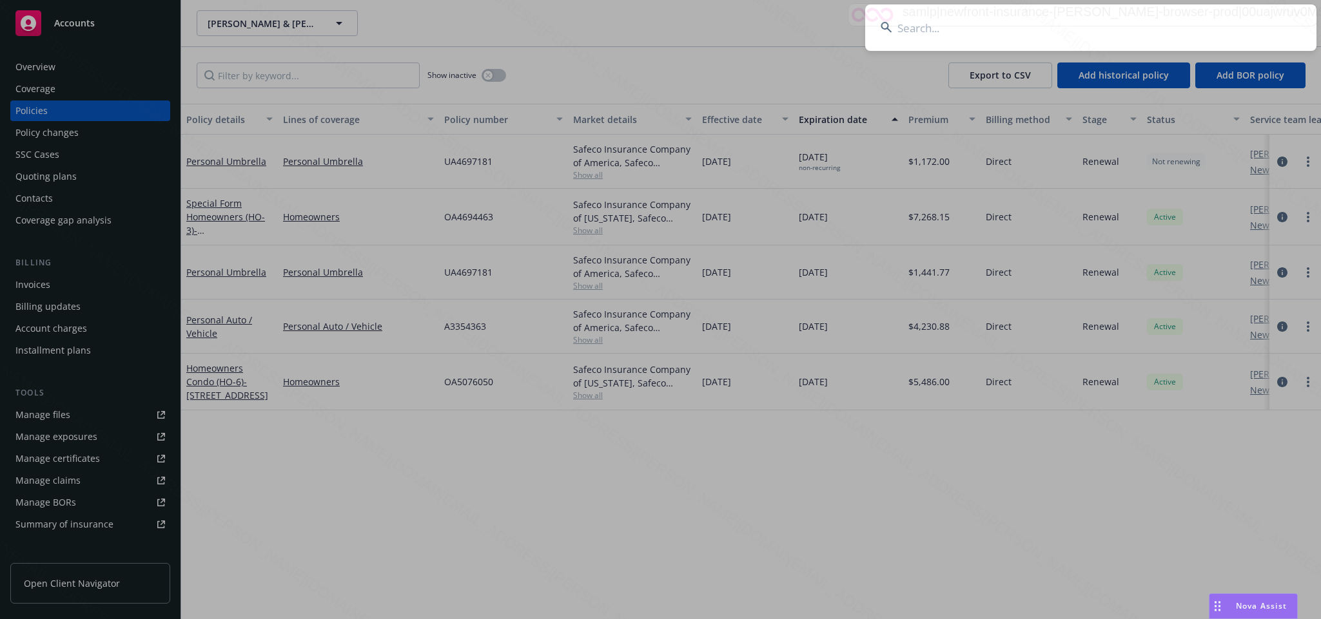
click at [909, 27] on input at bounding box center [1090, 28] width 451 height 46
type input "6a68b5ef-e6db-48e6-932e-4f8bbfaa6428"
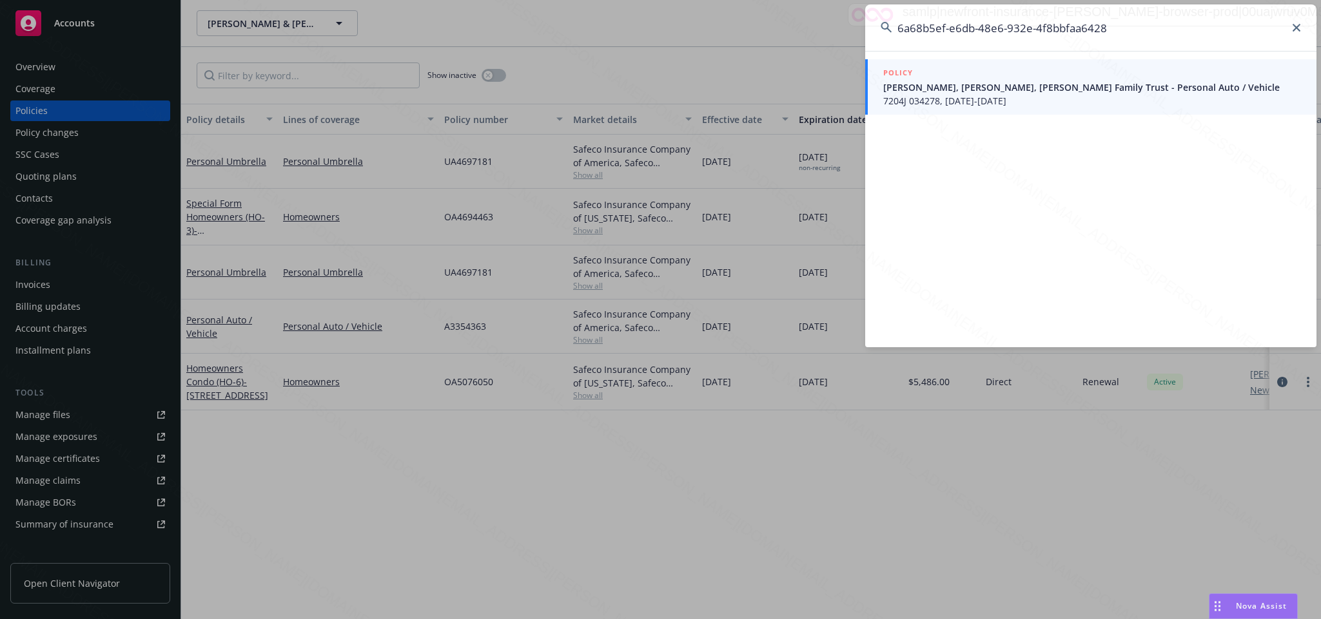
click at [973, 95] on span "7204J 034278, [DATE]-[DATE]" at bounding box center [1092, 101] width 418 height 14
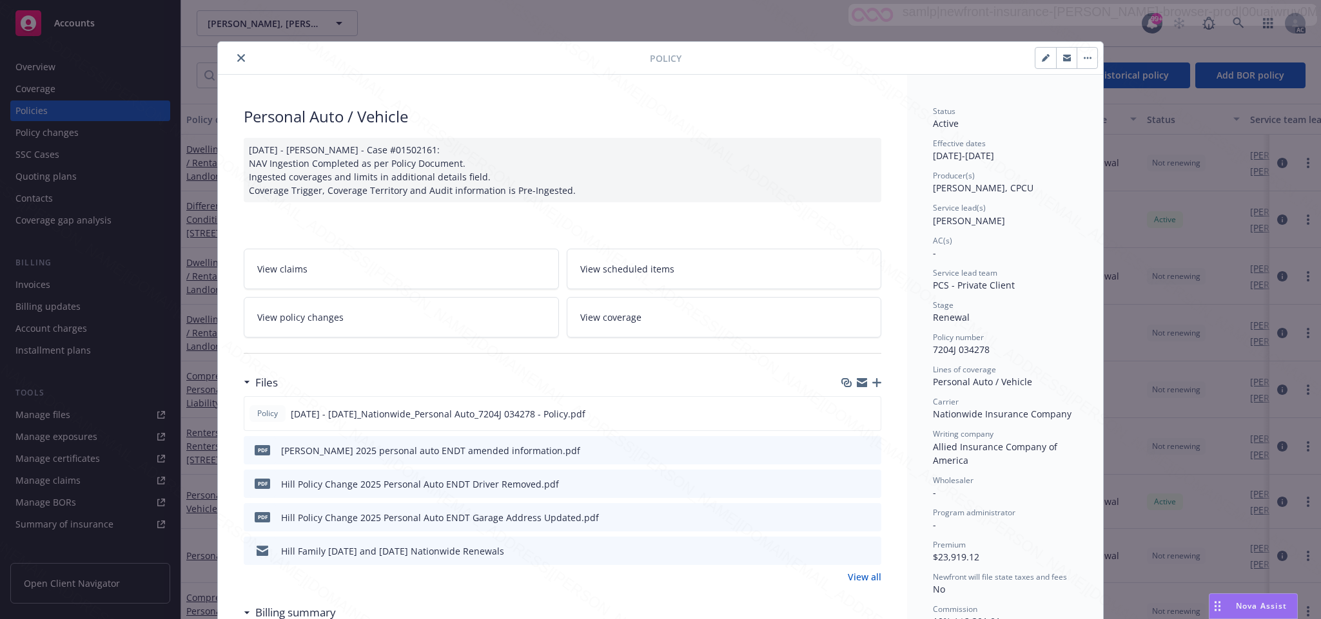
click at [237, 59] on icon "close" at bounding box center [241, 58] width 8 height 8
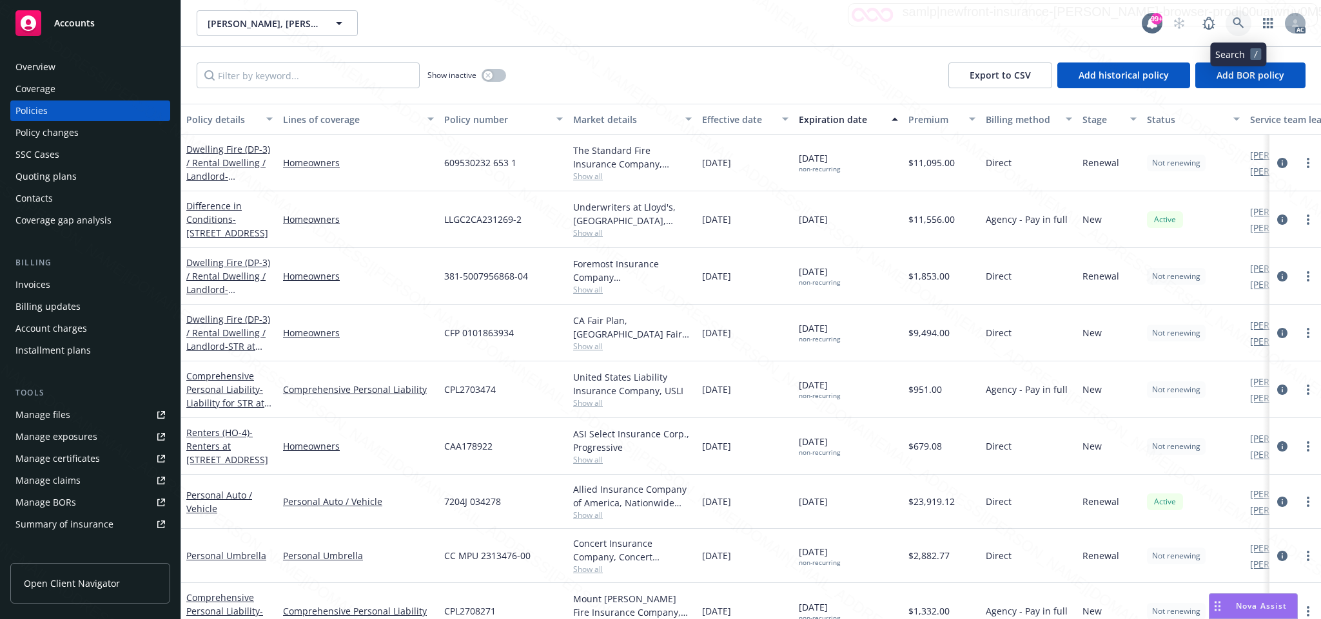
click at [1236, 20] on icon at bounding box center [1238, 23] width 12 height 12
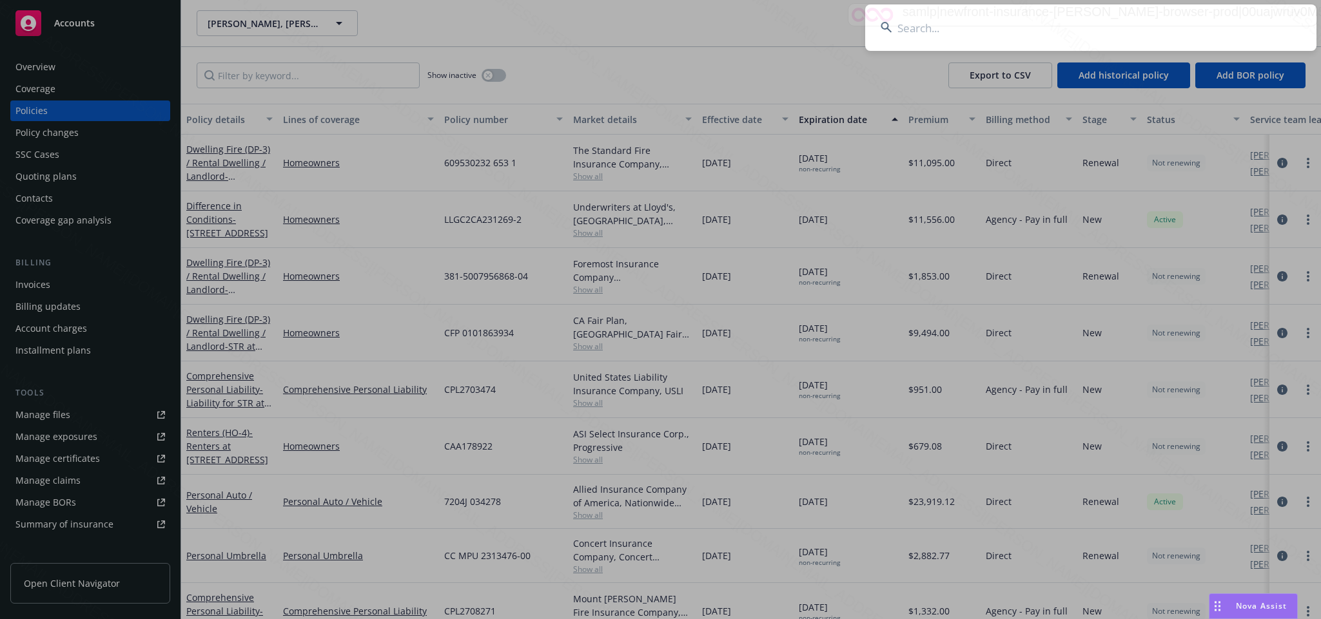
click at [902, 30] on input at bounding box center [1090, 28] width 451 height 46
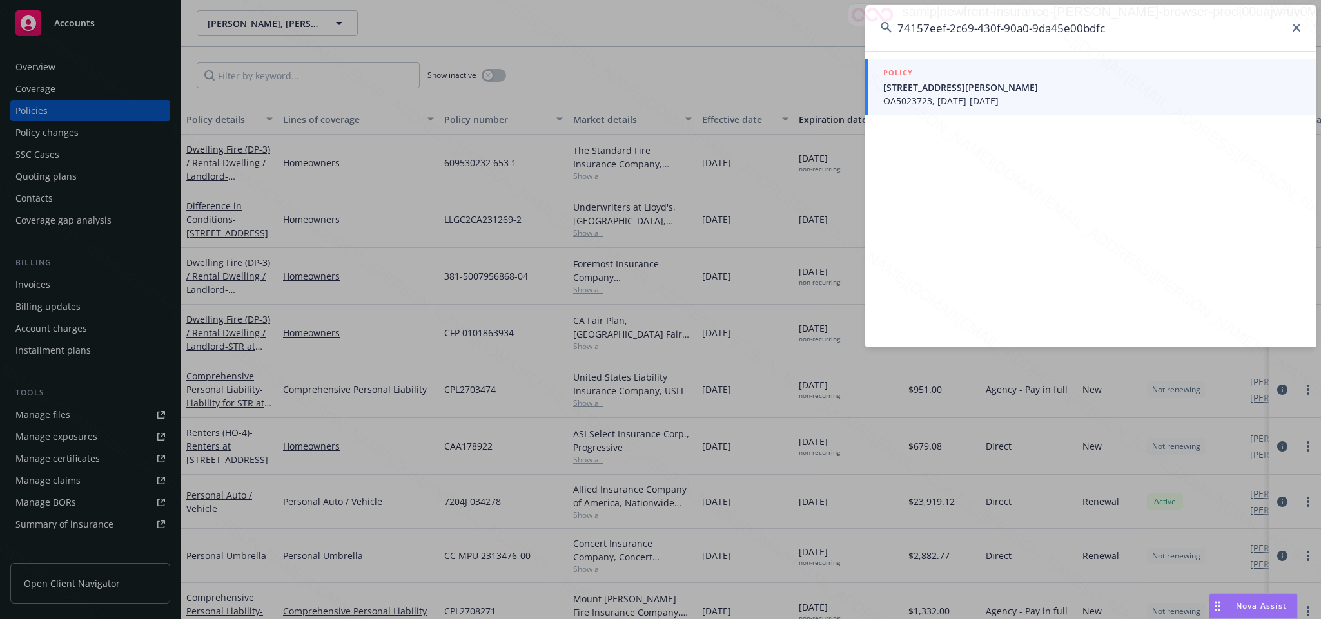
type input "74157eef-2c69-430f-90a0-9da45e00bdfc"
click at [955, 91] on span "[STREET_ADDRESS][PERSON_NAME]" at bounding box center [1092, 88] width 418 height 14
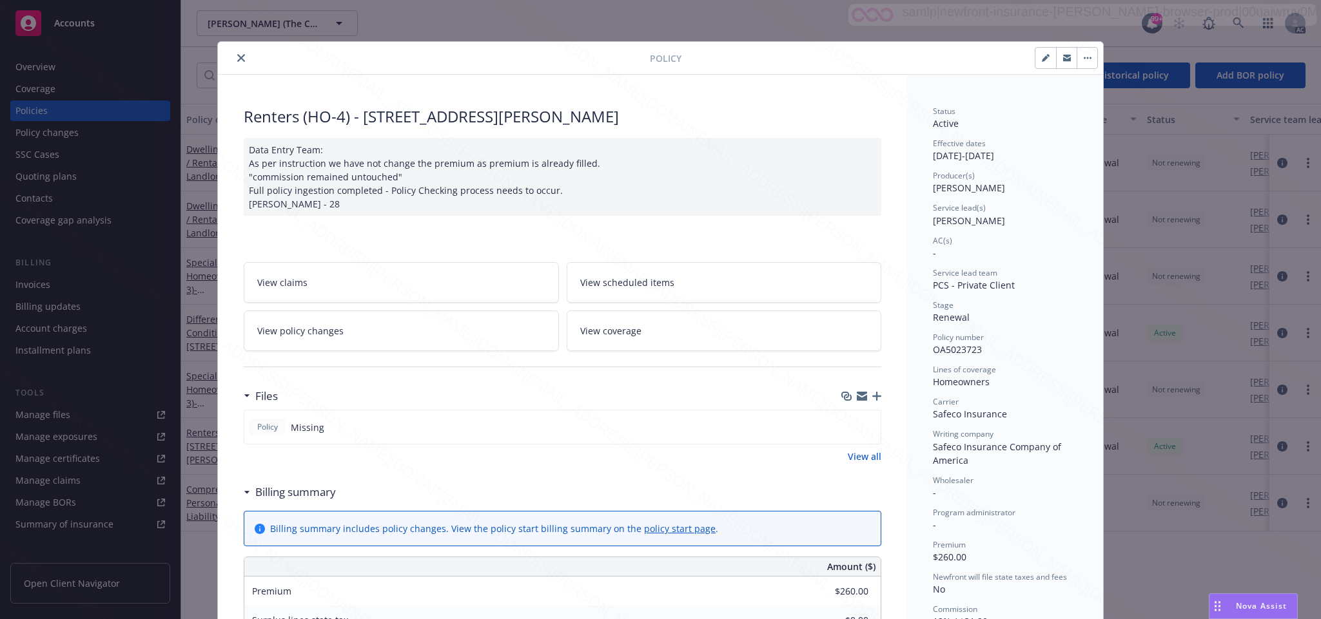
click at [237, 61] on icon "close" at bounding box center [241, 58] width 8 height 8
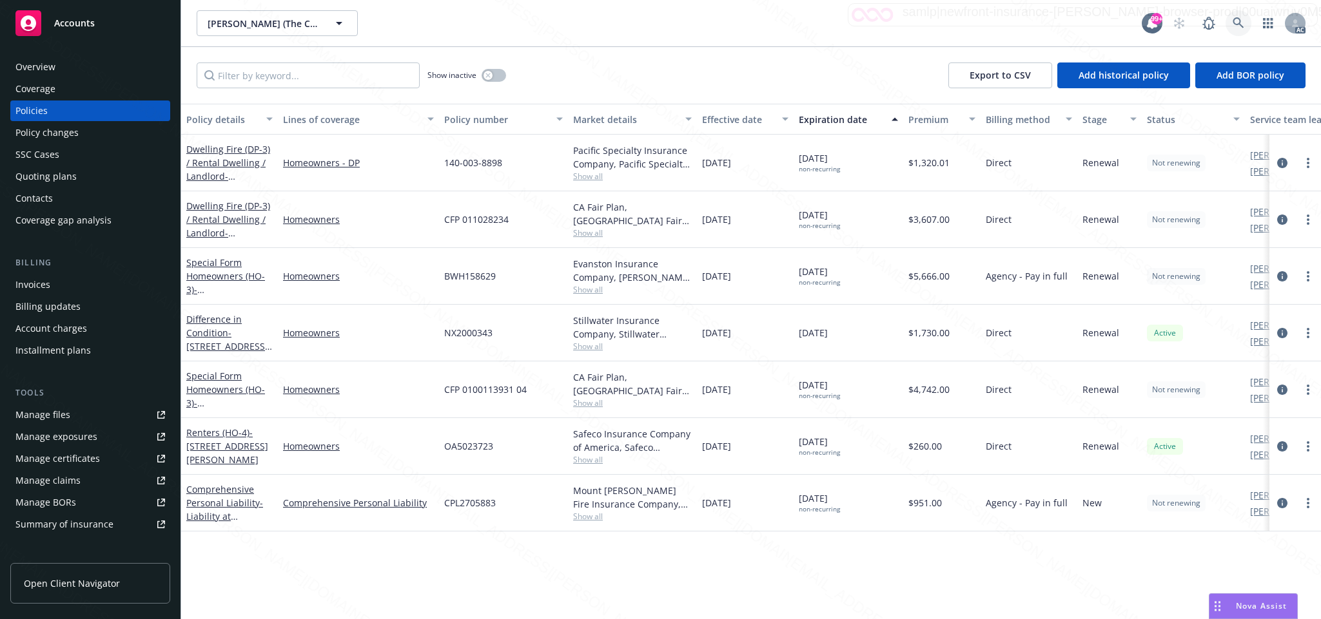
click at [1236, 20] on icon at bounding box center [1238, 23] width 12 height 12
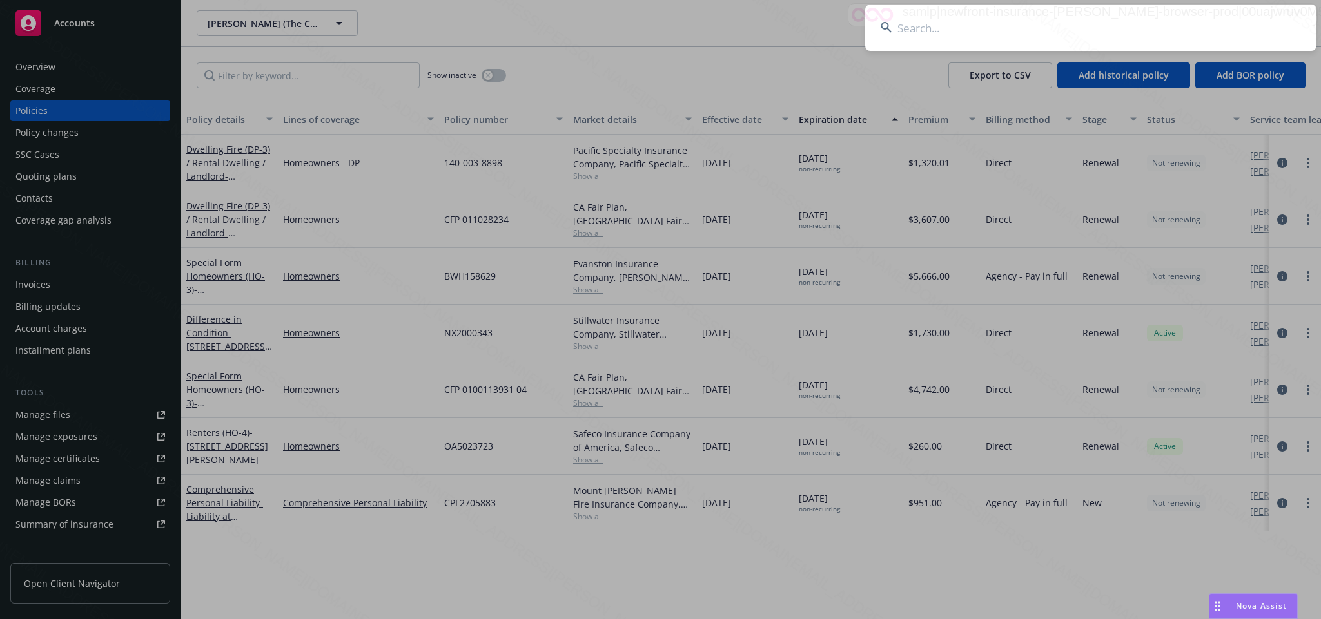
click at [898, 26] on input at bounding box center [1090, 28] width 451 height 46
type input "5b98b4ab-3fa1-4e18-977a-2c1ae44d4a00"
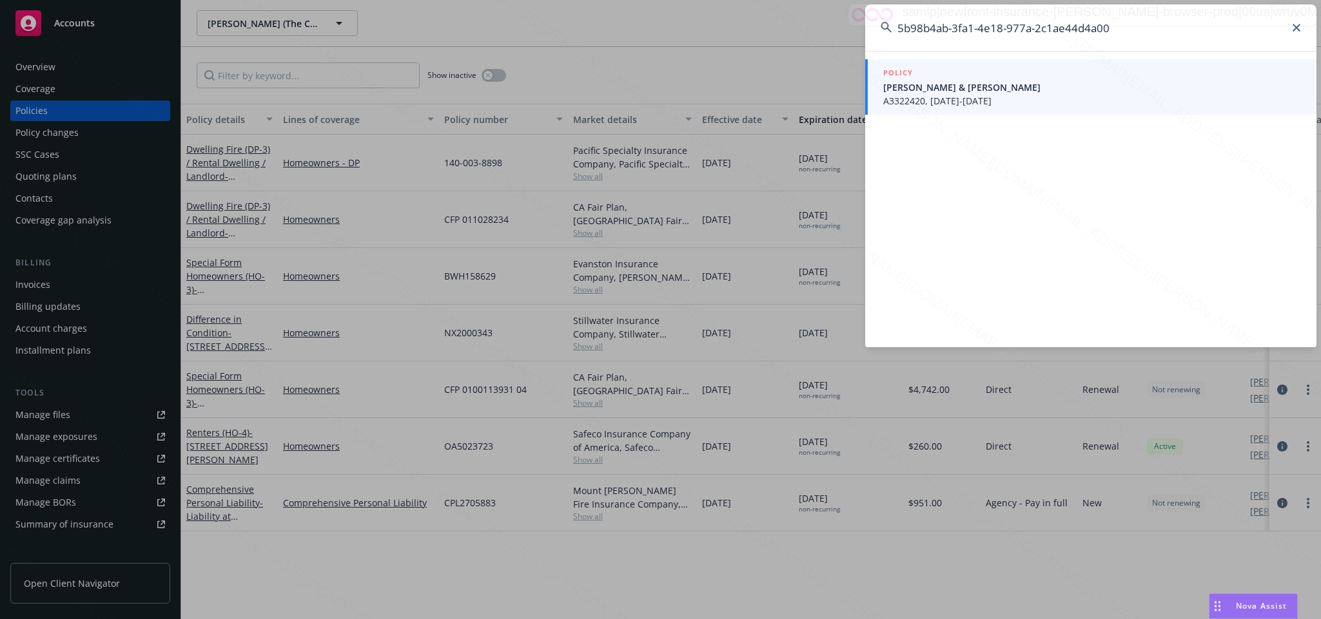
click at [938, 101] on span "A3322420, [DATE]-[DATE]" at bounding box center [1092, 101] width 418 height 14
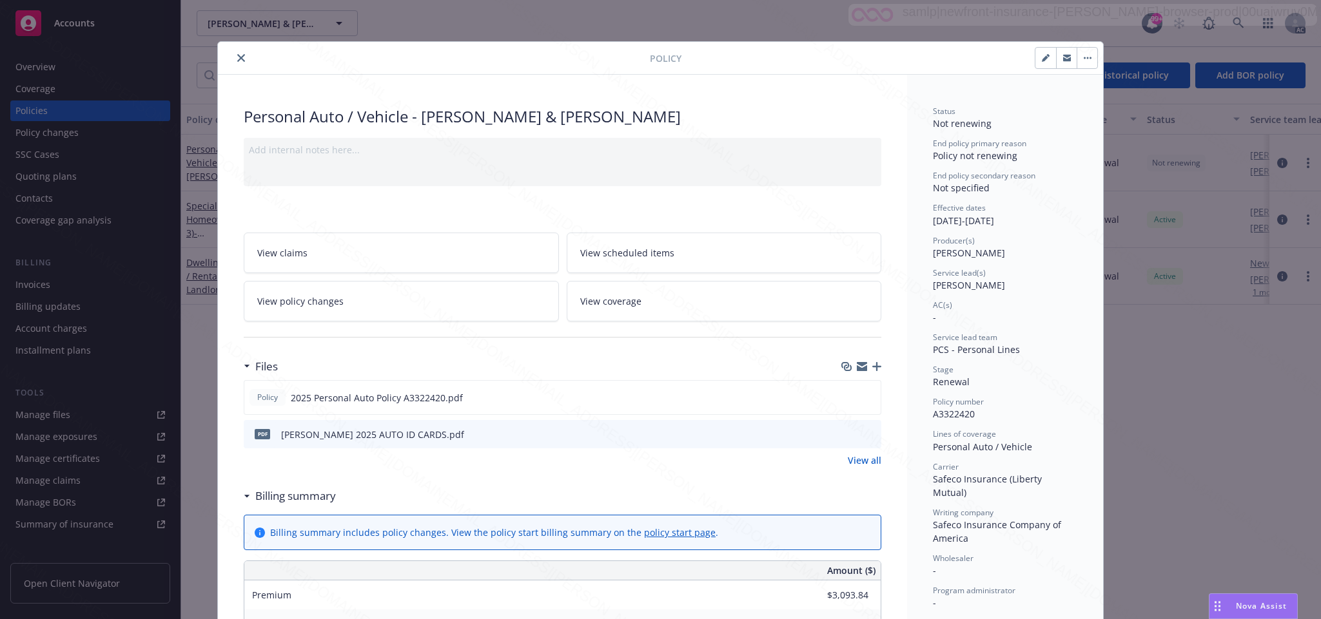
click at [237, 58] on icon "close" at bounding box center [241, 58] width 8 height 8
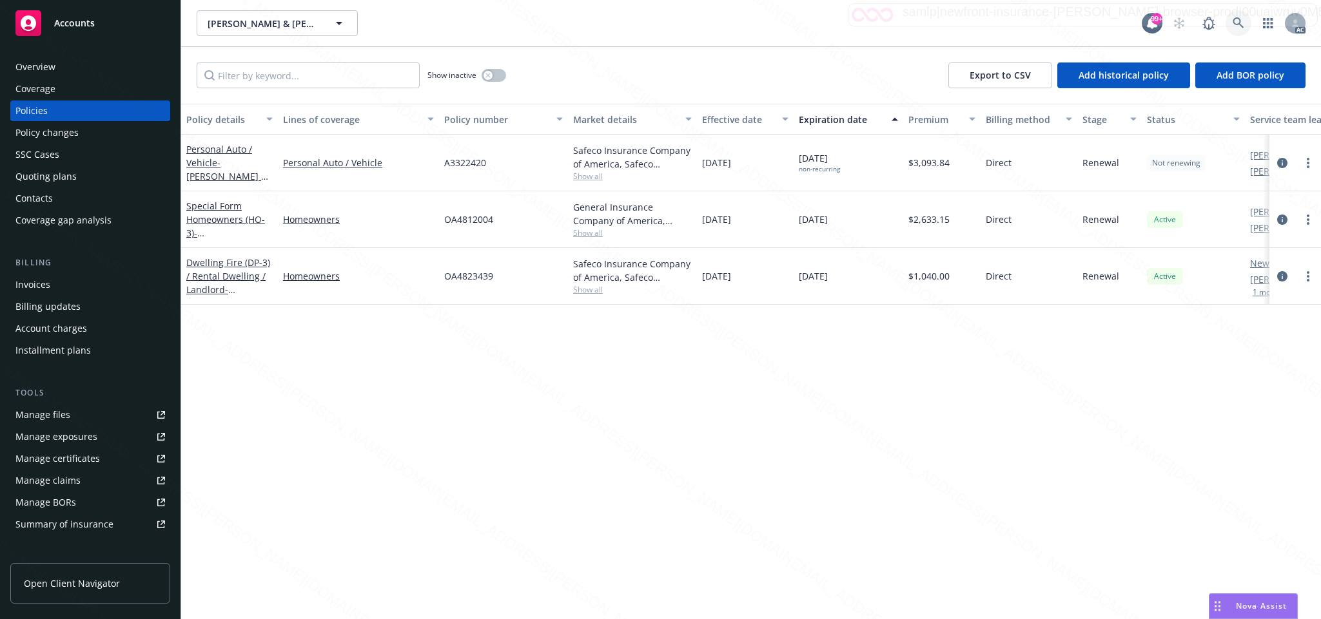
click at [1235, 21] on icon at bounding box center [1238, 23] width 12 height 12
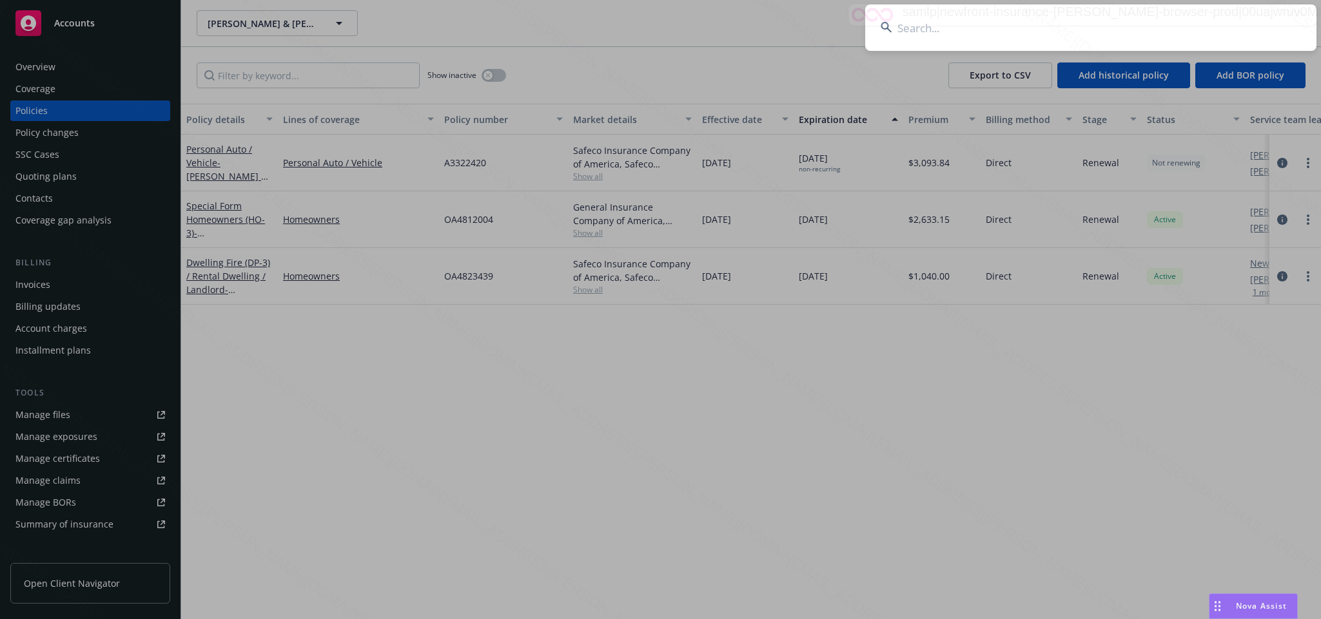
click at [901, 29] on input at bounding box center [1090, 28] width 451 height 46
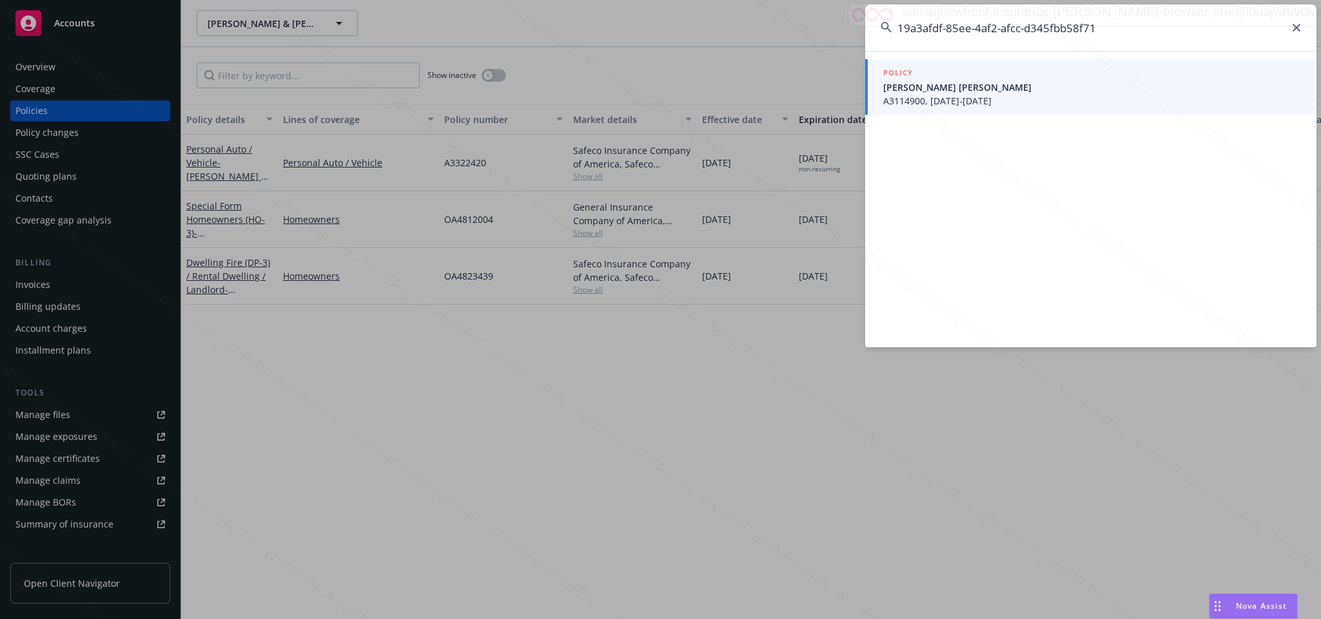
type input "19a3afdf-85ee-4af2-afcc-d345fbb58f71"
click at [949, 97] on span "A3114900, [DATE]-[DATE]" at bounding box center [1092, 101] width 418 height 14
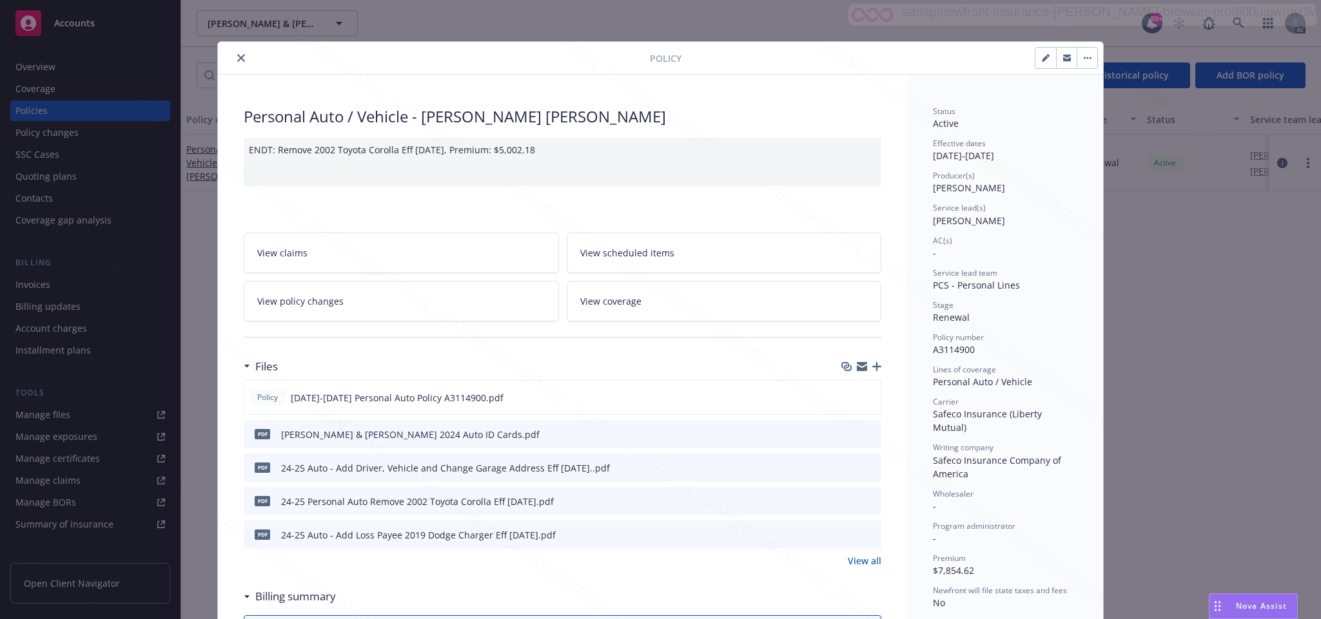
click at [325, 302] on span "View policy changes" at bounding box center [300, 302] width 86 height 14
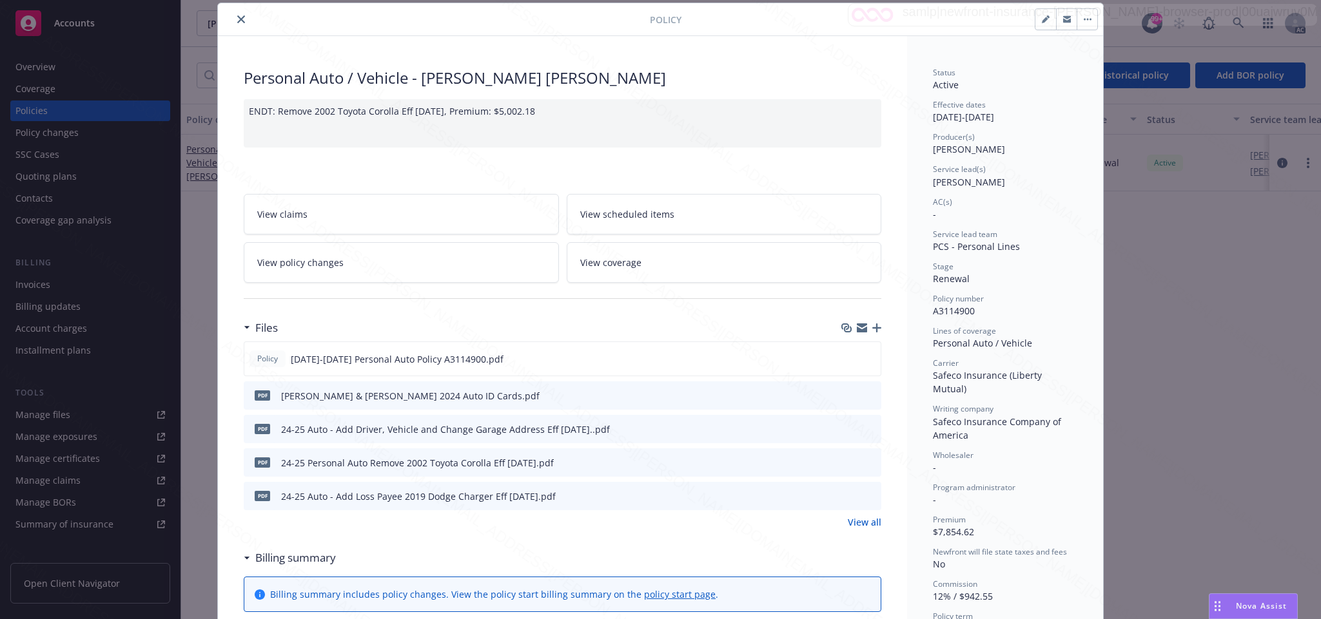
click at [237, 19] on icon "close" at bounding box center [241, 19] width 8 height 8
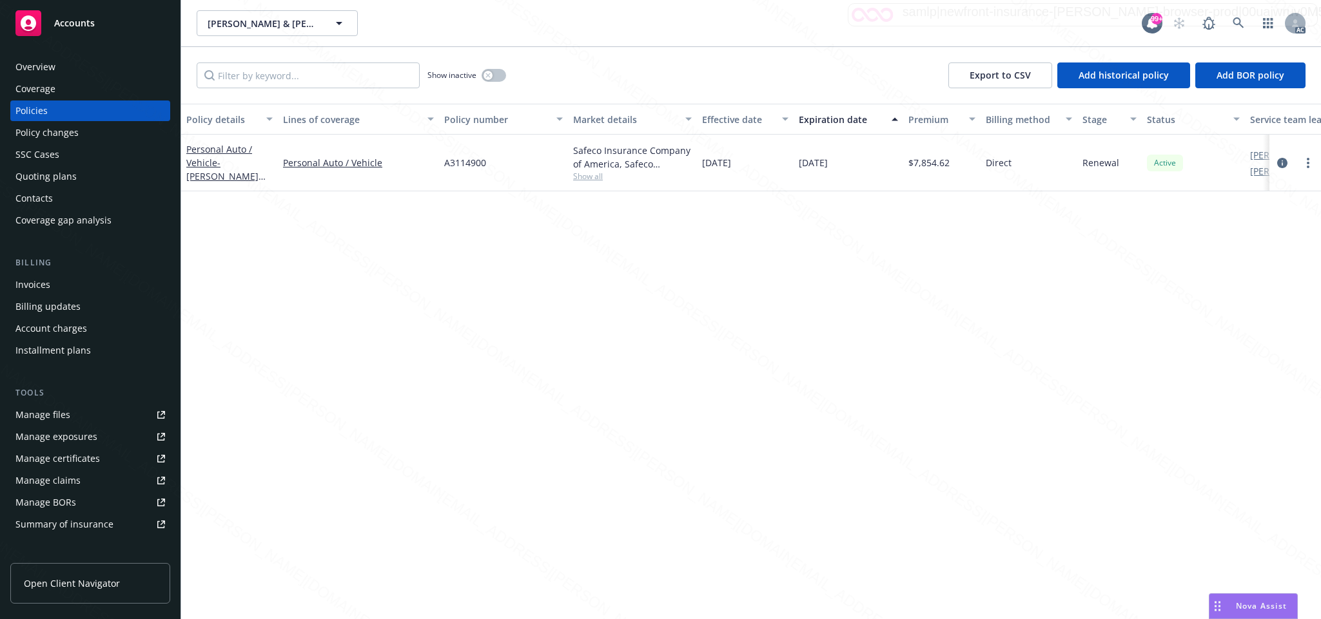
click at [49, 70] on div "Overview" at bounding box center [35, 67] width 40 height 21
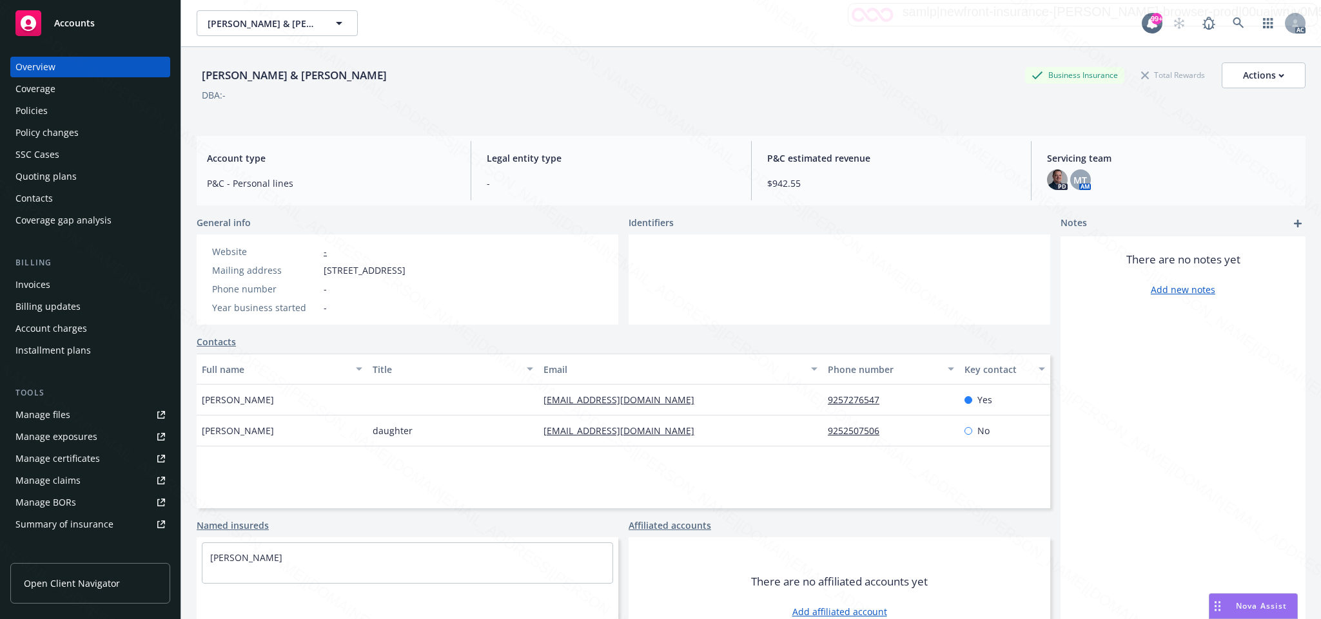
drag, startPoint x: 322, startPoint y: 269, endPoint x: 401, endPoint y: 271, distance: 79.3
click at [401, 271] on div "Mailing address [STREET_ADDRESS]" at bounding box center [309, 271] width 204 height 14
copy span "[STREET_ADDRESS],"
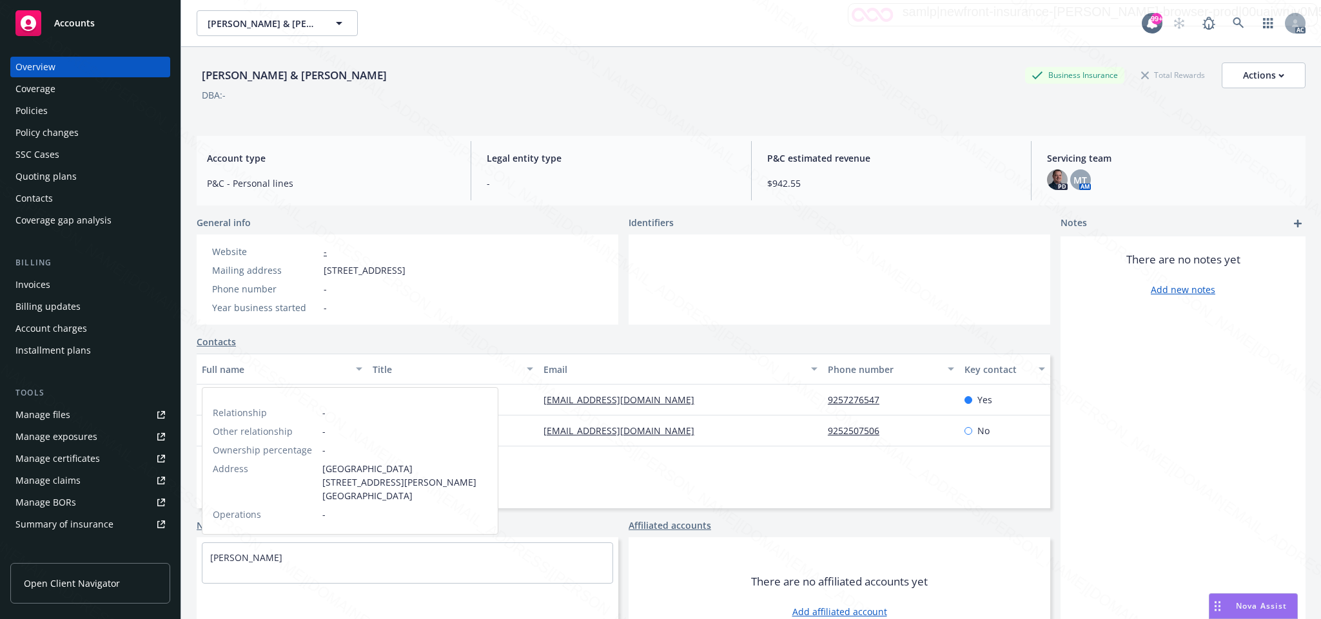
drag, startPoint x: 203, startPoint y: 555, endPoint x: 313, endPoint y: 557, distance: 110.2
click at [313, 557] on div "[PERSON_NAME]" at bounding box center [407, 557] width 410 height 29
copy link "[PERSON_NAME]"
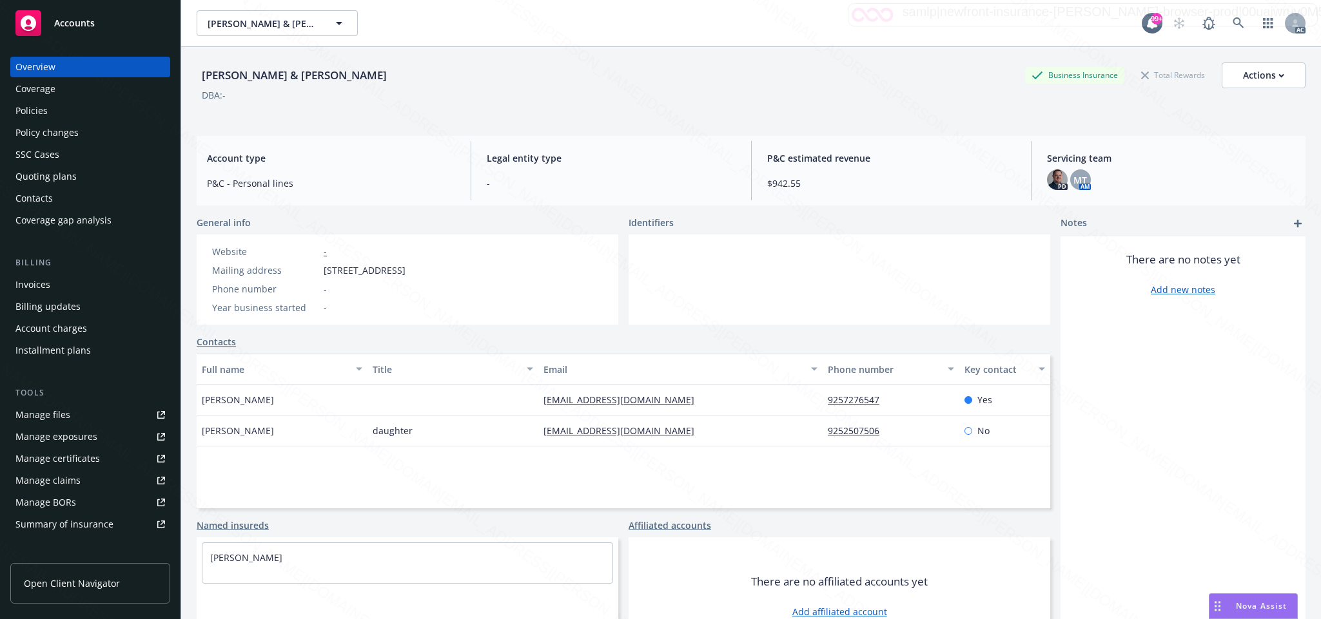
drag, startPoint x: 320, startPoint y: 271, endPoint x: 397, endPoint y: 271, distance: 77.3
click at [397, 271] on div "Mailing address [STREET_ADDRESS]" at bounding box center [309, 271] width 204 height 14
copy div "[STREET_ADDRESS]"
drag, startPoint x: 532, startPoint y: 402, endPoint x: 667, endPoint y: 404, distance: 135.4
click at [667, 404] on div "[EMAIL_ADDRESS][DOMAIN_NAME]" at bounding box center [680, 400] width 284 height 31
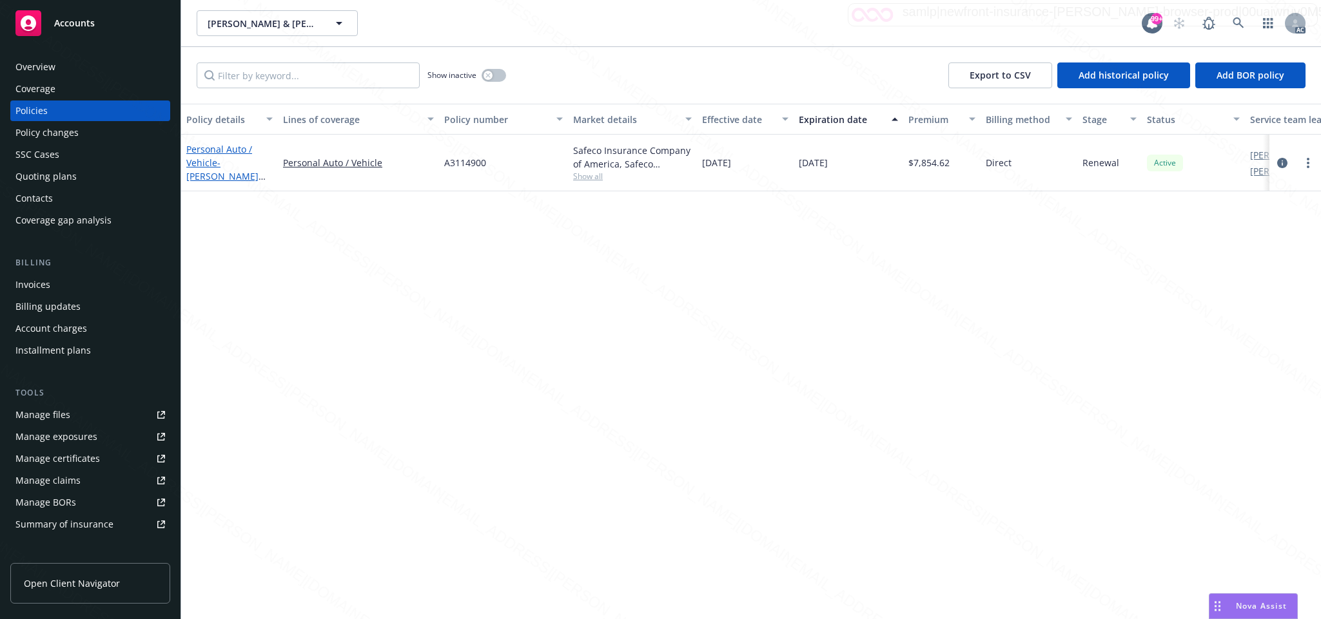
click at [218, 161] on span "- [PERSON_NAME] [PERSON_NAME]" at bounding box center [225, 176] width 79 height 39
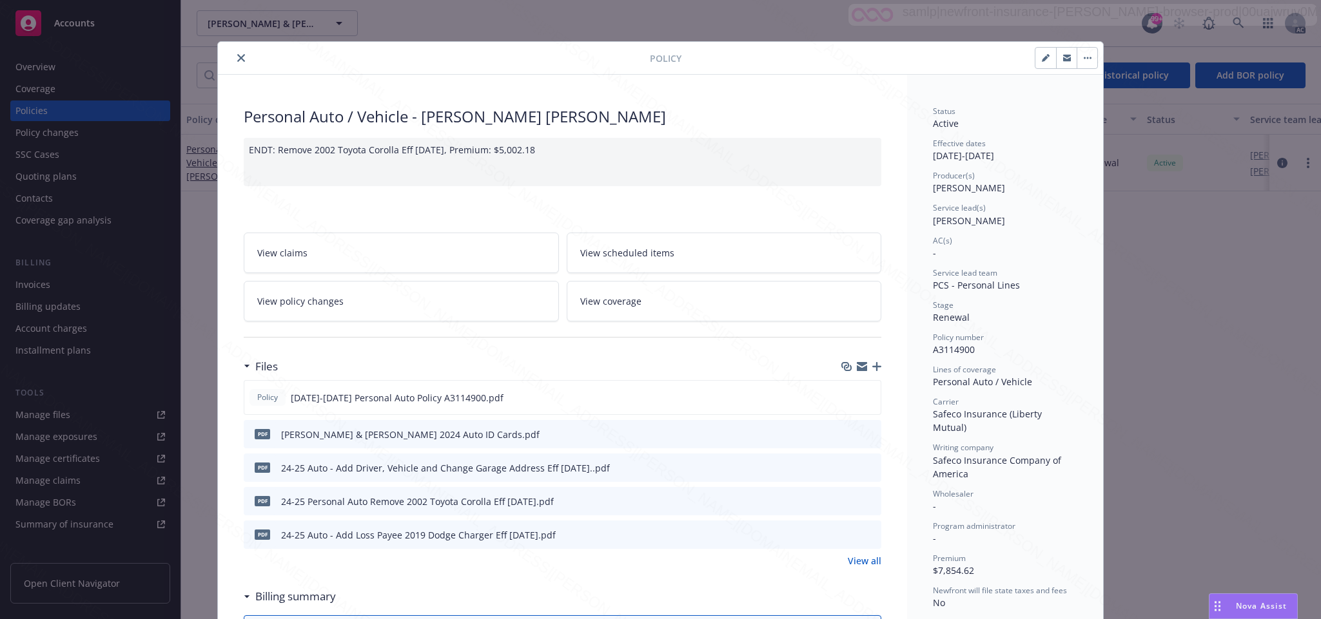
click at [319, 304] on span "View policy changes" at bounding box center [300, 302] width 86 height 14
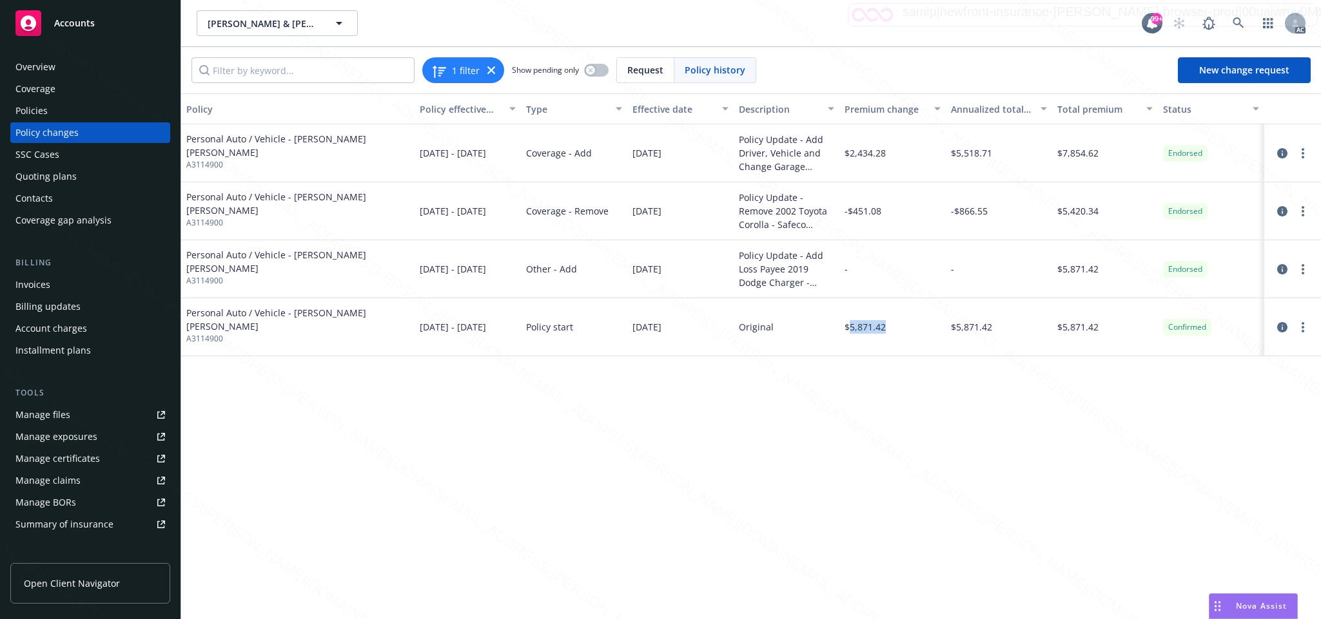
drag, startPoint x: 847, startPoint y: 327, endPoint x: 897, endPoint y: 327, distance: 49.6
click at [897, 327] on div "$5,871.42" at bounding box center [892, 327] width 106 height 58
click at [538, 537] on div "Policy Policy effective dates Type Effective date Description Premium change An…" at bounding box center [750, 355] width 1139 height 525
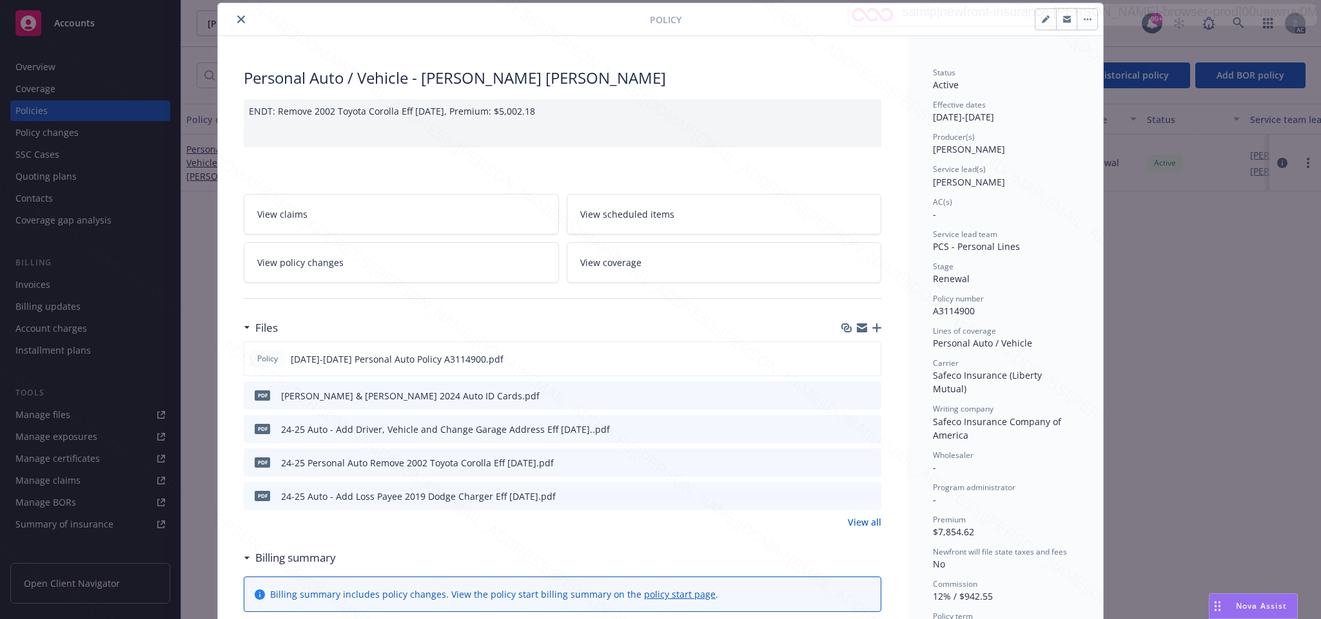
scroll to position [135, 0]
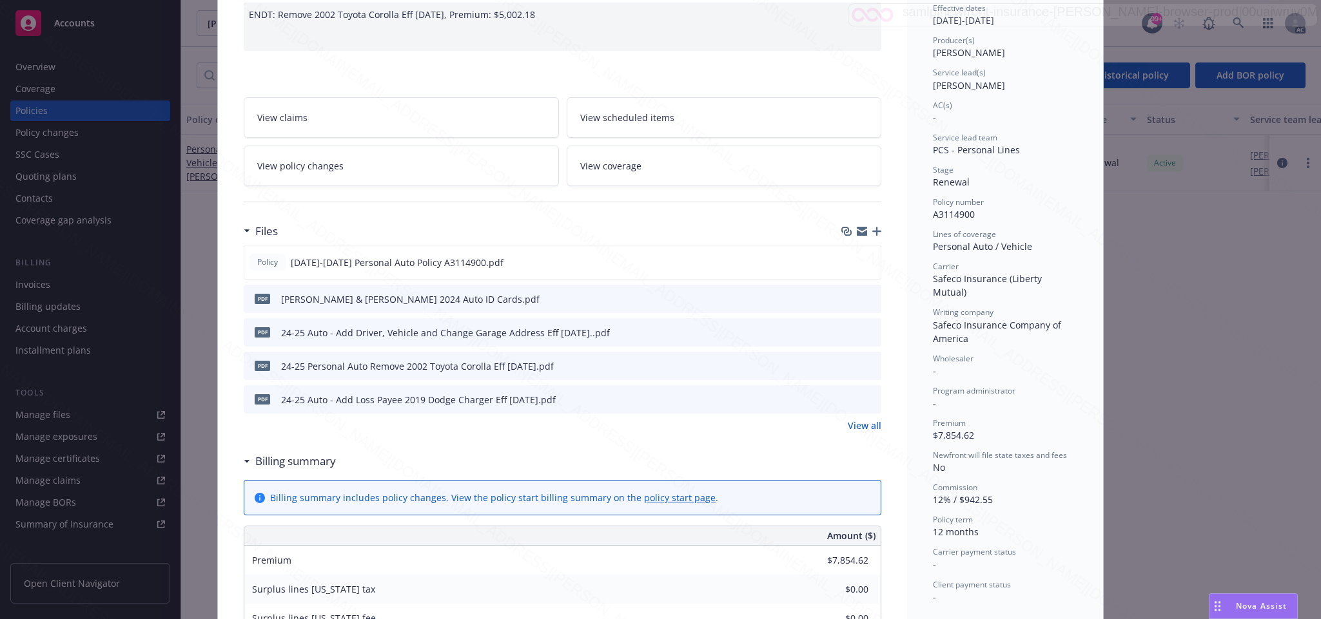
click at [318, 171] on span "View policy changes" at bounding box center [300, 166] width 86 height 14
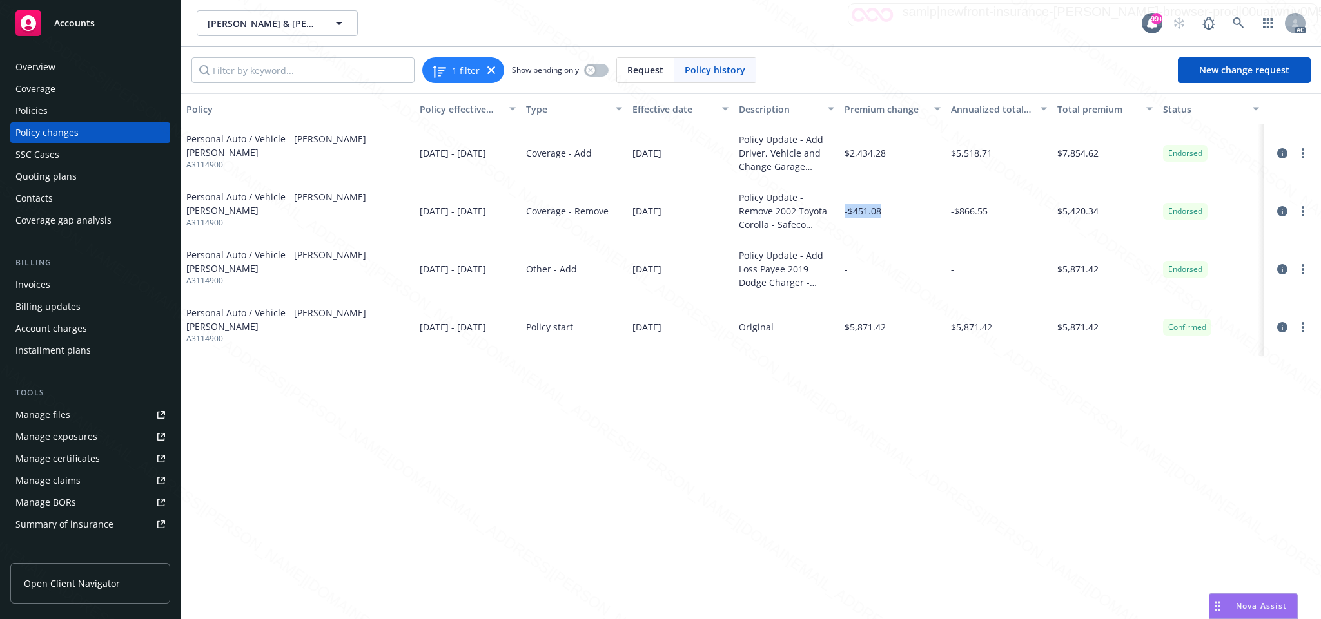
drag, startPoint x: 843, startPoint y: 211, endPoint x: 890, endPoint y: 209, distance: 47.1
click at [890, 209] on div "-$451.08" at bounding box center [892, 211] width 106 height 58
drag, startPoint x: 1062, startPoint y: 213, endPoint x: 1108, endPoint y: 211, distance: 46.5
click at [1108, 211] on div "$5,420.34" at bounding box center [1105, 211] width 106 height 58
drag, startPoint x: 862, startPoint y: 151, endPoint x: 901, endPoint y: 150, distance: 38.7
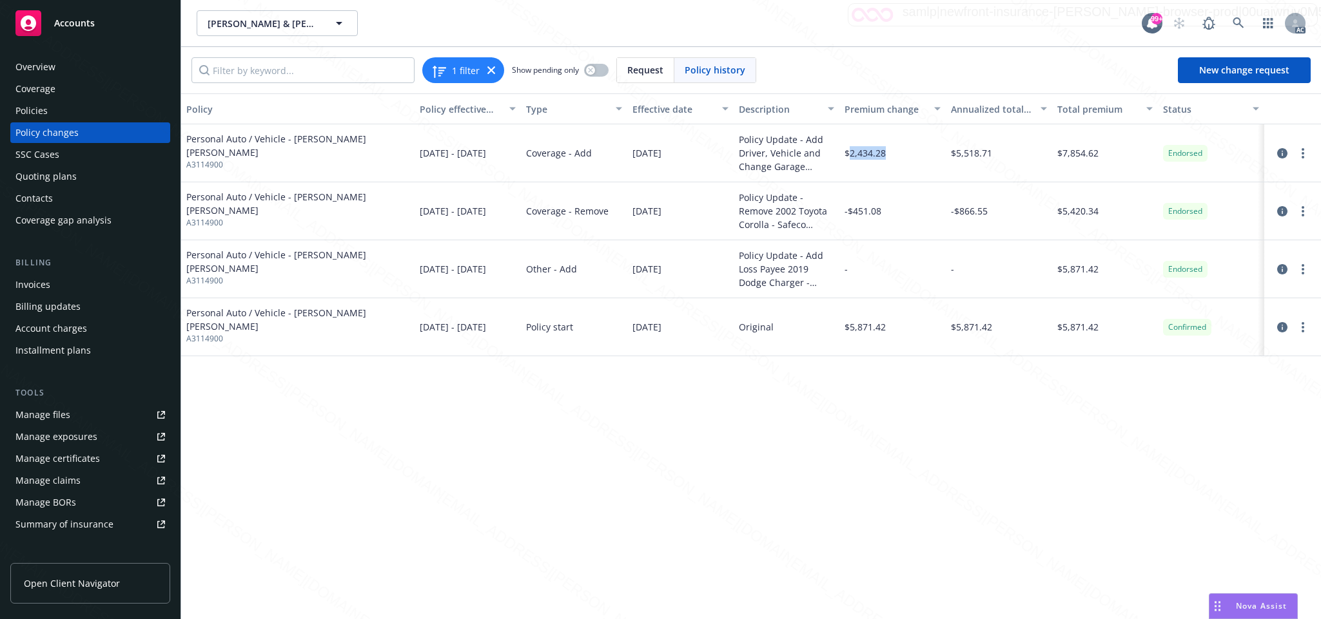
click at [901, 150] on div "$2,434.28" at bounding box center [892, 153] width 106 height 58
drag, startPoint x: 1059, startPoint y: 151, endPoint x: 1110, endPoint y: 151, distance: 50.3
click at [1110, 151] on div "$7,854.62" at bounding box center [1105, 153] width 106 height 58
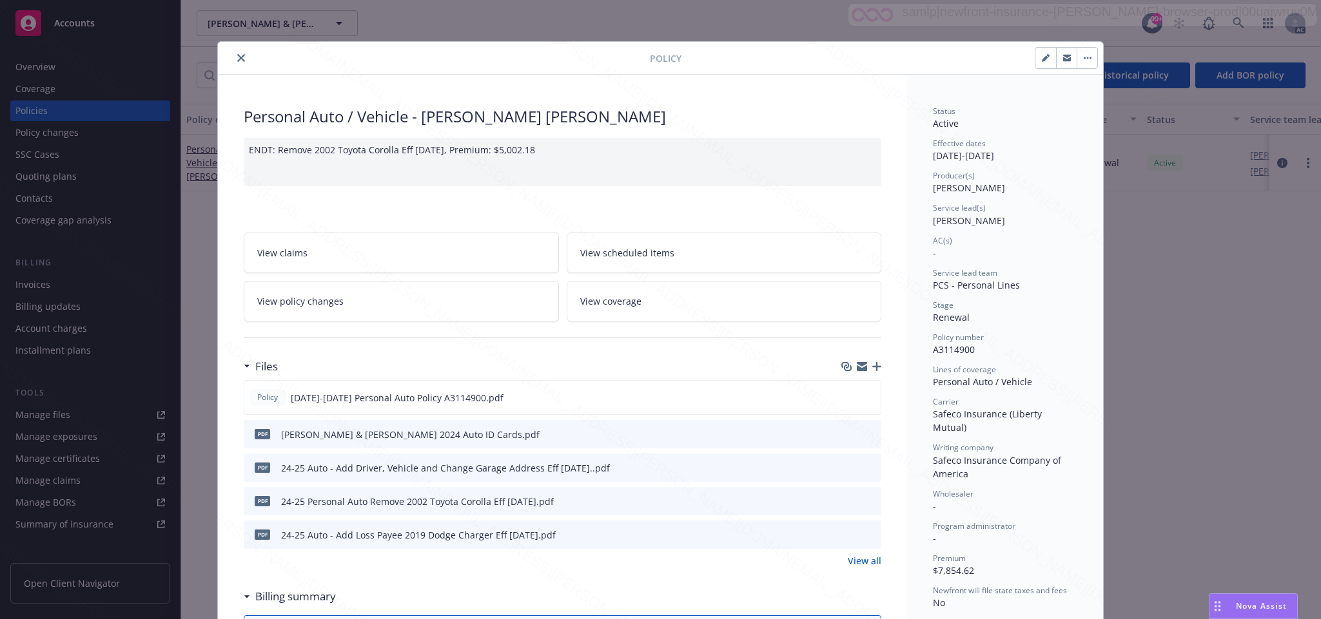
scroll to position [97, 0]
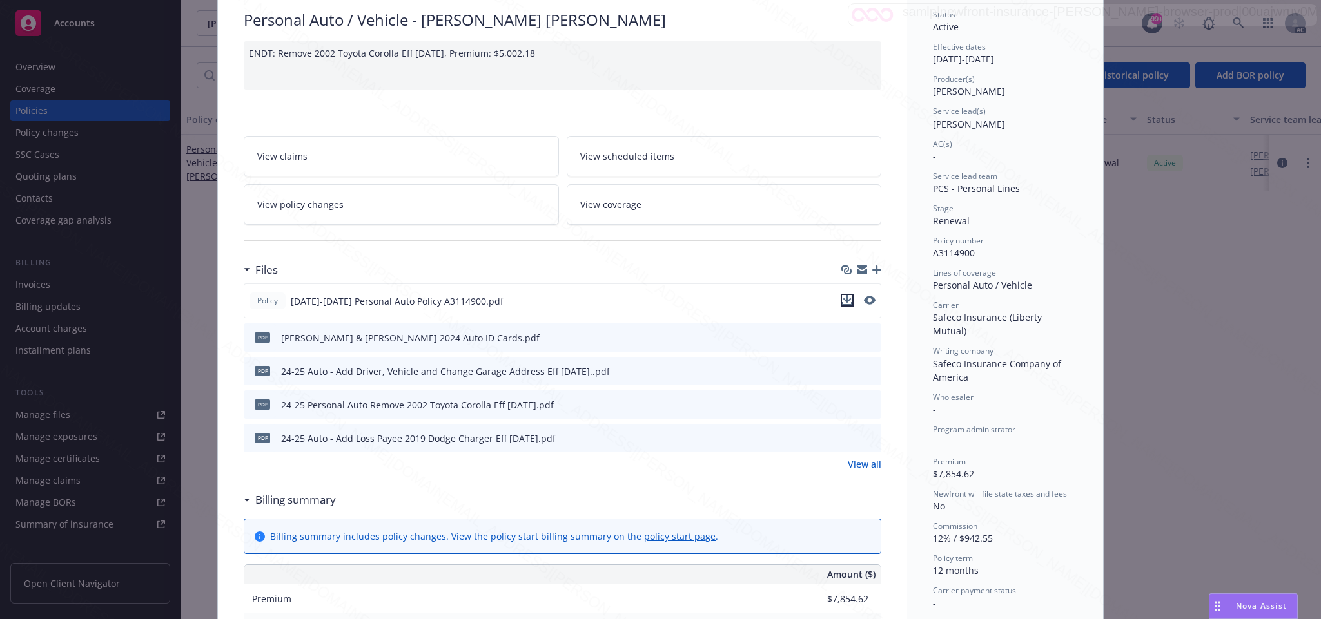
click at [842, 302] on icon "download file" at bounding box center [847, 300] width 10 height 10
click at [842, 370] on icon "download file" at bounding box center [847, 370] width 10 height 10
click at [842, 404] on icon "download file" at bounding box center [847, 404] width 10 height 10
click at [842, 441] on icon "download file" at bounding box center [847, 437] width 10 height 10
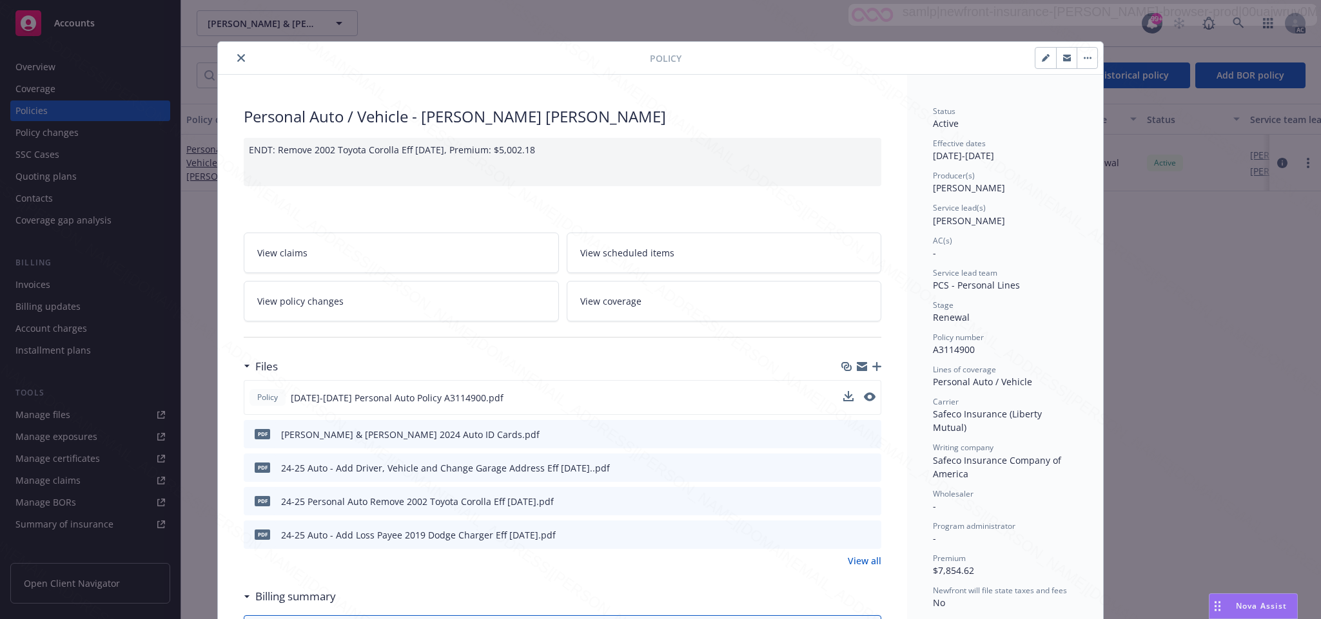
click at [1079, 54] on button "button" at bounding box center [1086, 58] width 21 height 21
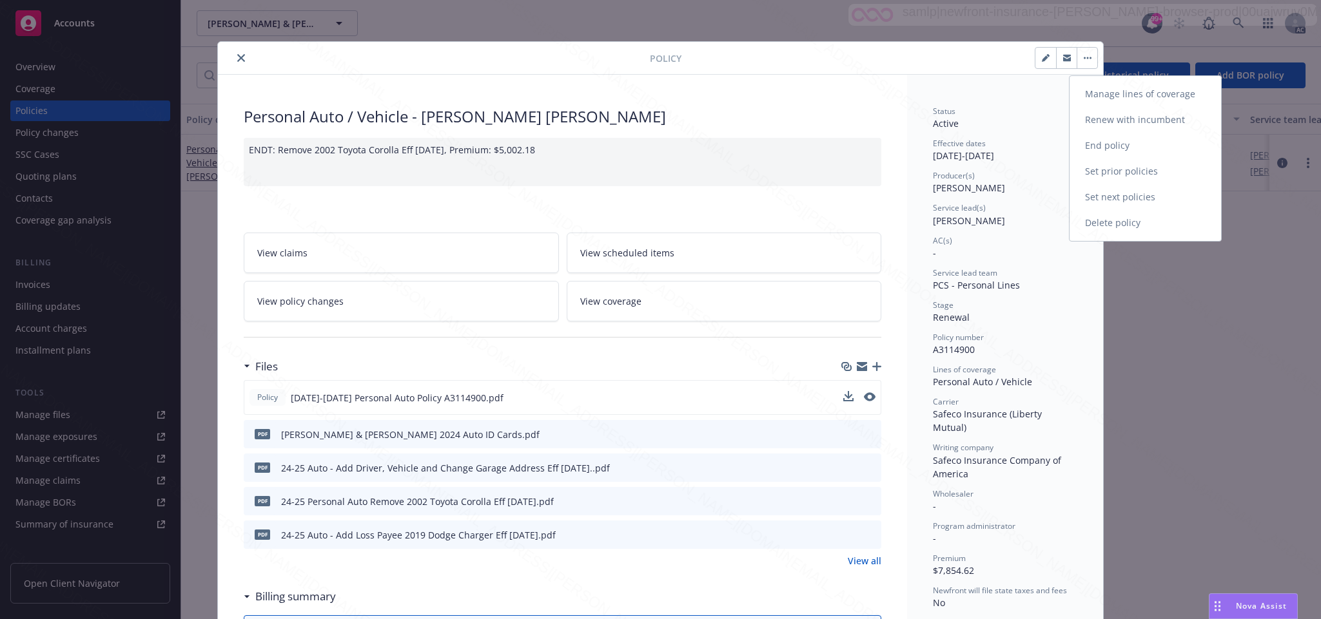
click at [1114, 143] on link "End policy" at bounding box center [1144, 146] width 151 height 26
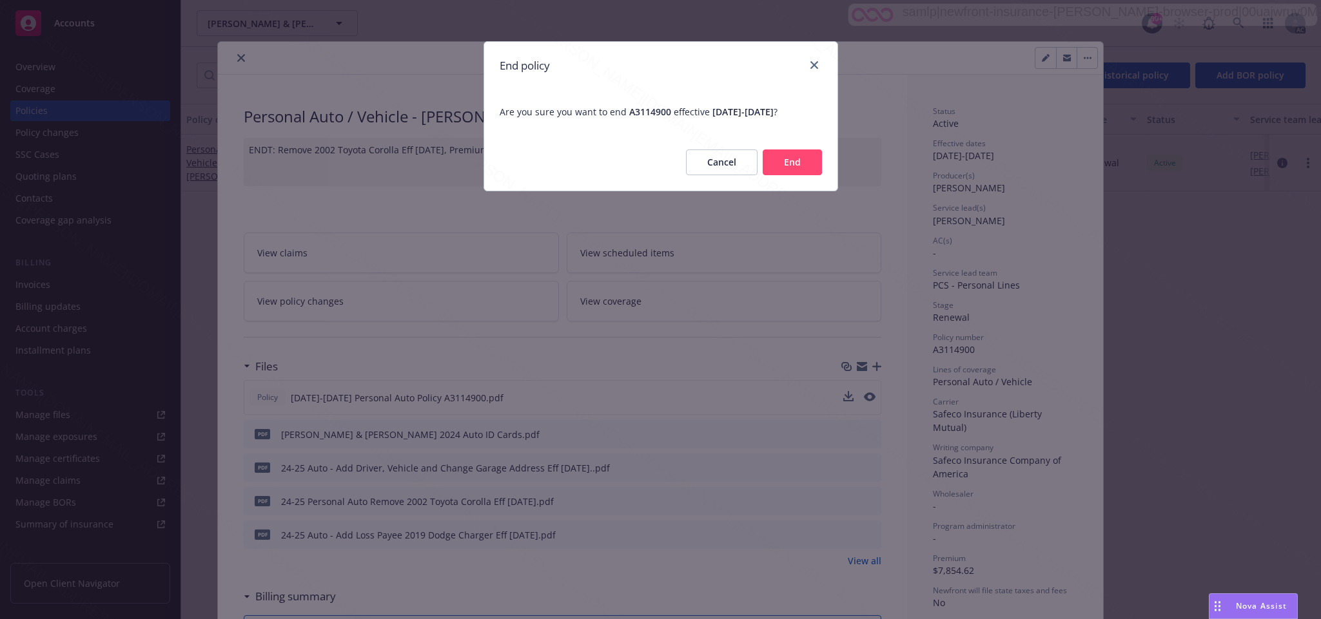
click at [791, 163] on button "End" at bounding box center [791, 163] width 59 height 26
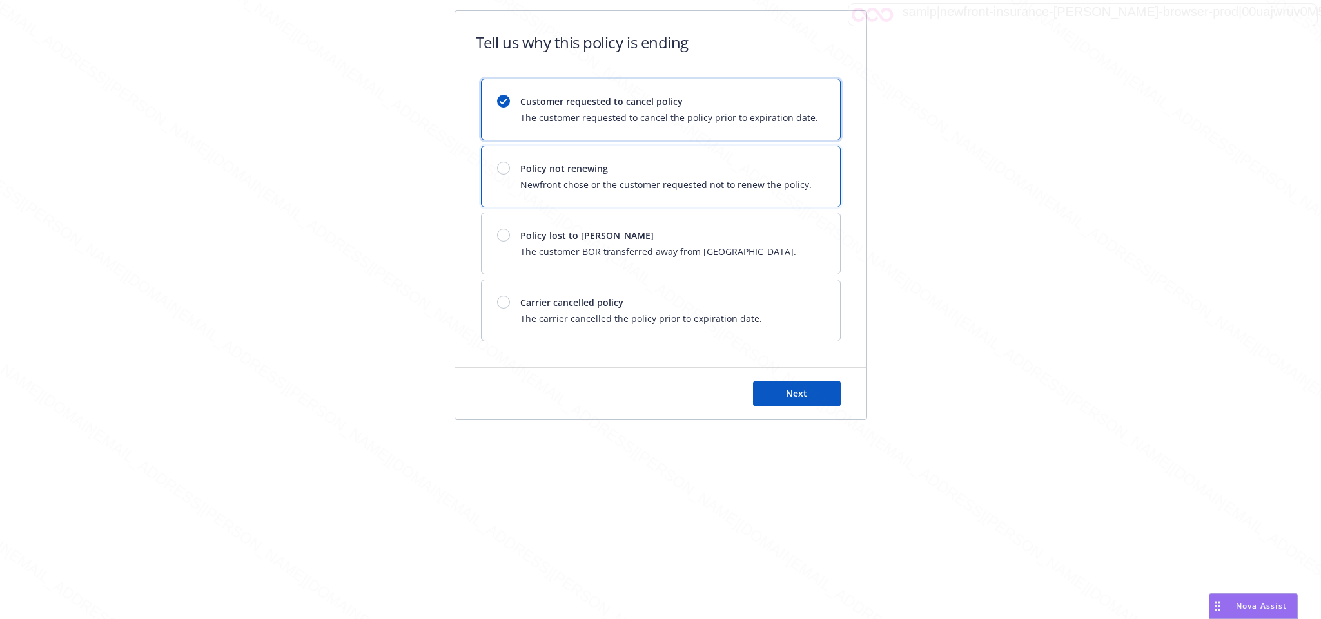
click at [507, 171] on div at bounding box center [503, 168] width 13 height 13
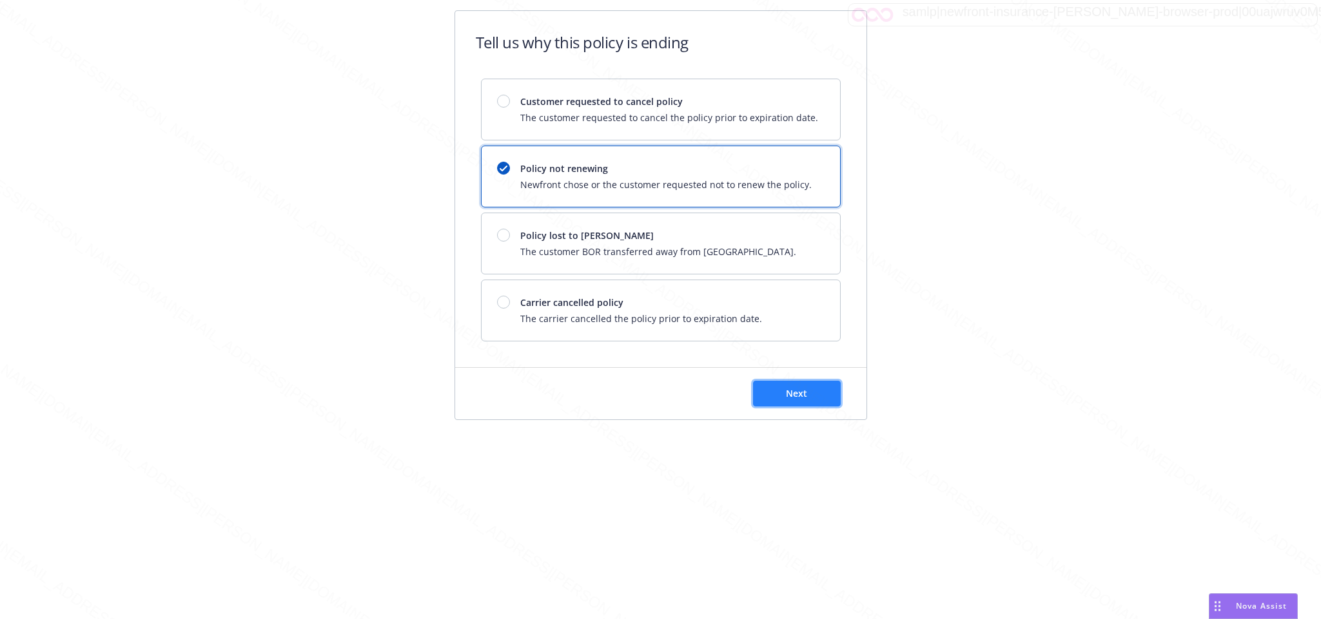
click at [807, 392] on button "Next" at bounding box center [797, 394] width 88 height 26
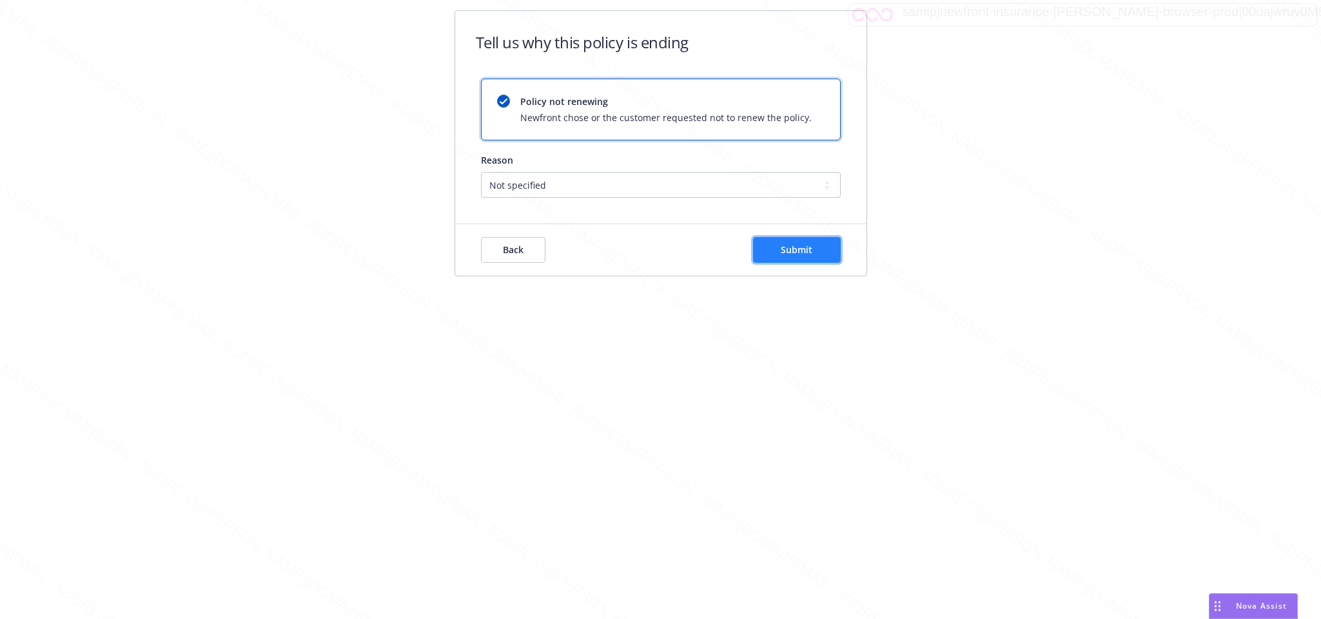
click at [805, 249] on span "Submit" at bounding box center [796, 250] width 32 height 12
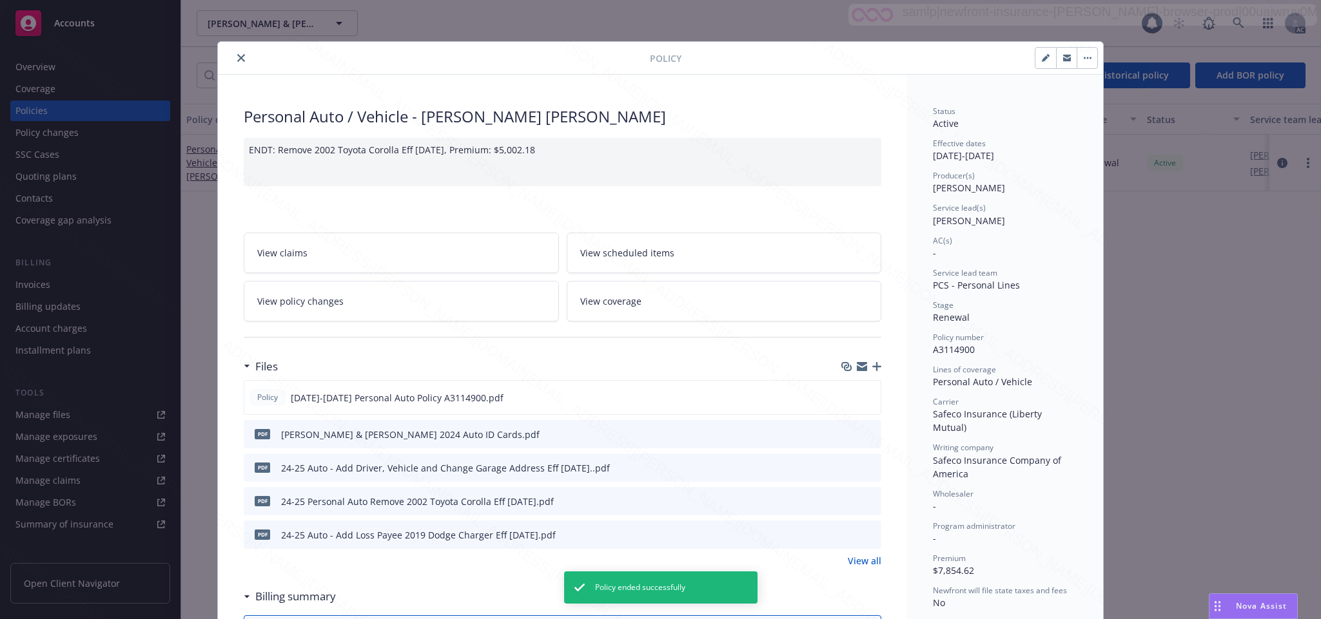
scroll to position [39, 0]
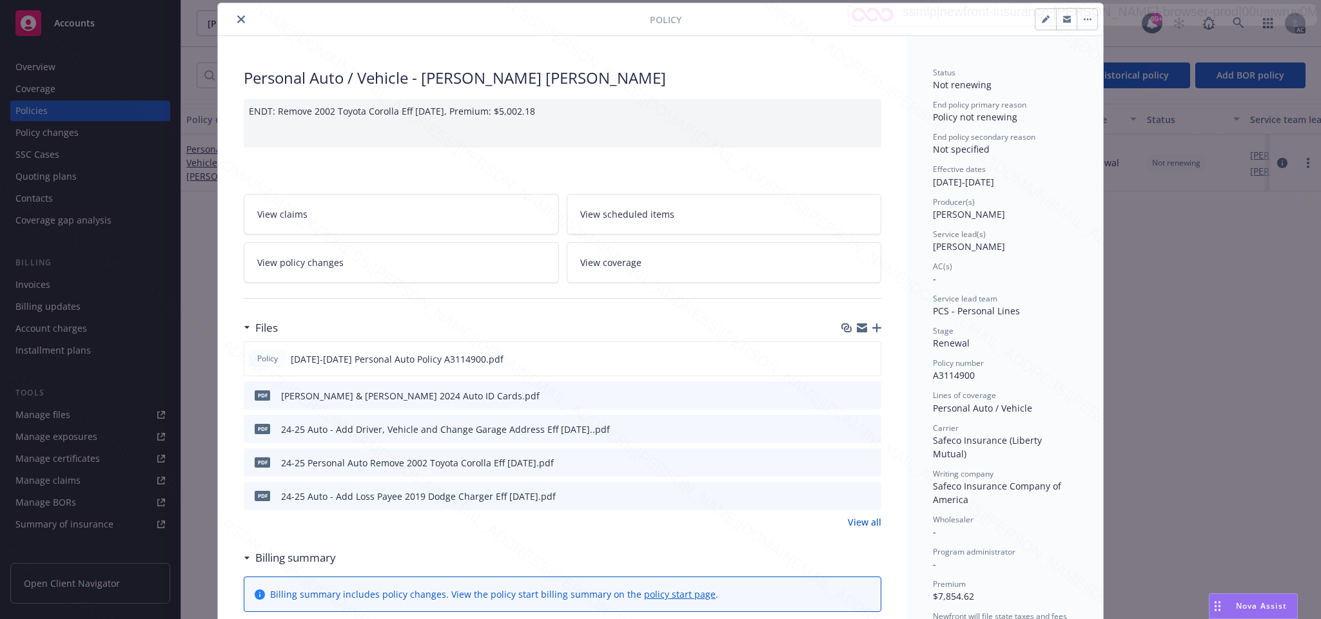
click at [237, 21] on icon "close" at bounding box center [241, 19] width 8 height 8
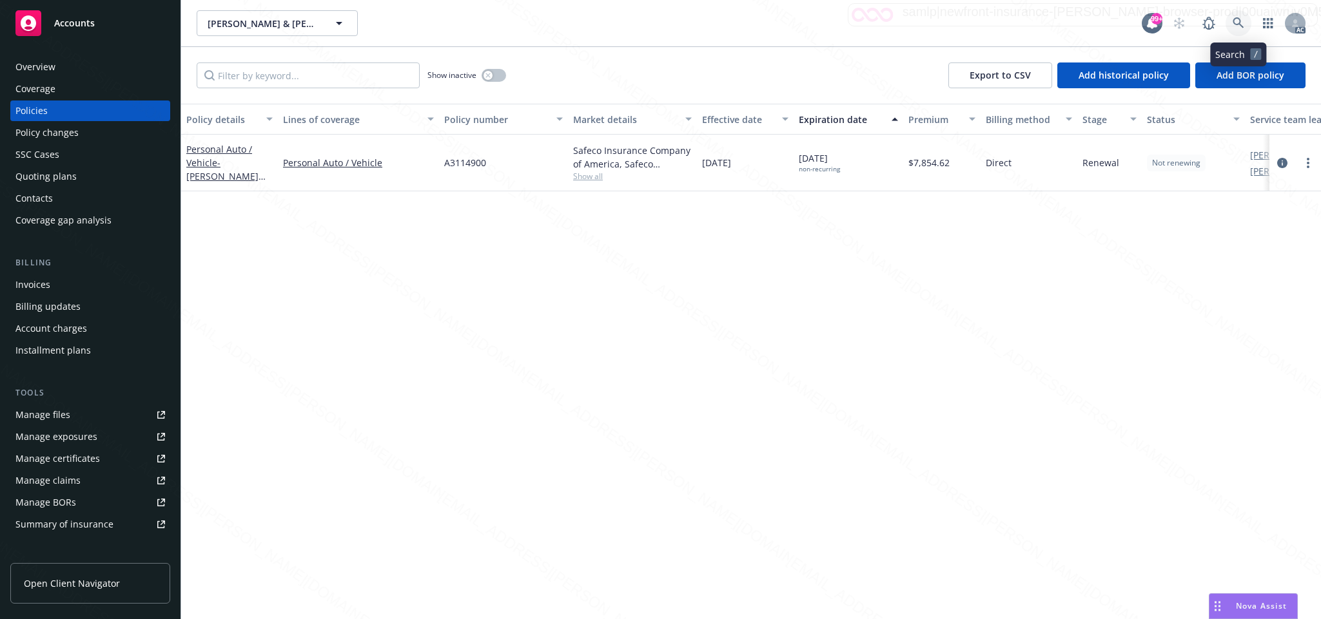
click at [1236, 22] on icon at bounding box center [1238, 23] width 12 height 12
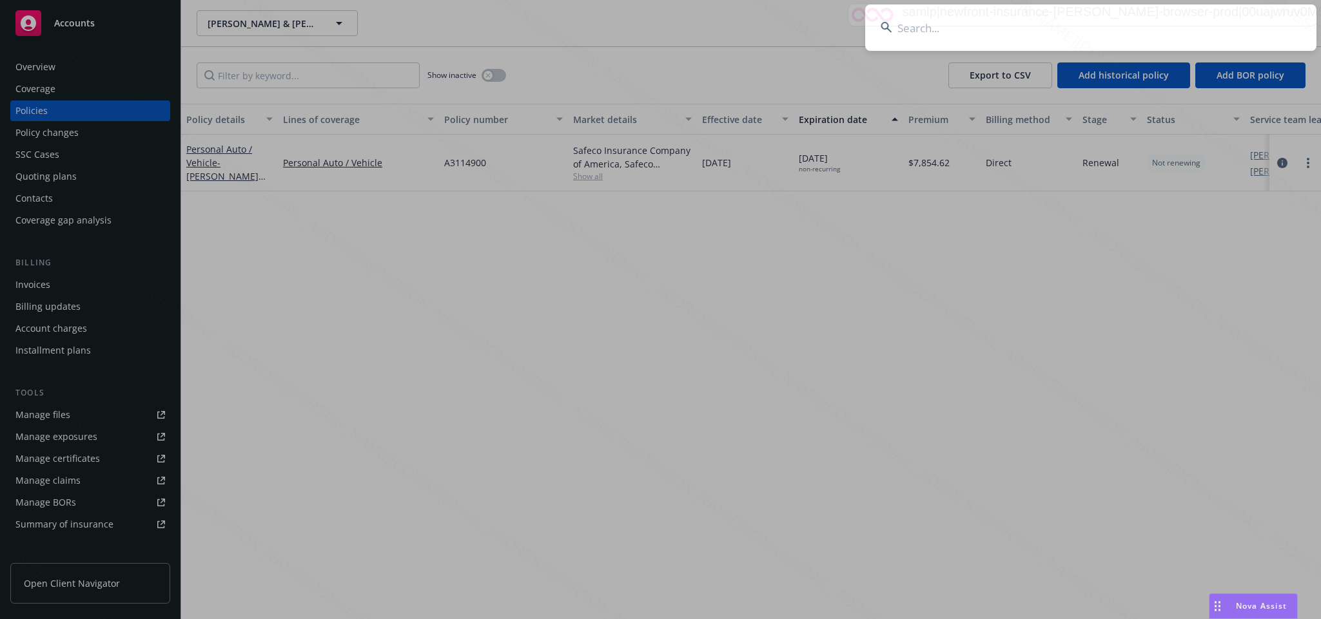
click at [902, 28] on input at bounding box center [1090, 28] width 451 height 46
type input "33de244f-10fa-4411-bb59-cf14528e8ba0"
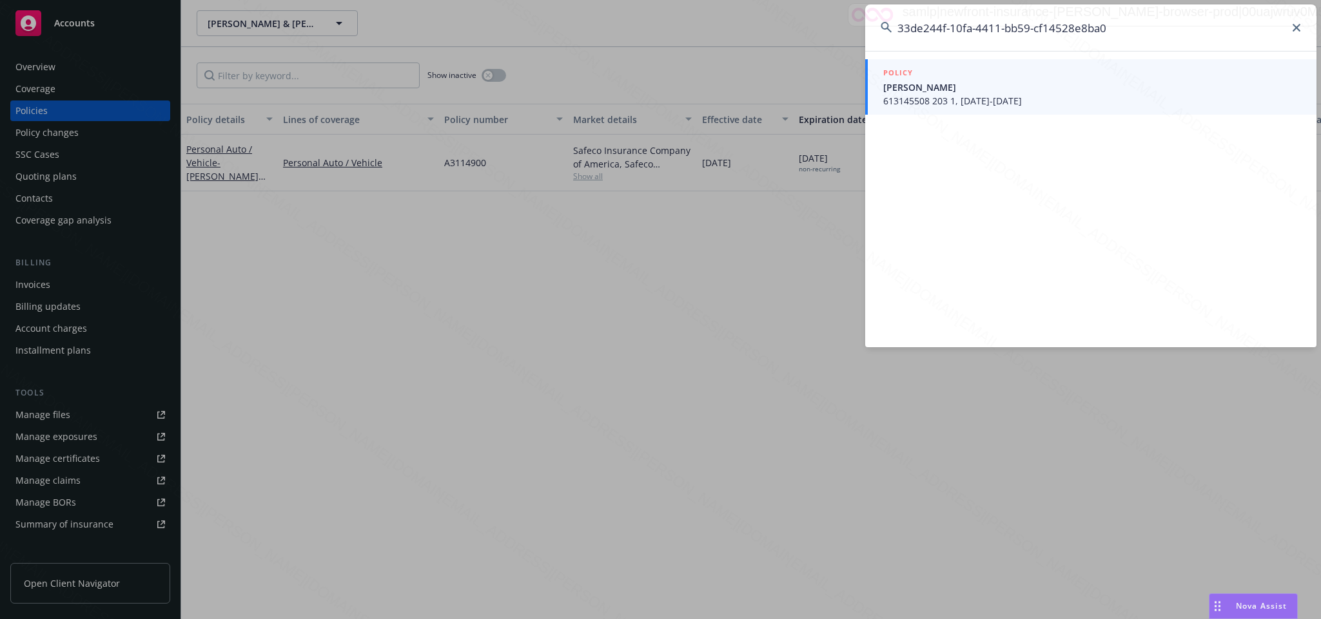
click at [971, 92] on span "[PERSON_NAME]" at bounding box center [1092, 88] width 418 height 14
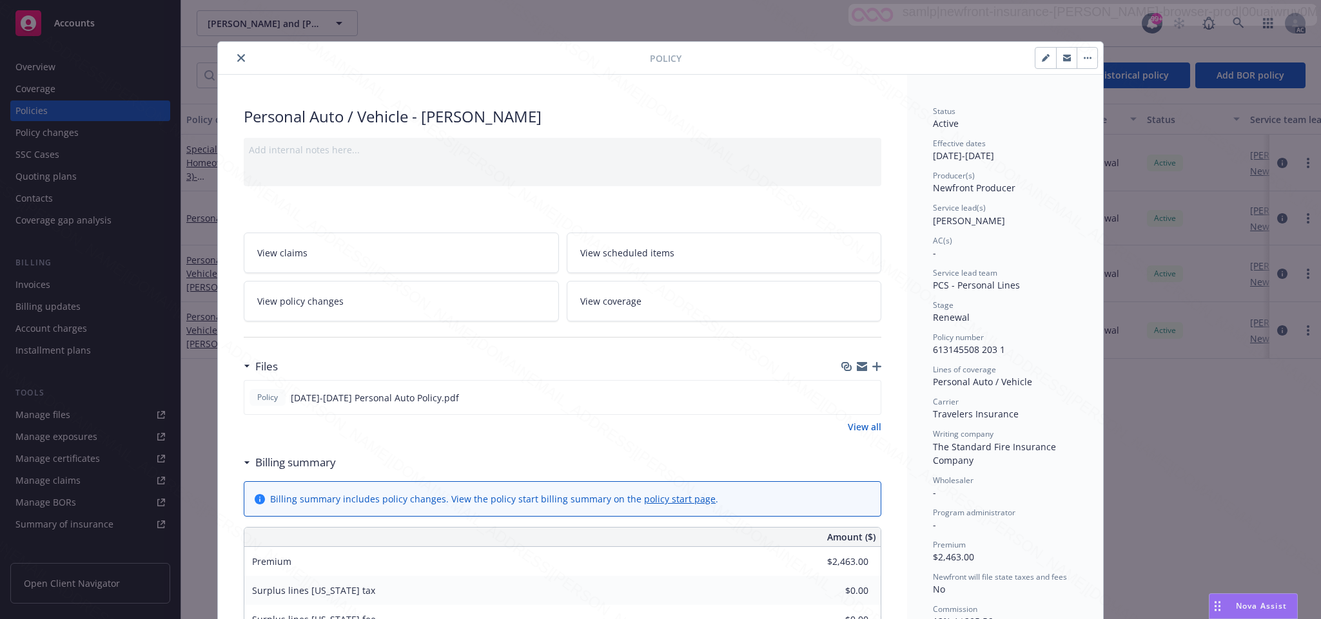
click at [237, 58] on icon "close" at bounding box center [241, 58] width 8 height 8
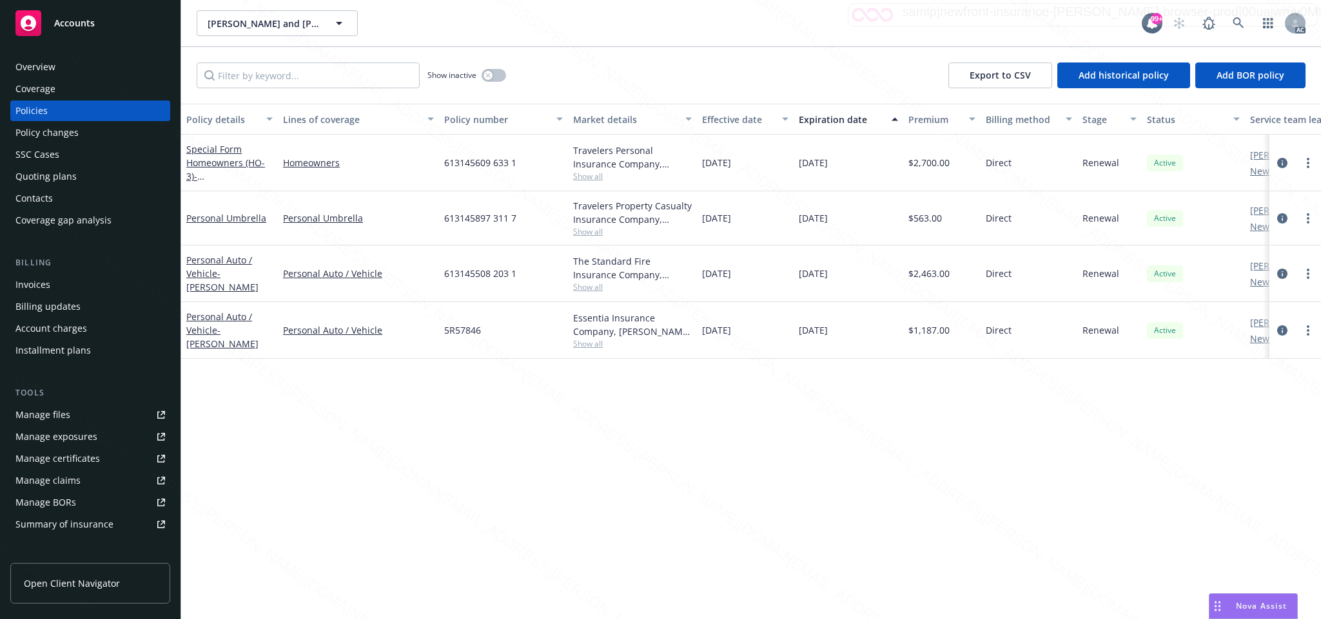
click at [47, 68] on div "Overview" at bounding box center [35, 67] width 40 height 21
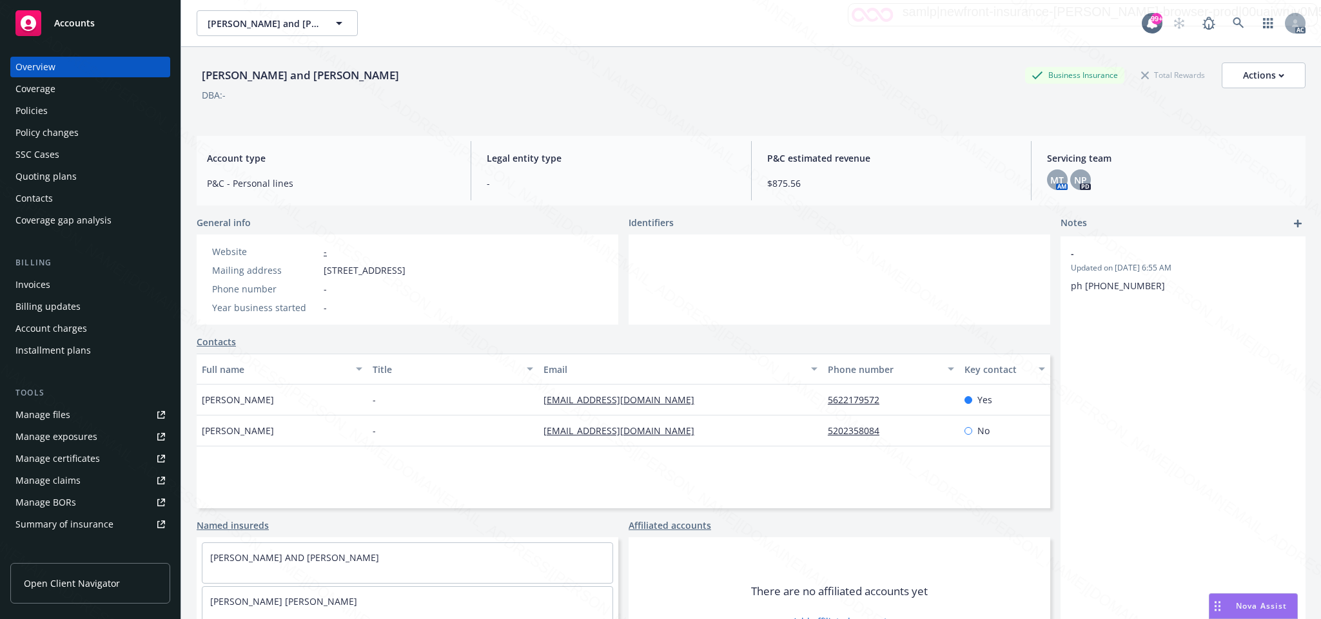
drag, startPoint x: 329, startPoint y: 271, endPoint x: 414, endPoint y: 276, distance: 85.2
click at [411, 276] on div "Mailing address [STREET_ADDRESS]" at bounding box center [309, 271] width 204 height 14
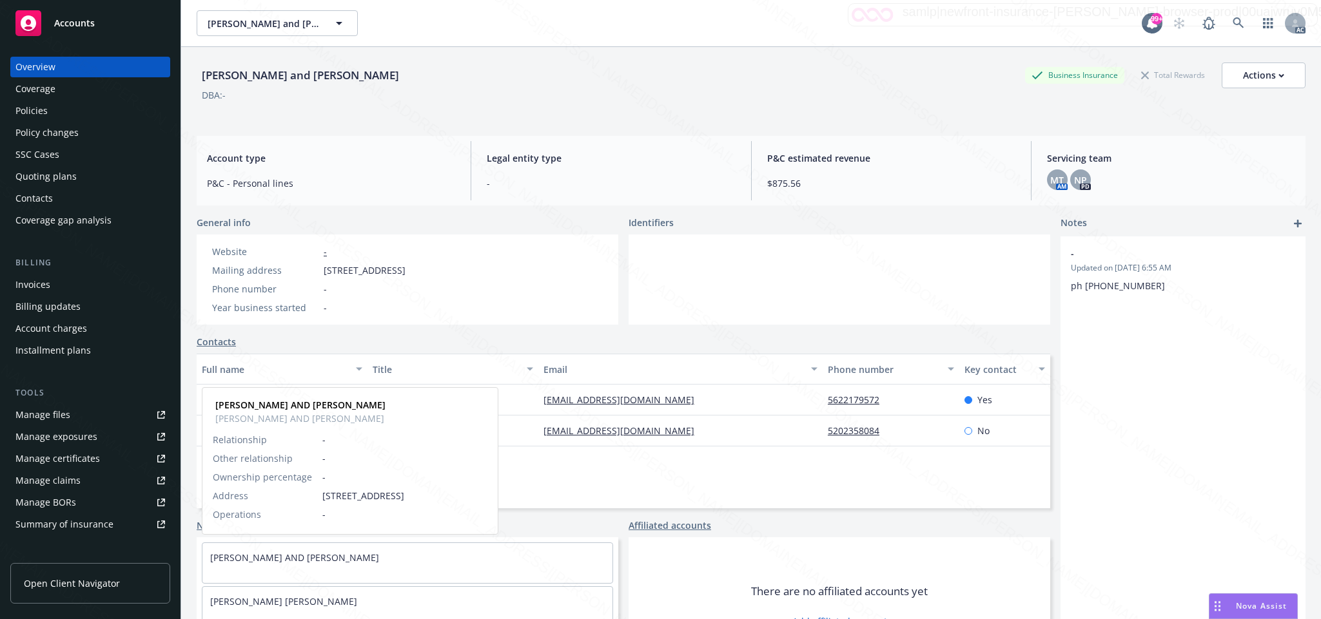
click at [435, 561] on div "[PERSON_NAME] AND [PERSON_NAME]" at bounding box center [407, 557] width 410 height 29
drag, startPoint x: 204, startPoint y: 555, endPoint x: 370, endPoint y: 561, distance: 166.4
click at [370, 561] on div "[PERSON_NAME] AND [PERSON_NAME]" at bounding box center [407, 557] width 410 height 29
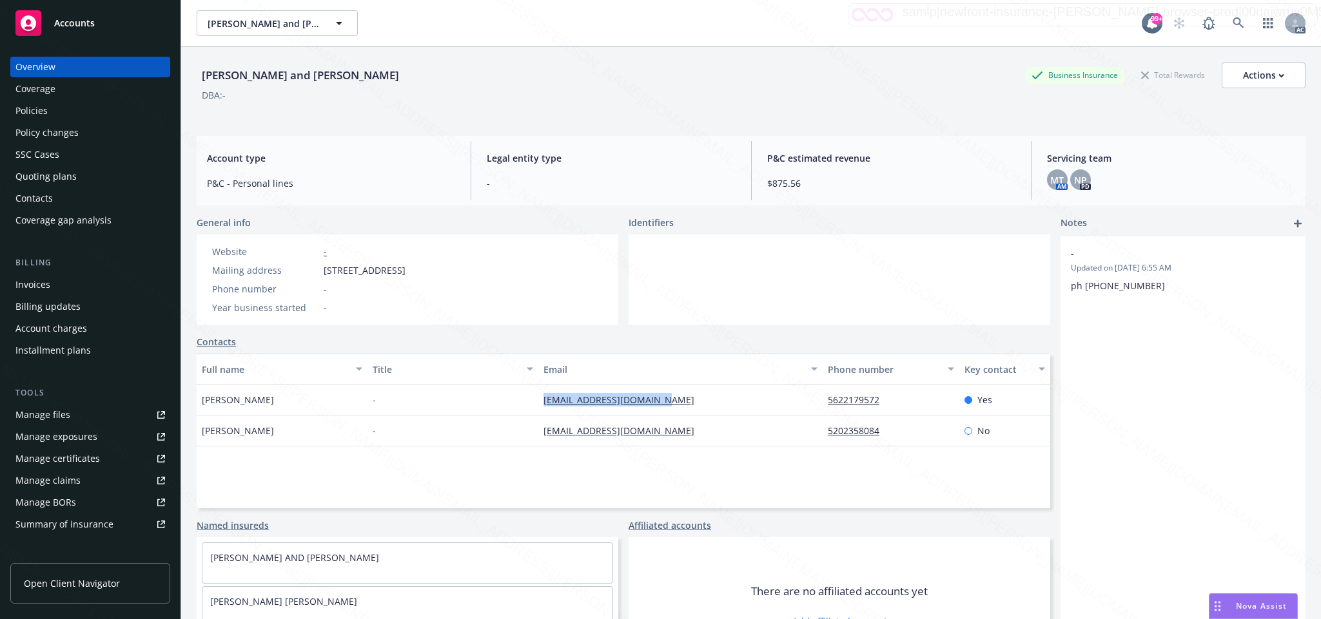
drag, startPoint x: 528, startPoint y: 404, endPoint x: 704, endPoint y: 402, distance: 175.9
click at [704, 402] on div "[PERSON_NAME] - [EMAIL_ADDRESS][DOMAIN_NAME] 5622179572 Yes" at bounding box center [623, 400] width 853 height 31
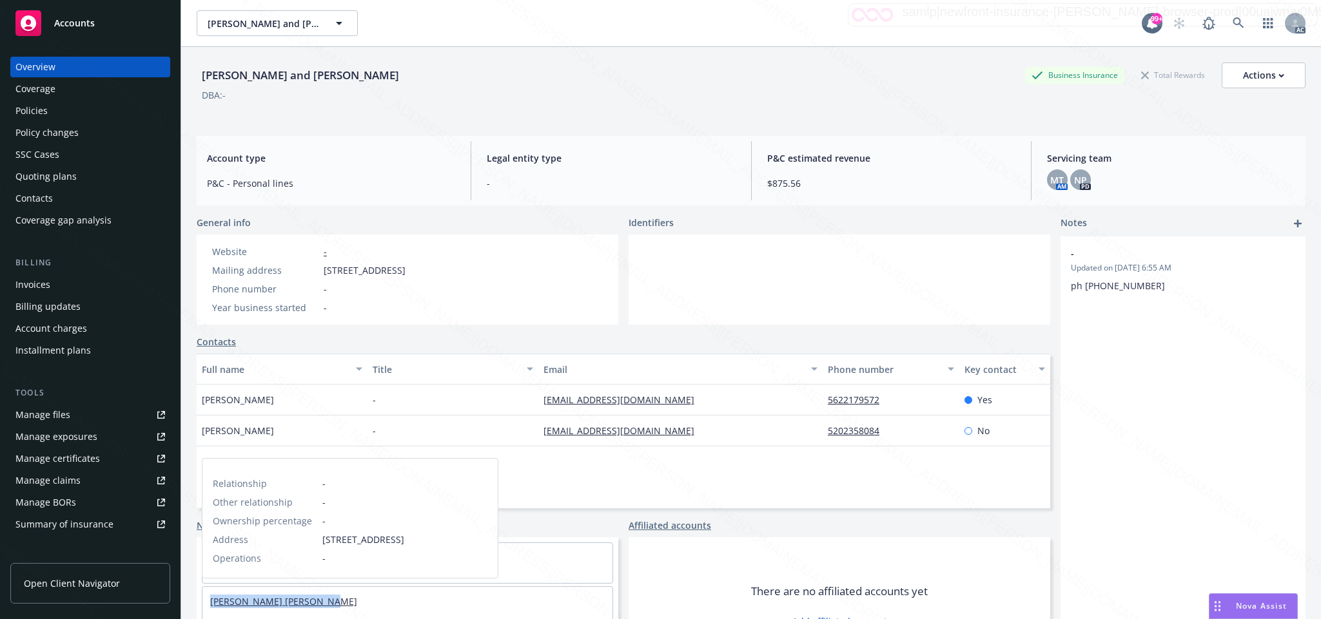
drag, startPoint x: 227, startPoint y: 606, endPoint x: 311, endPoint y: 604, distance: 84.4
click at [311, 604] on div "[PERSON_NAME] [PERSON_NAME]" at bounding box center [407, 601] width 410 height 29
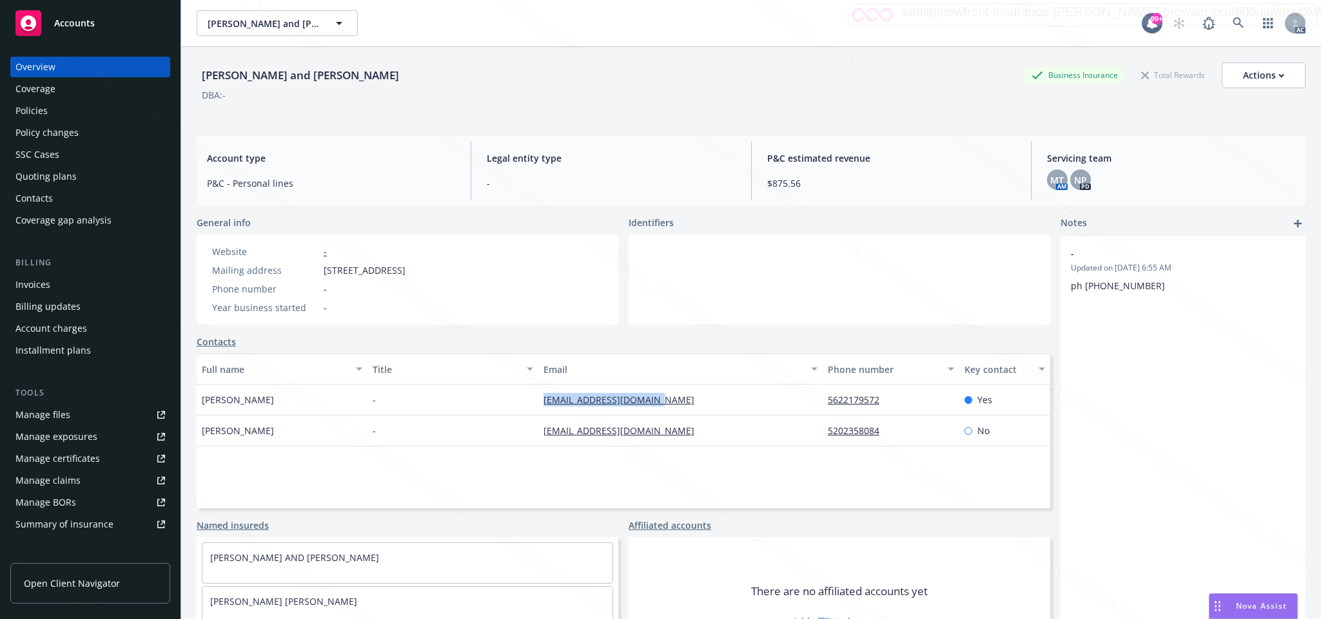
drag, startPoint x: 532, startPoint y: 404, endPoint x: 650, endPoint y: 404, distance: 118.6
click at [650, 404] on div "[EMAIL_ADDRESS][DOMAIN_NAME]" at bounding box center [680, 400] width 284 height 31
click at [35, 114] on div "Policies" at bounding box center [31, 111] width 32 height 21
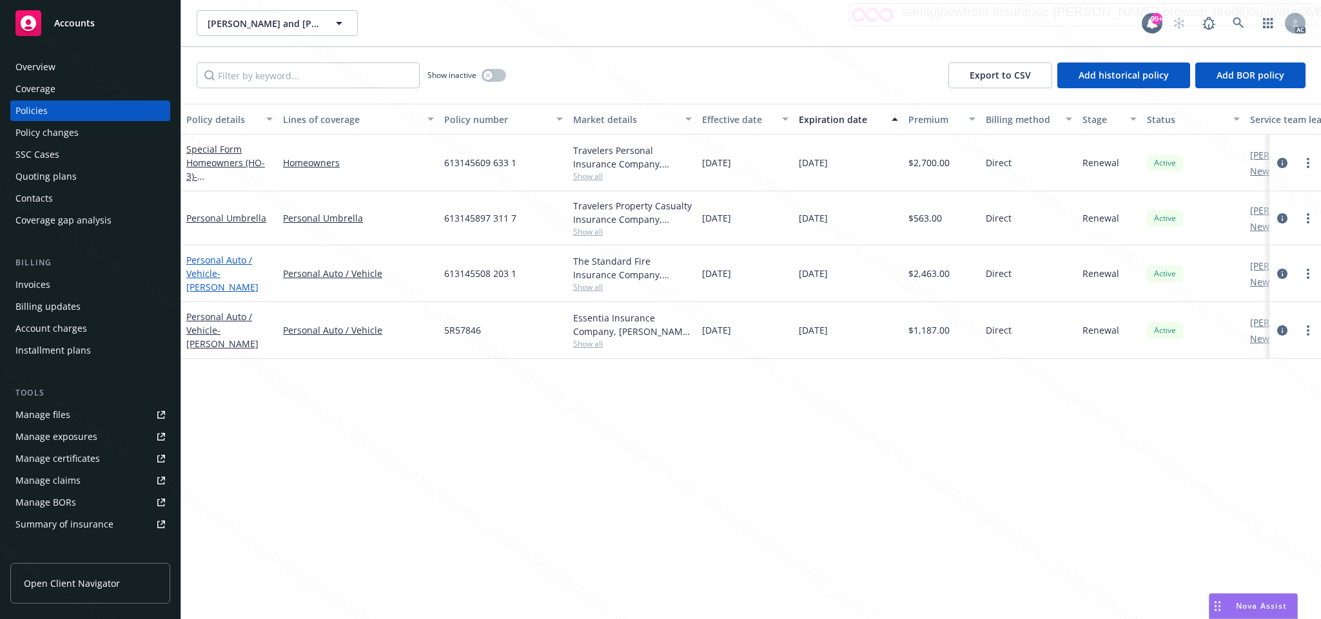
click at [206, 271] on link "Personal Auto / Vehicle - [PERSON_NAME]" at bounding box center [222, 273] width 72 height 39
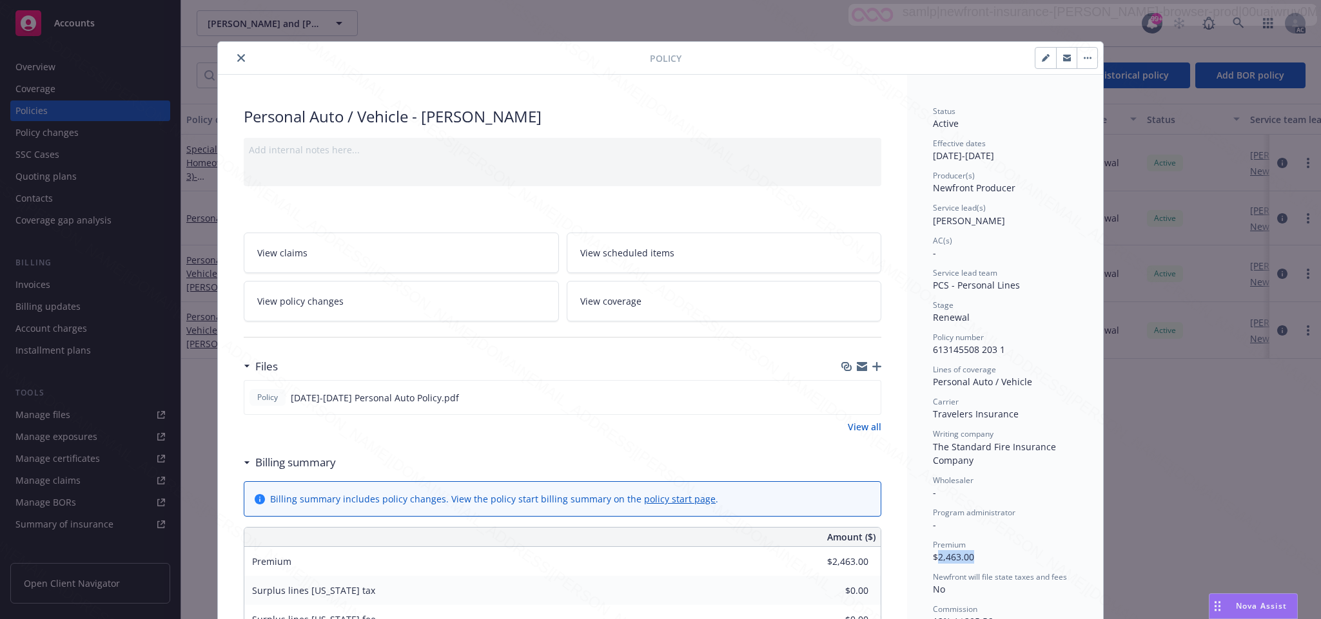
drag, startPoint x: 931, startPoint y: 559, endPoint x: 1003, endPoint y: 559, distance: 72.8
click at [1003, 559] on div "Premium $2,463.00" at bounding box center [1005, 551] width 144 height 24
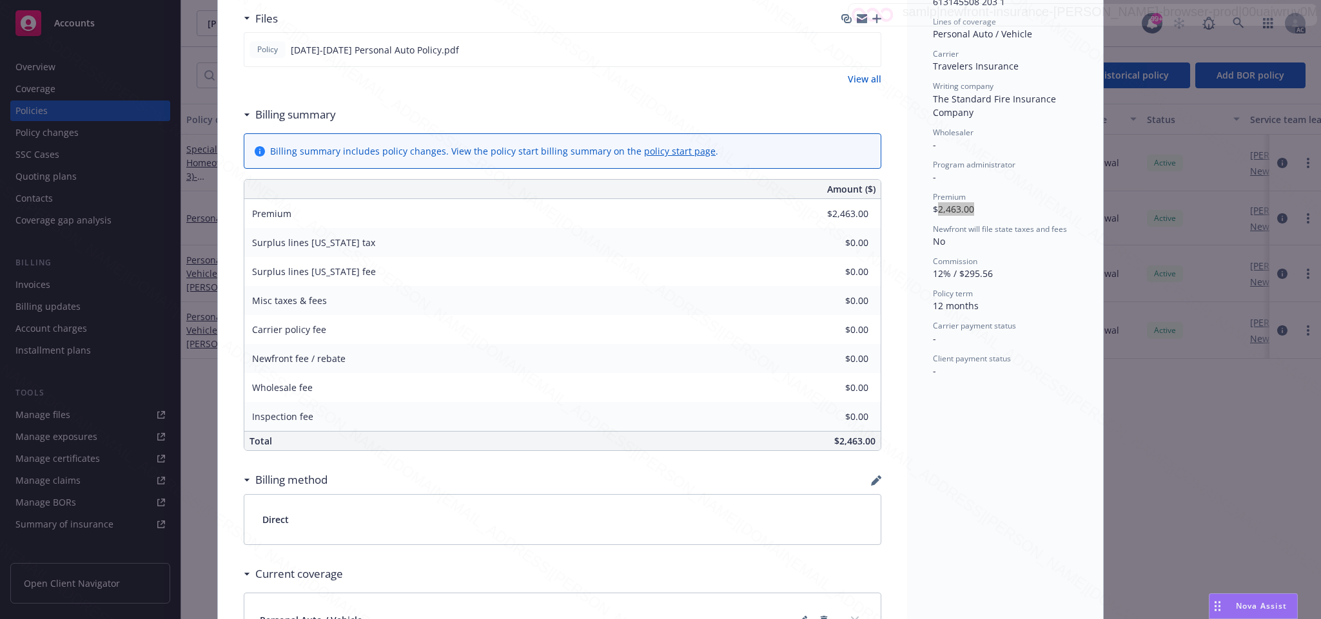
scroll to position [155, 0]
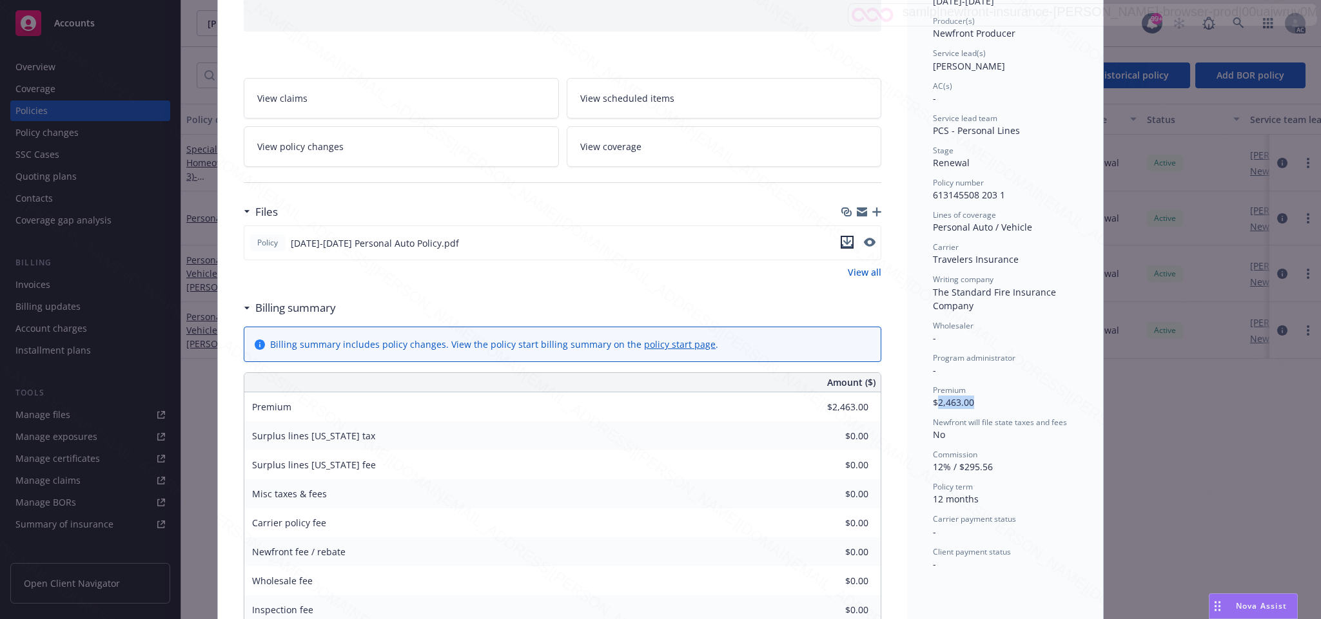
click at [842, 242] on icon "download file" at bounding box center [847, 242] width 10 height 10
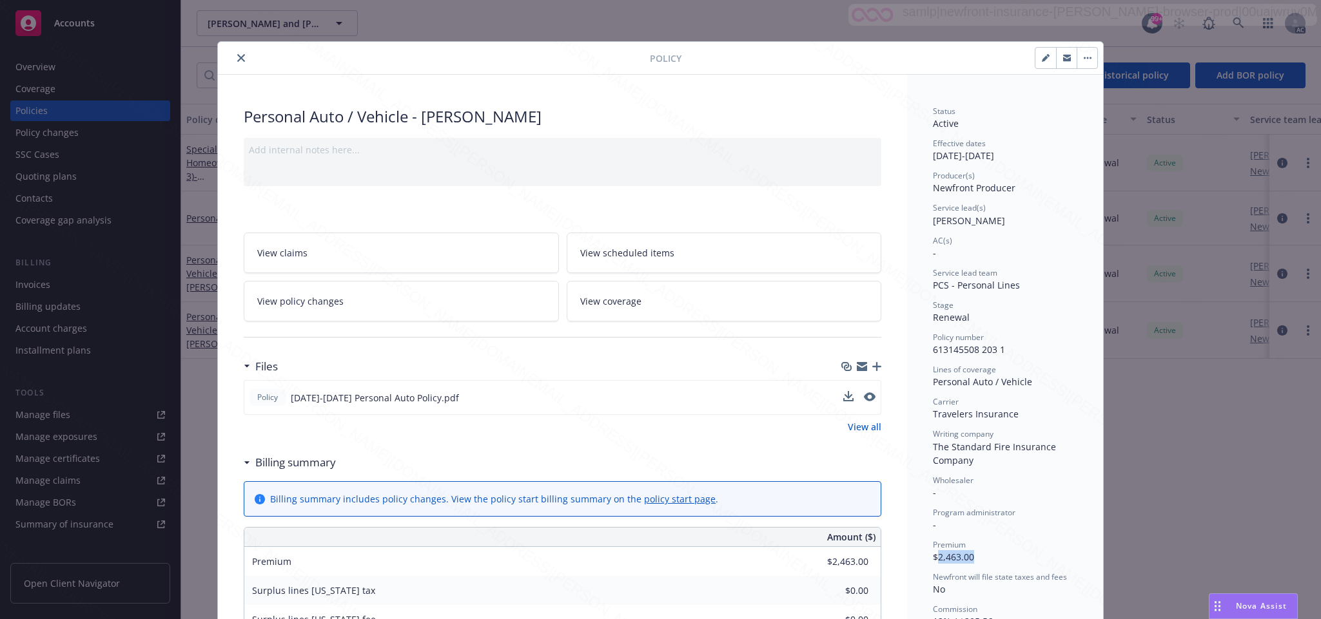
click at [1079, 57] on button "button" at bounding box center [1086, 58] width 21 height 21
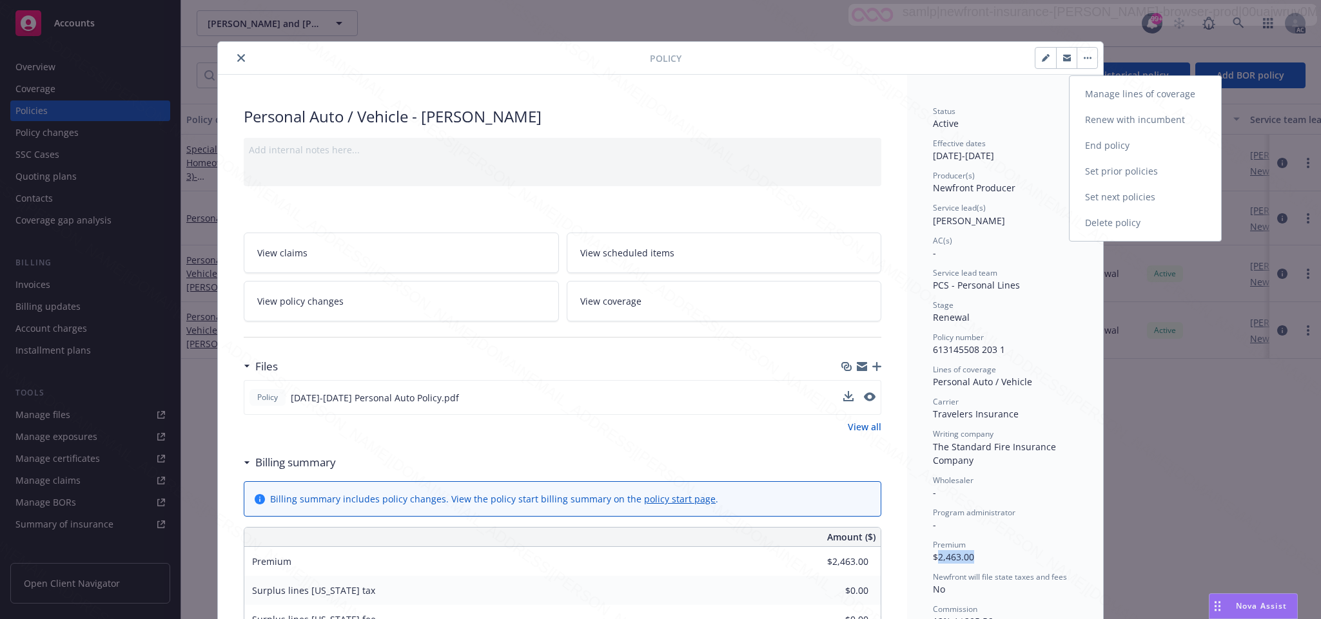
click at [1107, 144] on link "End policy" at bounding box center [1144, 146] width 151 height 26
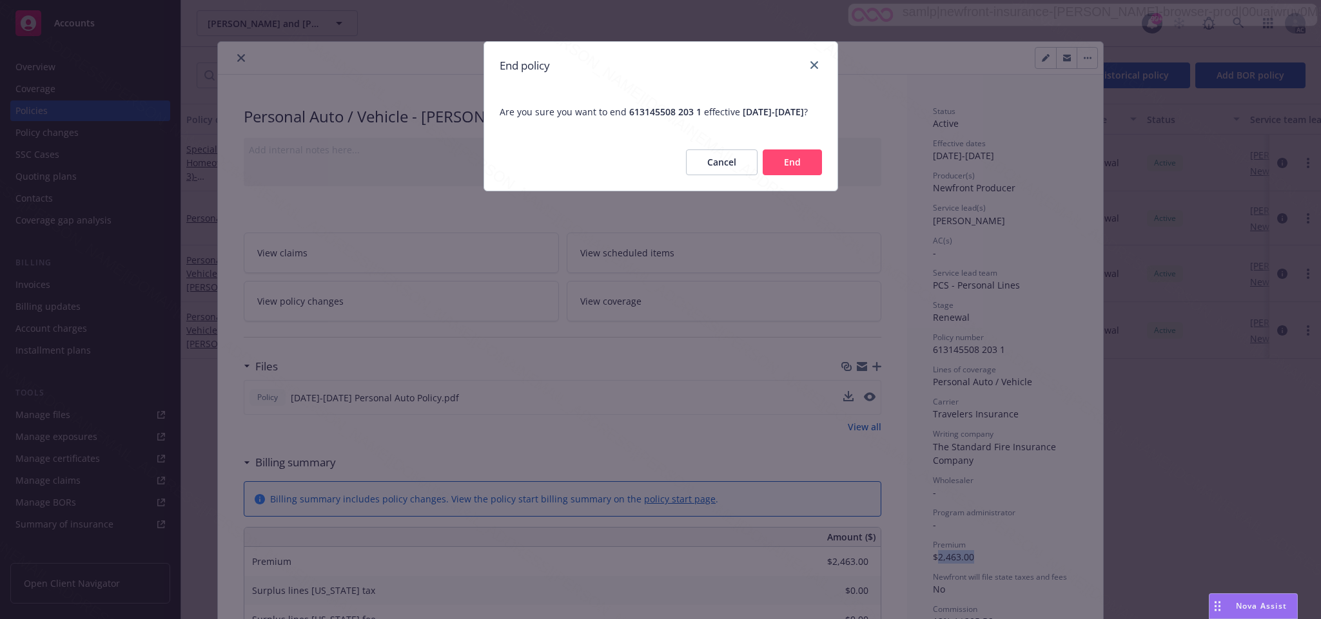
click at [791, 175] on button "End" at bounding box center [791, 163] width 59 height 26
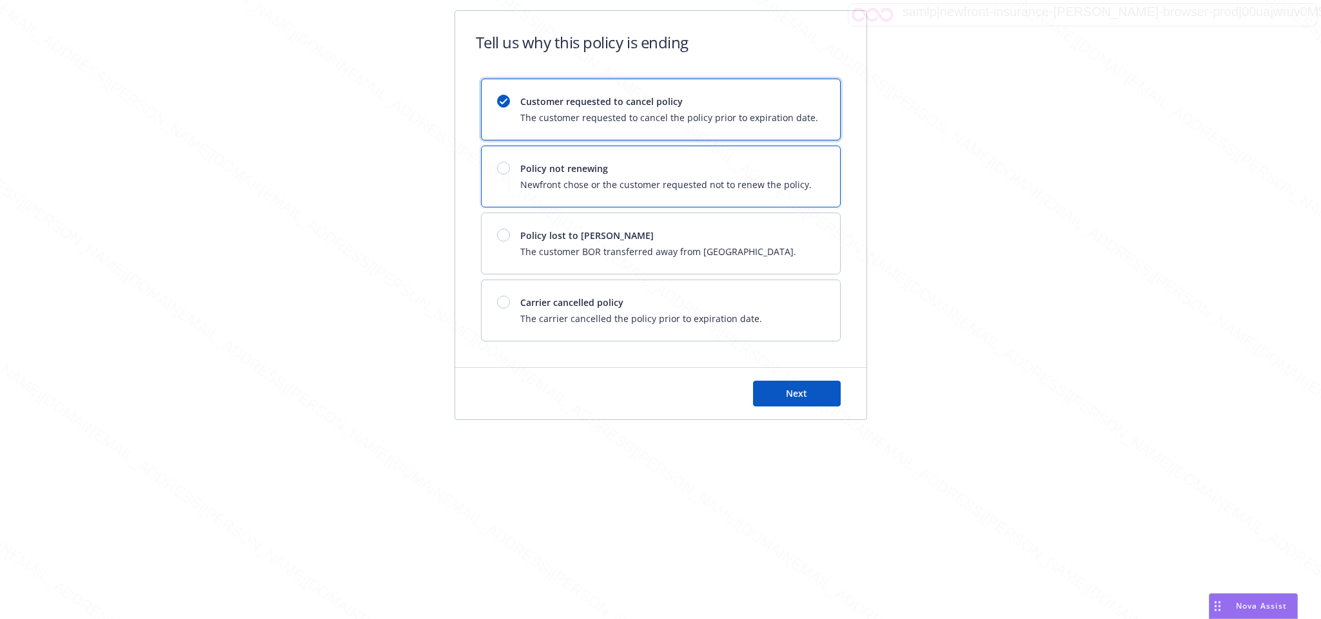
click at [503, 165] on div at bounding box center [503, 168] width 13 height 13
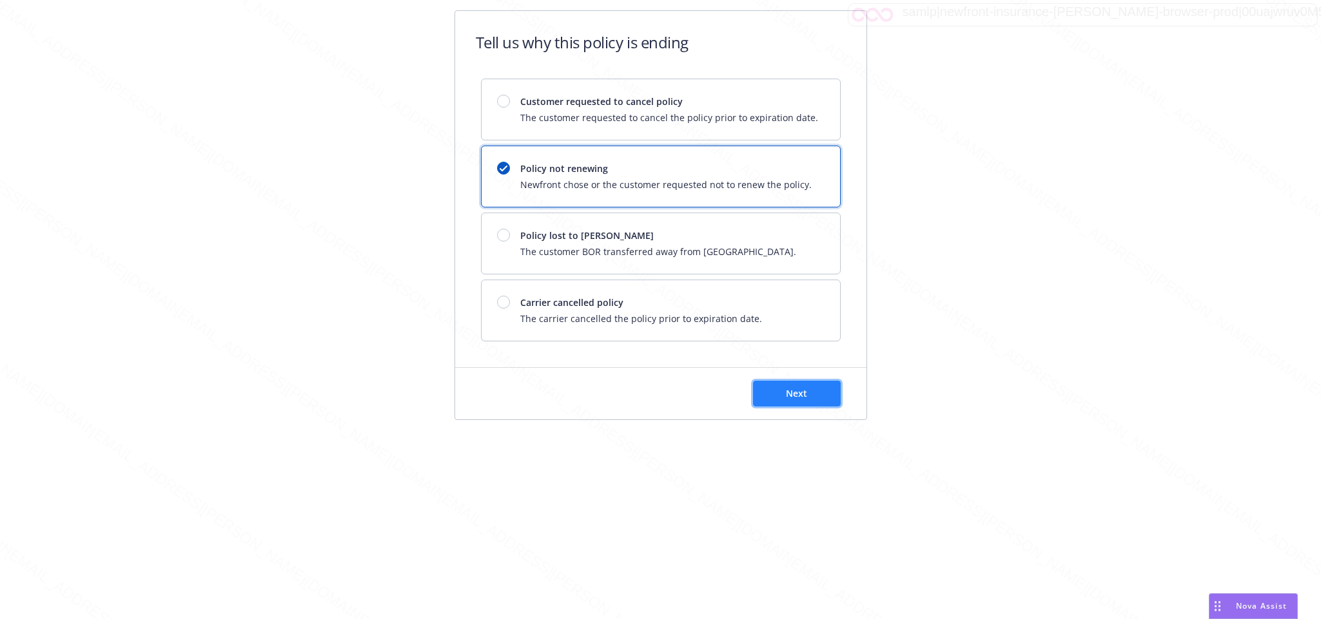
click at [780, 395] on button "Next" at bounding box center [797, 394] width 88 height 26
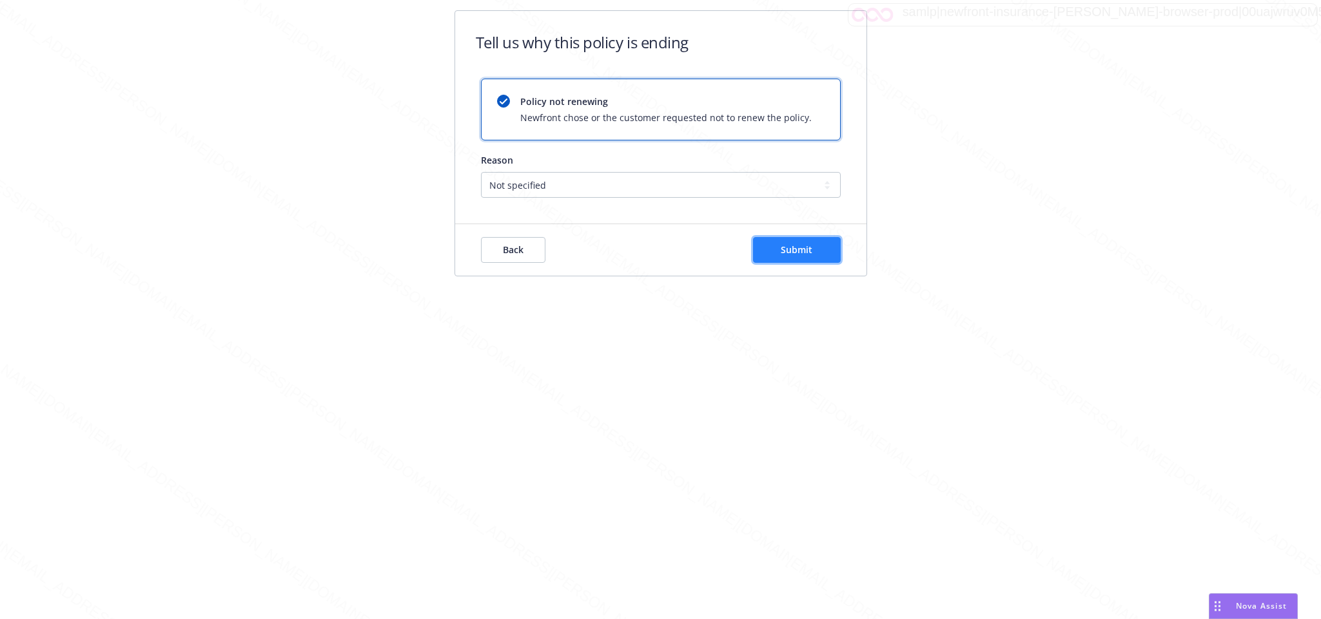
click at [806, 249] on span "Submit" at bounding box center [796, 250] width 32 height 12
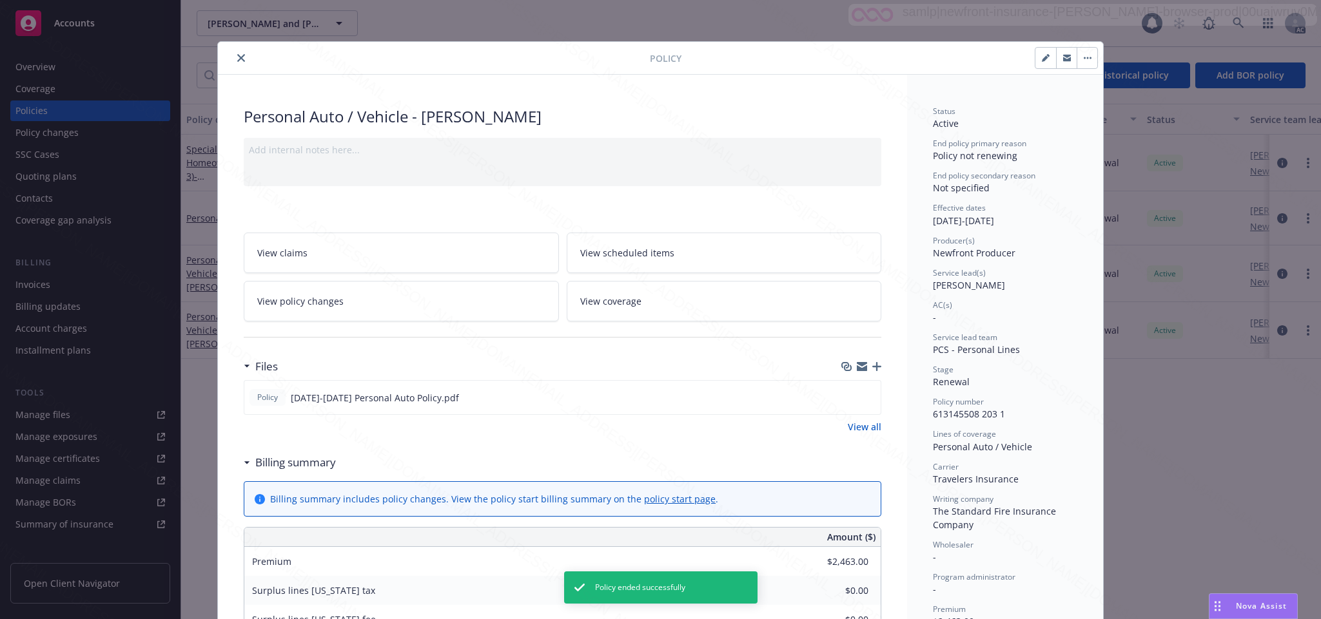
scroll to position [39, 0]
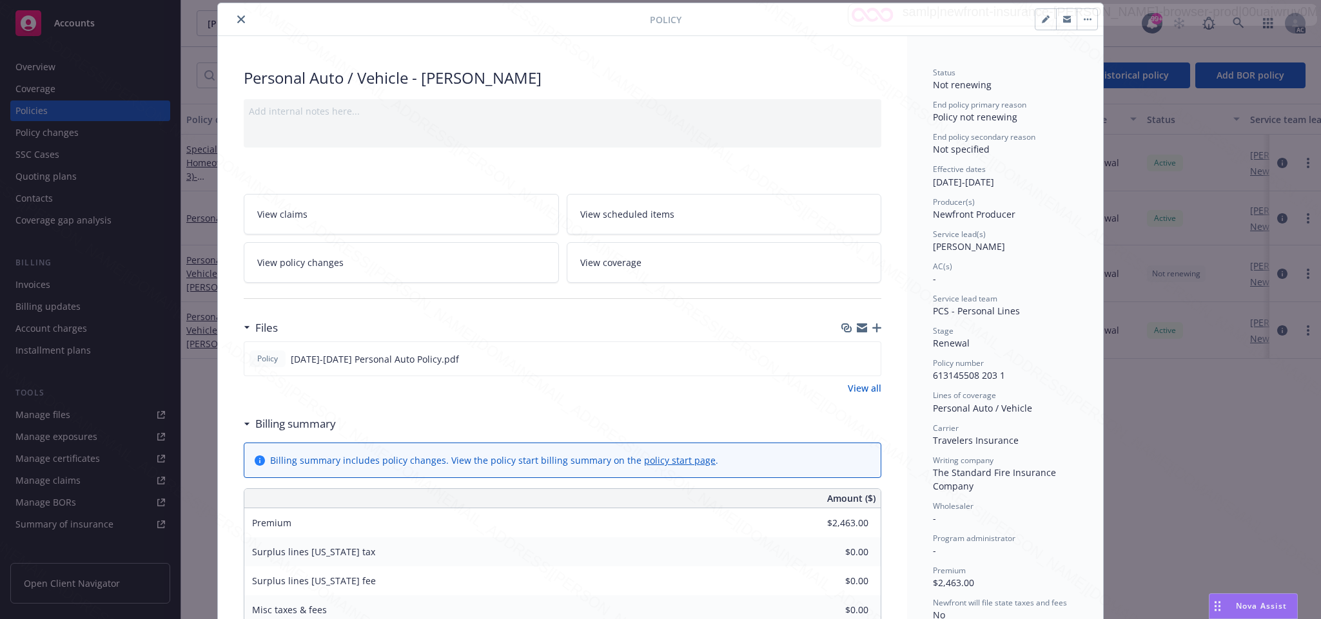
click at [237, 22] on icon "close" at bounding box center [241, 19] width 8 height 8
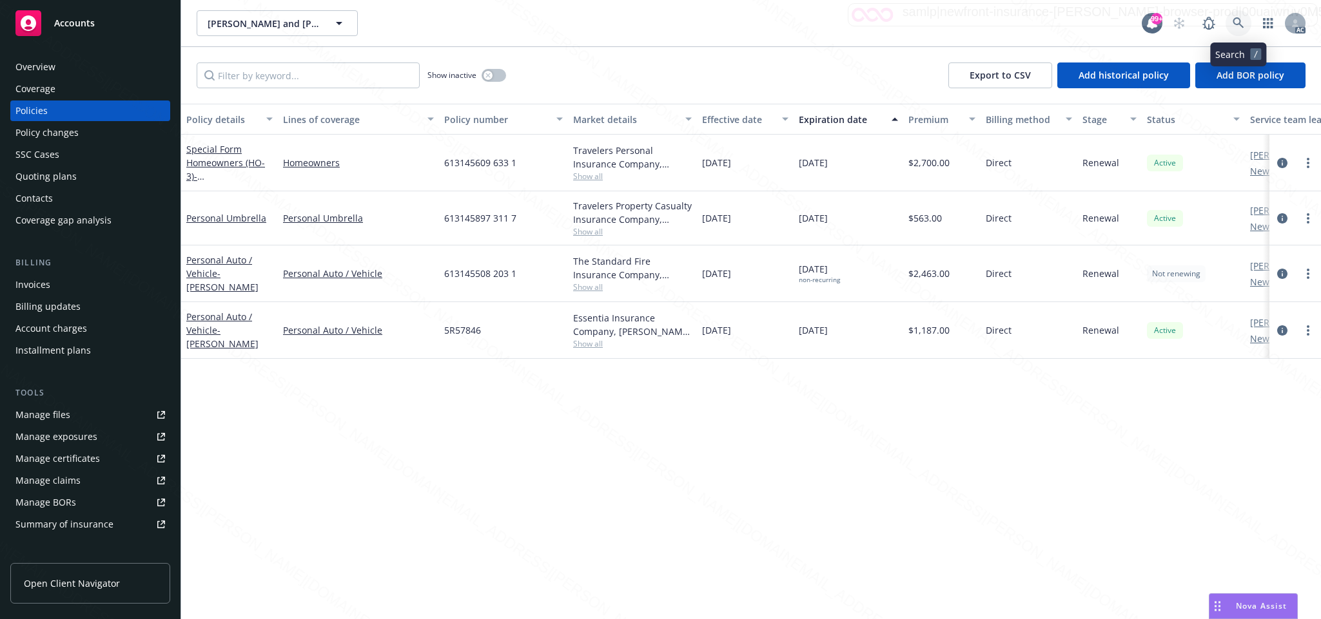
click at [1236, 18] on icon at bounding box center [1237, 22] width 11 height 11
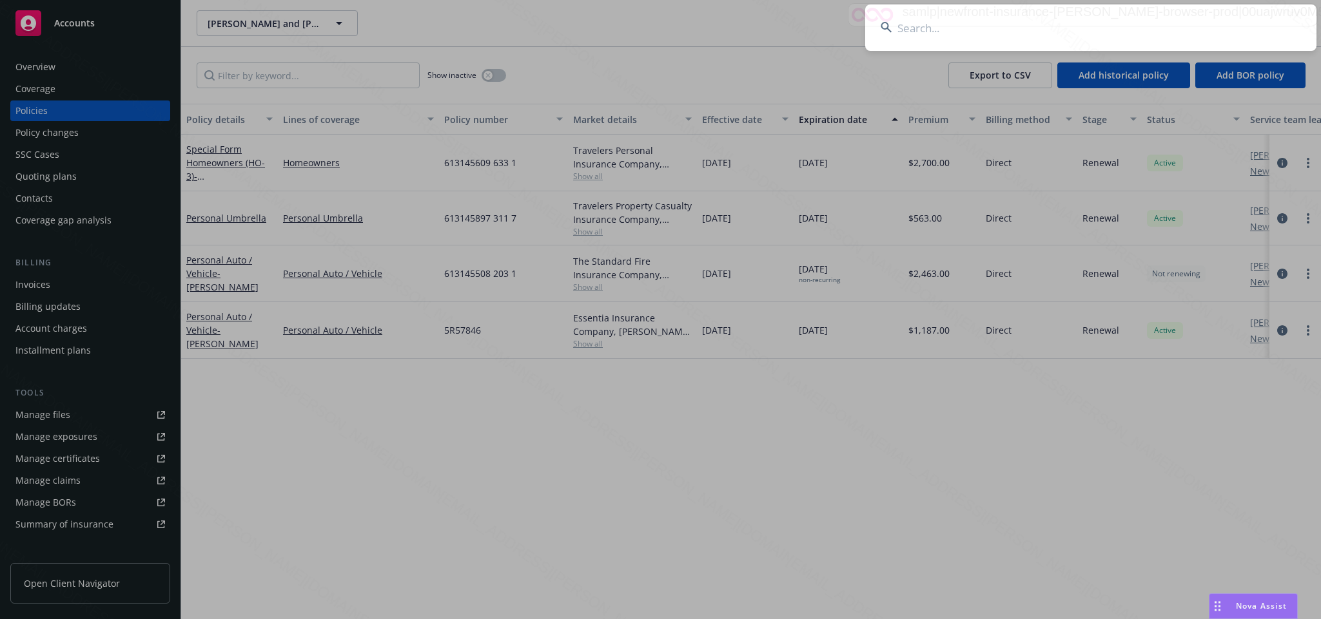
click at [897, 29] on input at bounding box center [1090, 28] width 451 height 46
type input "b4448cbb-ba4e-4a8c-9c0c-832189f5485a"
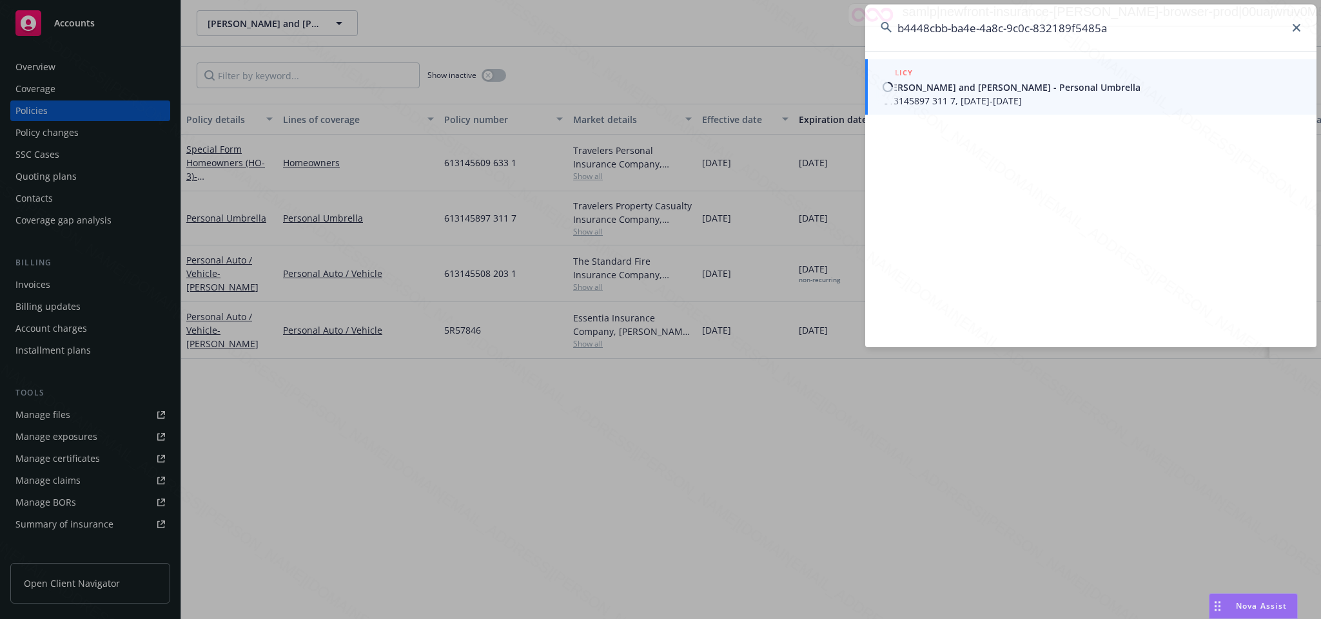
click at [959, 101] on span "613145897 311 7, [DATE]-[DATE]" at bounding box center [1092, 101] width 418 height 14
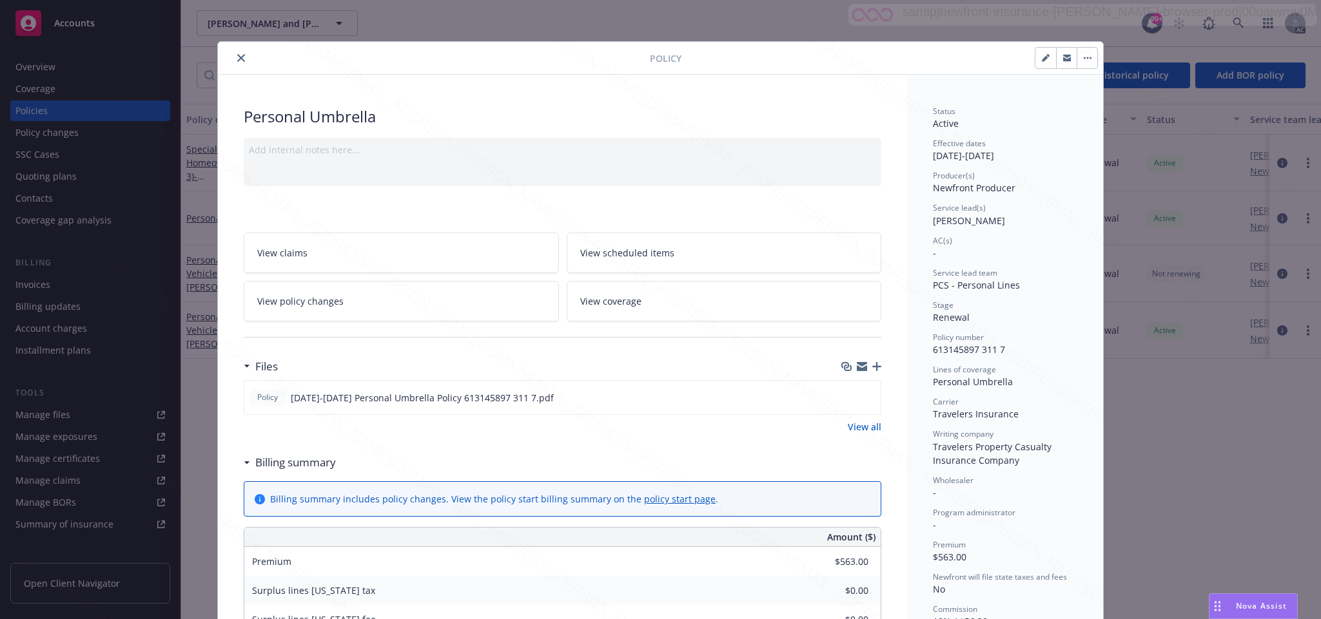
click at [237, 61] on icon "close" at bounding box center [241, 58] width 8 height 8
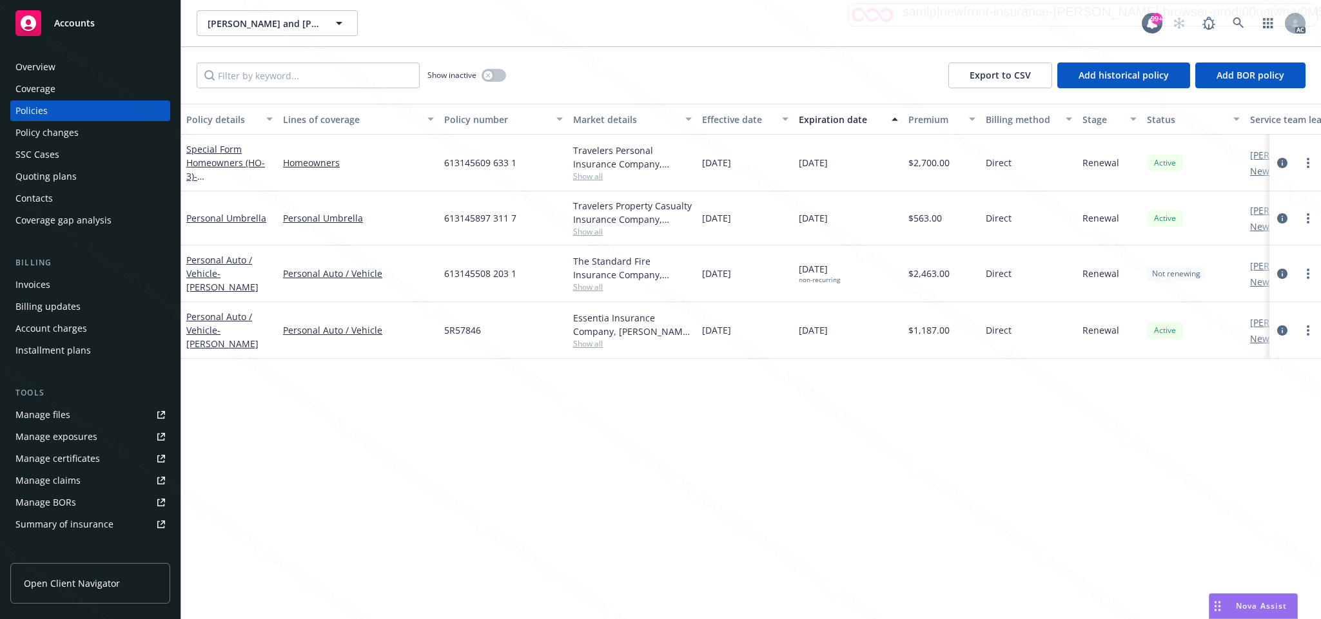
click at [51, 64] on div "Overview" at bounding box center [35, 67] width 40 height 21
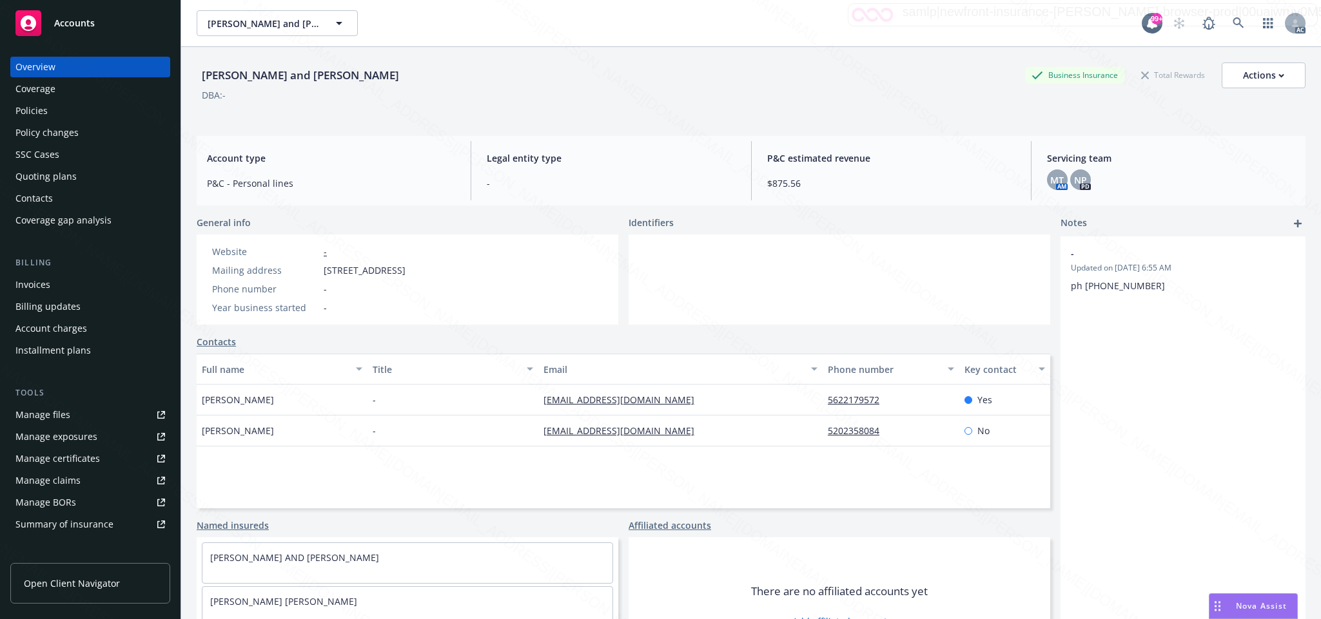
drag, startPoint x: 321, startPoint y: 271, endPoint x: 447, endPoint y: 276, distance: 126.4
click at [411, 276] on div "Mailing address [STREET_ADDRESS]" at bounding box center [309, 271] width 204 height 14
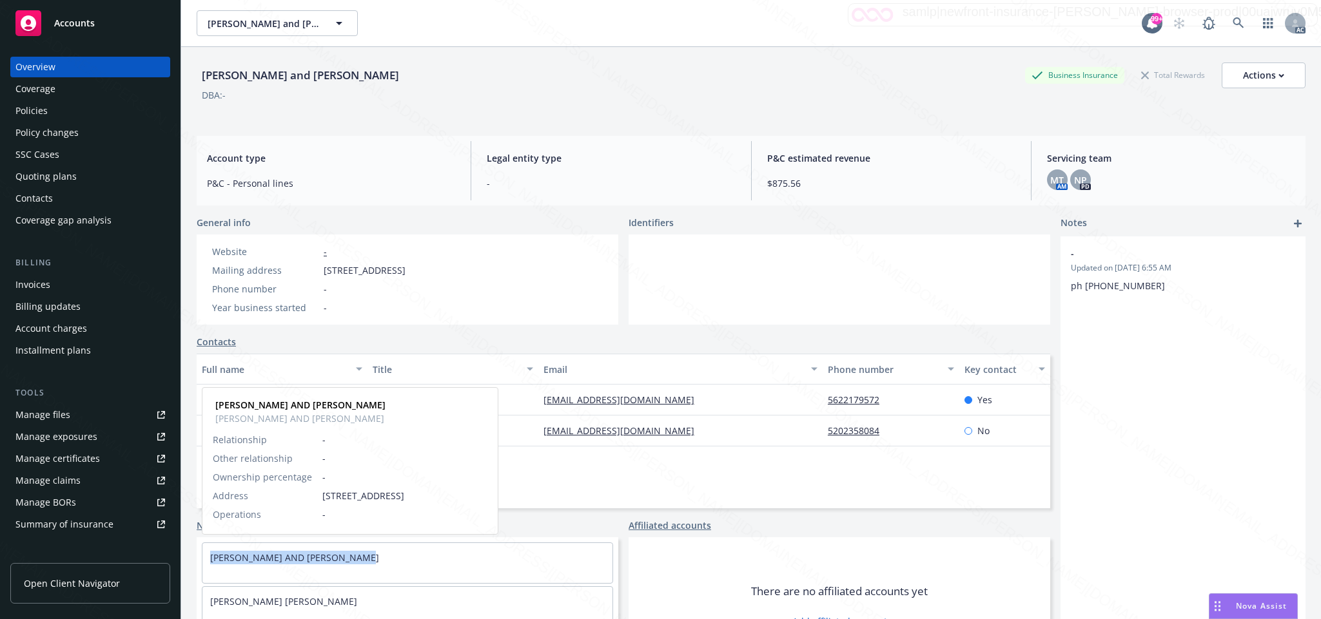
drag, startPoint x: 204, startPoint y: 556, endPoint x: 369, endPoint y: 561, distance: 165.7
click at [369, 561] on div "[PERSON_NAME] AND [PERSON_NAME]" at bounding box center [407, 557] width 410 height 29
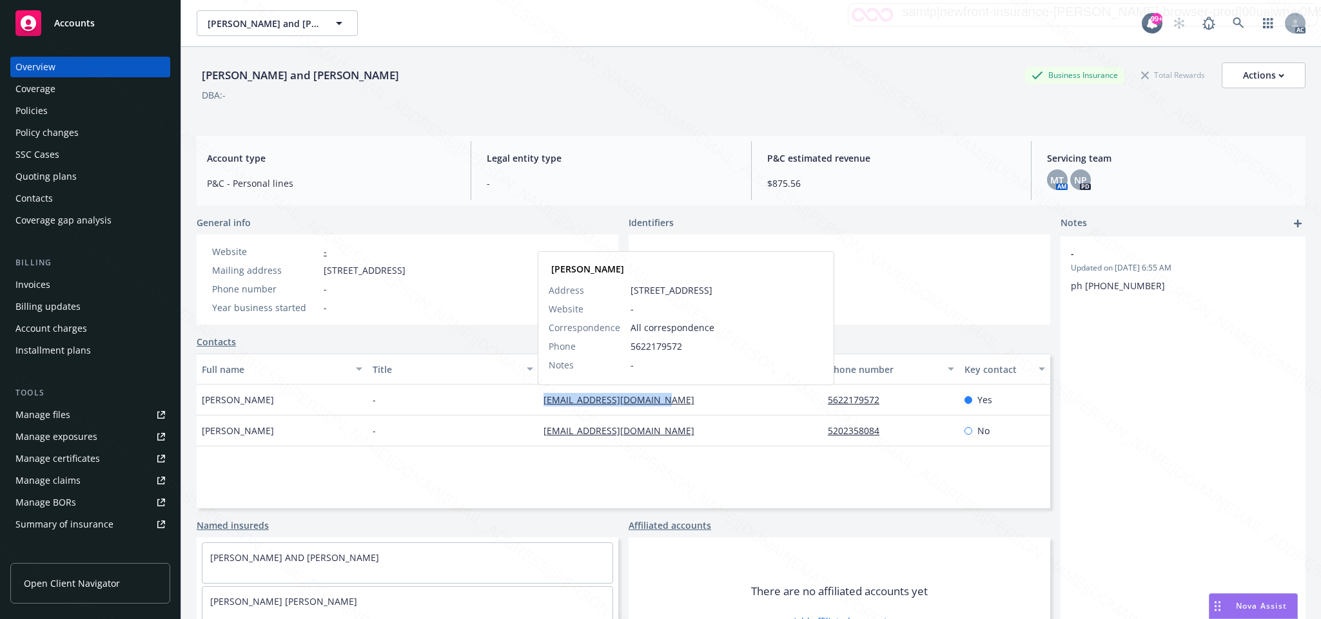
drag, startPoint x: 525, startPoint y: 404, endPoint x: 664, endPoint y: 404, distance: 139.2
click at [664, 404] on div "[PERSON_NAME] - [EMAIL_ADDRESS][DOMAIN_NAME] [PERSON_NAME] Address [STREET_ADDR…" at bounding box center [623, 400] width 853 height 31
click at [748, 403] on div "[EMAIL_ADDRESS][DOMAIN_NAME]" at bounding box center [680, 400] width 284 height 31
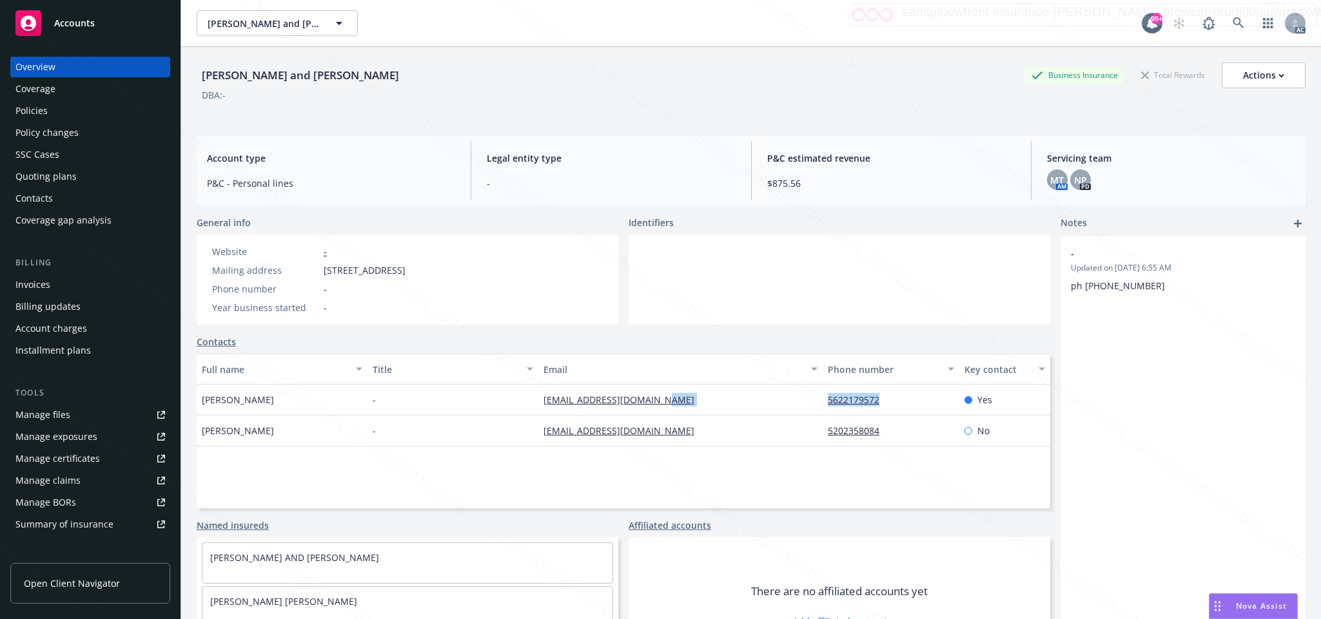
drag, startPoint x: 809, startPoint y: 402, endPoint x: 882, endPoint y: 402, distance: 72.8
click at [882, 402] on div "[PERSON_NAME] - [EMAIL_ADDRESS][DOMAIN_NAME] 5622179572 Yes" at bounding box center [623, 400] width 853 height 31
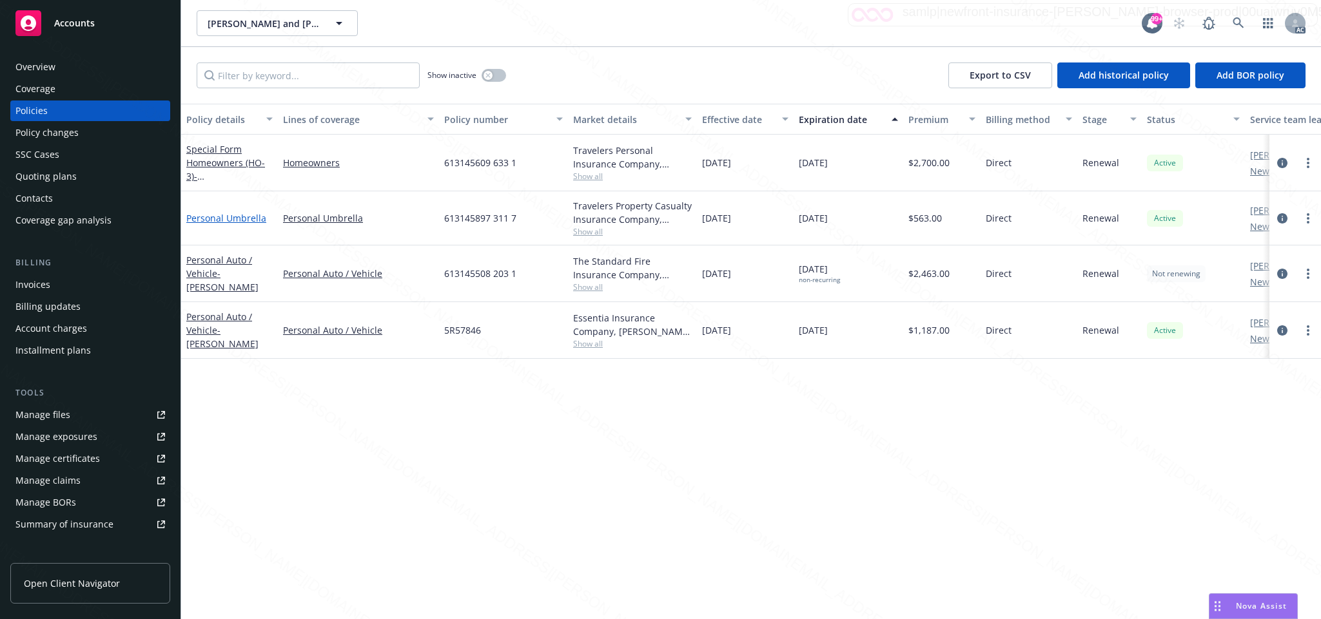
click at [238, 215] on link "Personal Umbrella" at bounding box center [226, 218] width 80 height 12
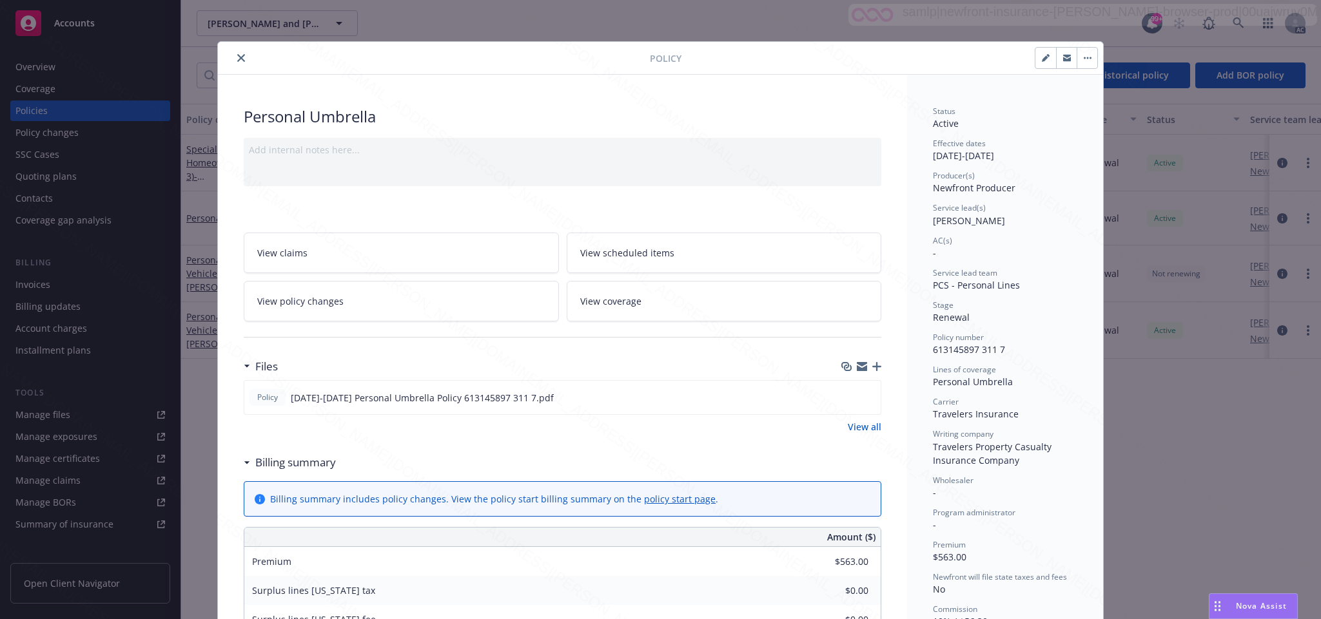
scroll to position [39, 0]
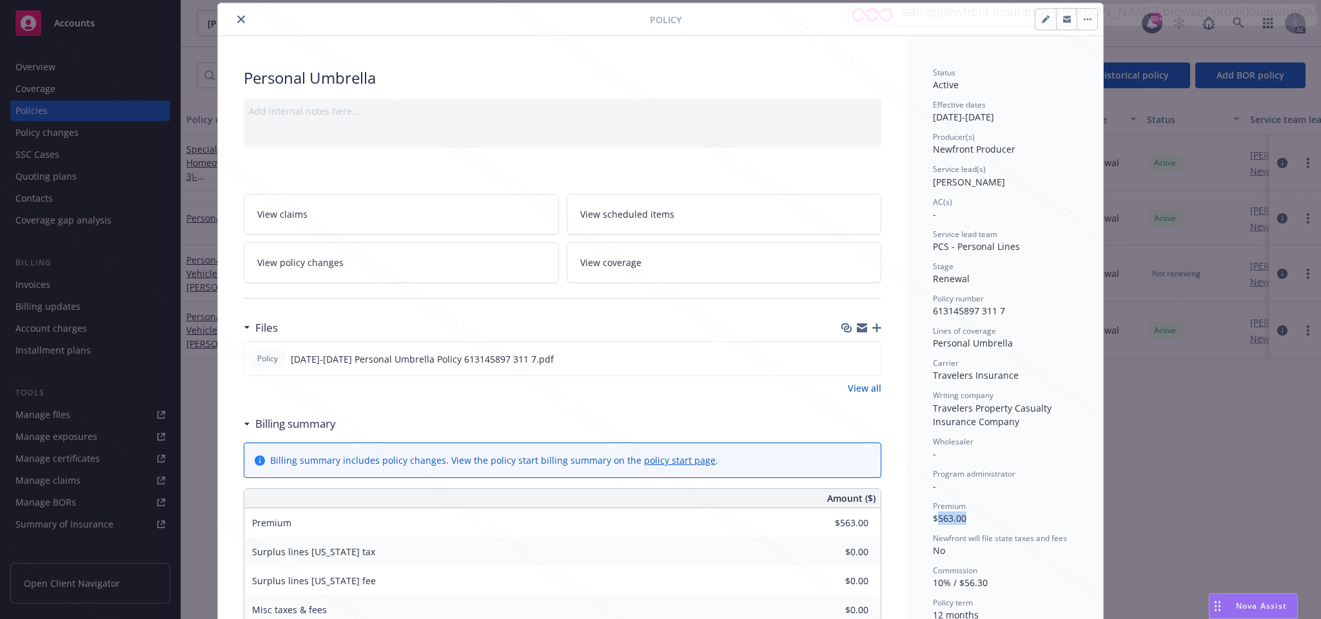
drag, startPoint x: 931, startPoint y: 518, endPoint x: 972, endPoint y: 518, distance: 41.9
click at [972, 518] on div "Premium $563.00" at bounding box center [1005, 513] width 144 height 24
